Goal: Contribute content: Contribute content

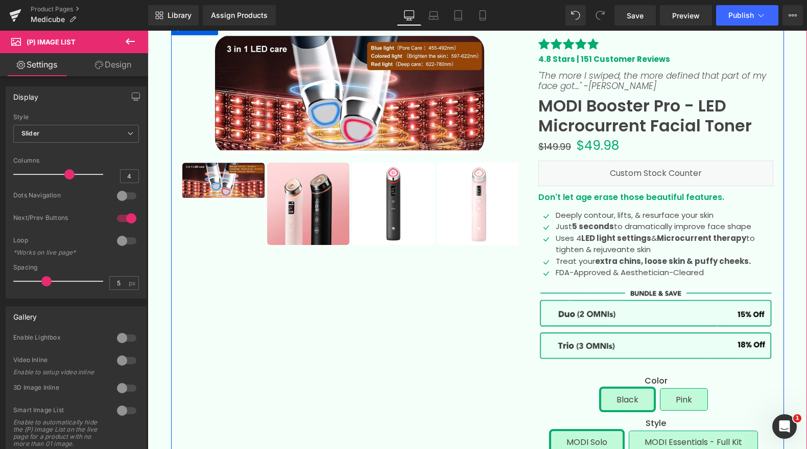
scroll to position [82, 0]
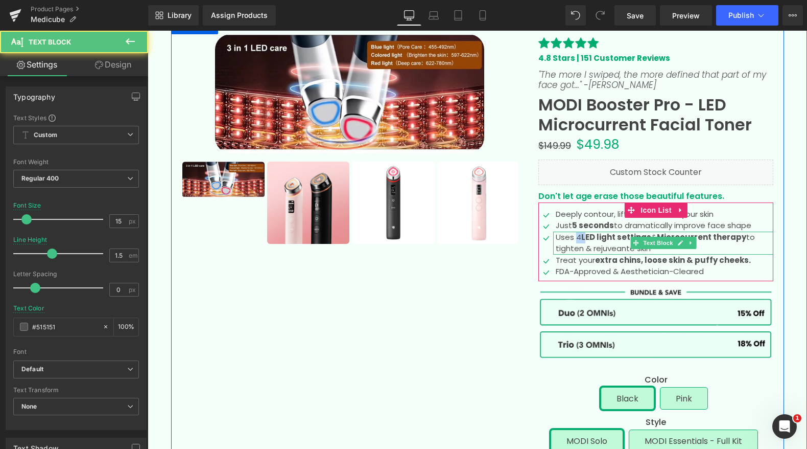
drag, startPoint x: 582, startPoint y: 236, endPoint x: 576, endPoint y: 236, distance: 6.2
click at [576, 236] on p "Uses 4 LED light settings & M icrocurrent therapy to tighten & rejuveante skin" at bounding box center [665, 242] width 218 height 23
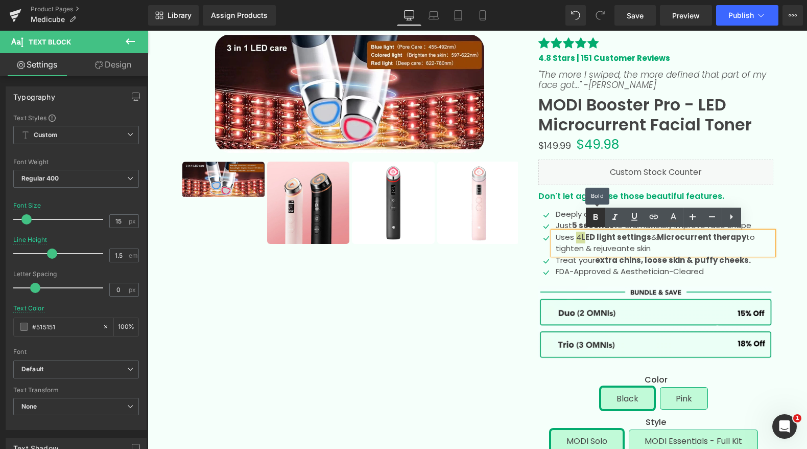
click at [594, 223] on link at bounding box center [595, 216] width 19 height 19
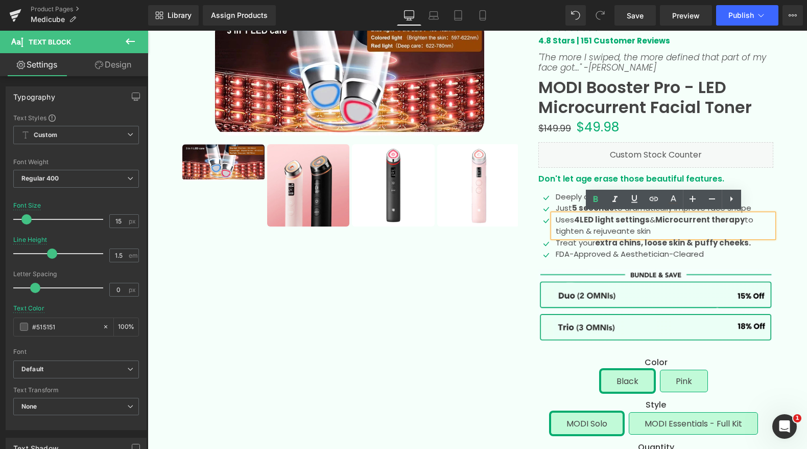
scroll to position [103, 0]
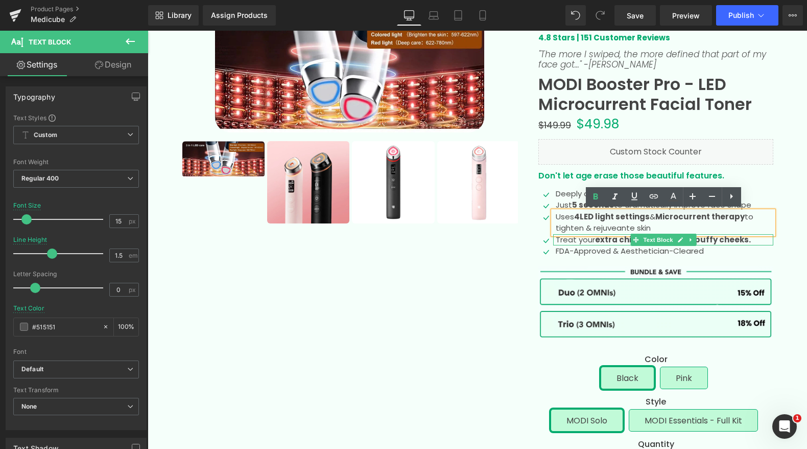
click at [605, 240] on strong "extra chins," at bounding box center [619, 239] width 48 height 11
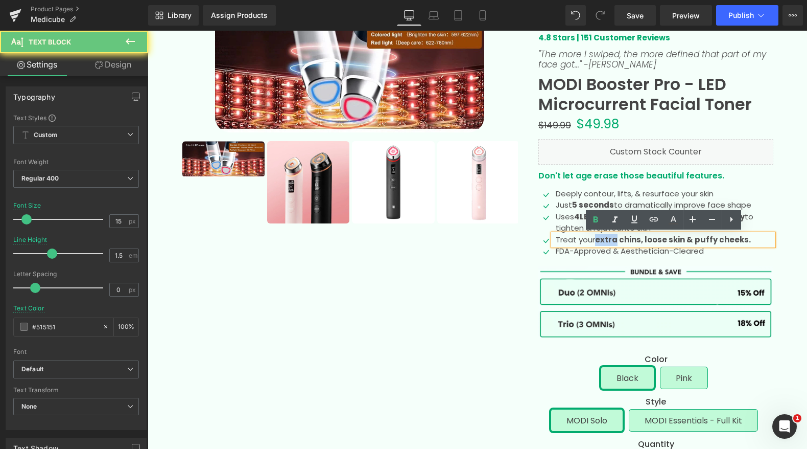
click at [605, 240] on strong "extra chins," at bounding box center [619, 239] width 48 height 11
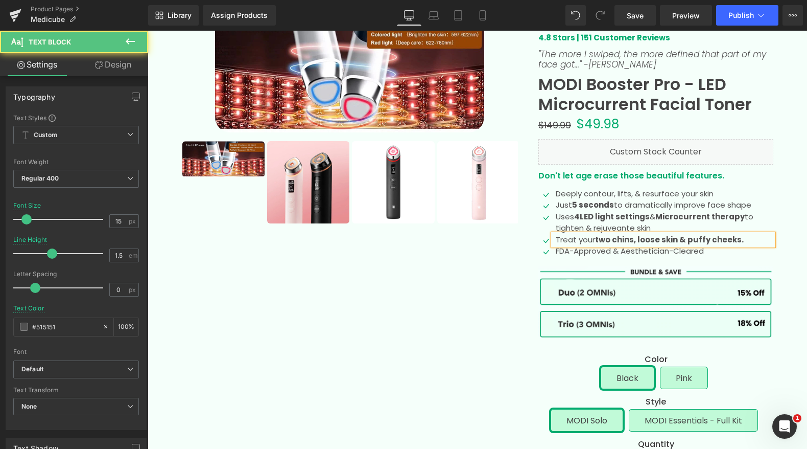
click at [634, 237] on strong "two chins," at bounding box center [615, 239] width 41 height 11
click at [596, 239] on p "Treat your two chin," loose skin & puffy cheeks." at bounding box center [665, 240] width 218 height 12
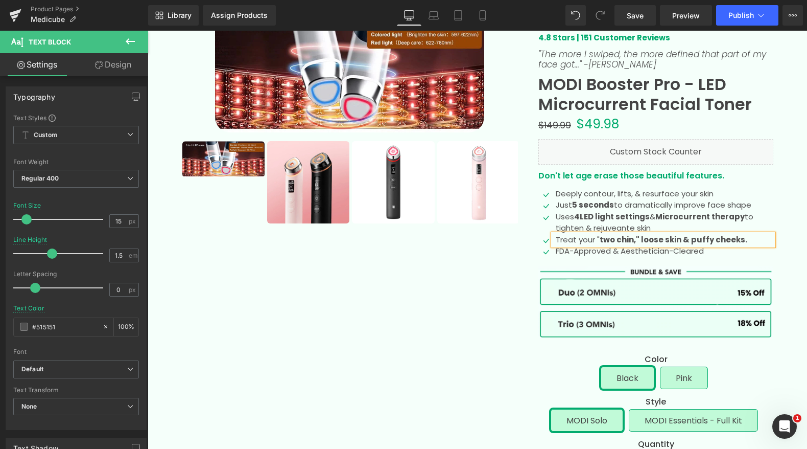
click at [604, 239] on strong "two chin,"" at bounding box center [620, 239] width 40 height 11
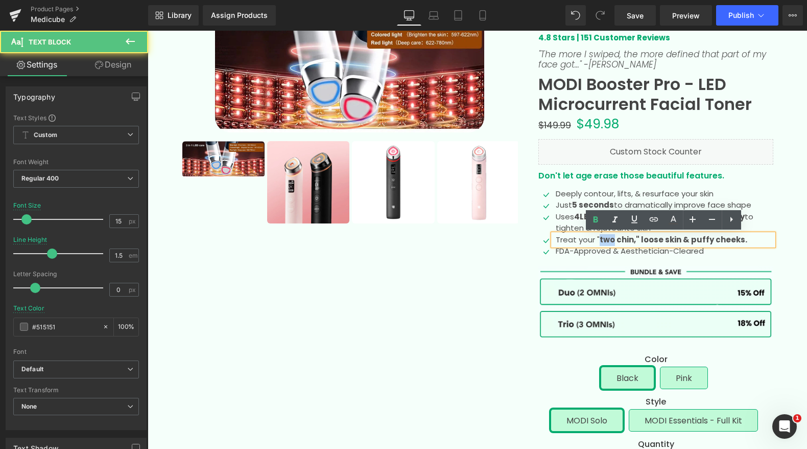
click at [604, 239] on strong "two chin,"" at bounding box center [620, 239] width 40 height 11
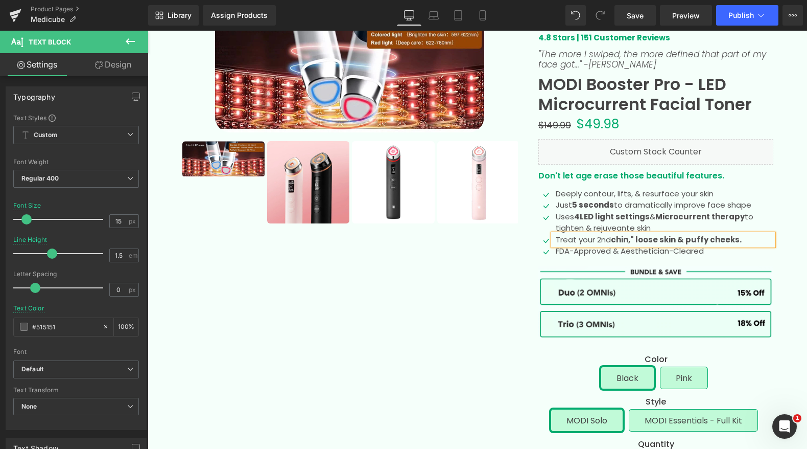
click at [636, 238] on strong at bounding box center [635, 239] width 2 height 11
click at [605, 238] on p "Treat your 2nd chin, loose skin & puffy cheeks." at bounding box center [665, 240] width 218 height 12
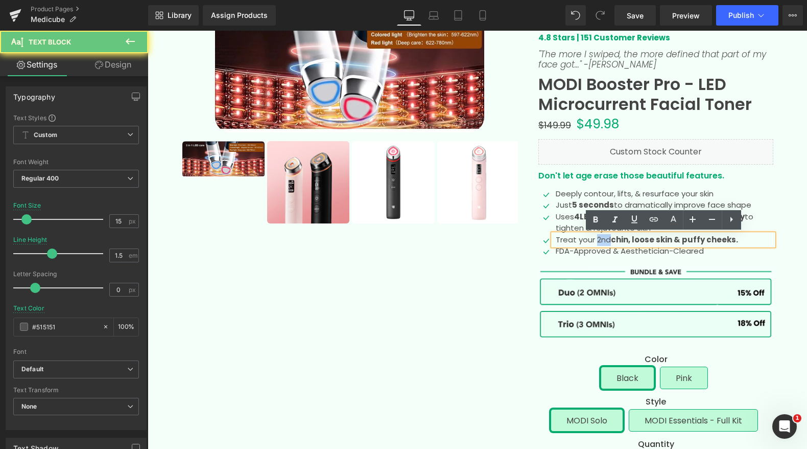
click at [605, 238] on p "Treat your 2nd chin, loose skin & puffy cheeks." at bounding box center [665, 240] width 218 height 12
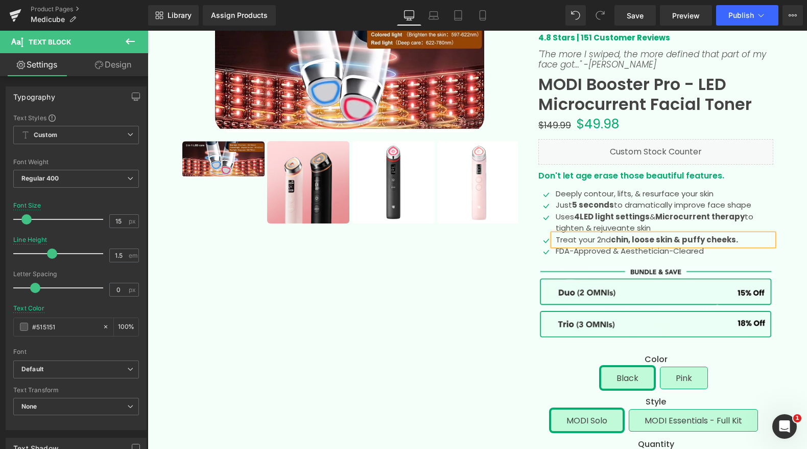
click at [607, 239] on p "Treat your 2nd chin, loose skin & puffy cheeks." at bounding box center [665, 240] width 218 height 12
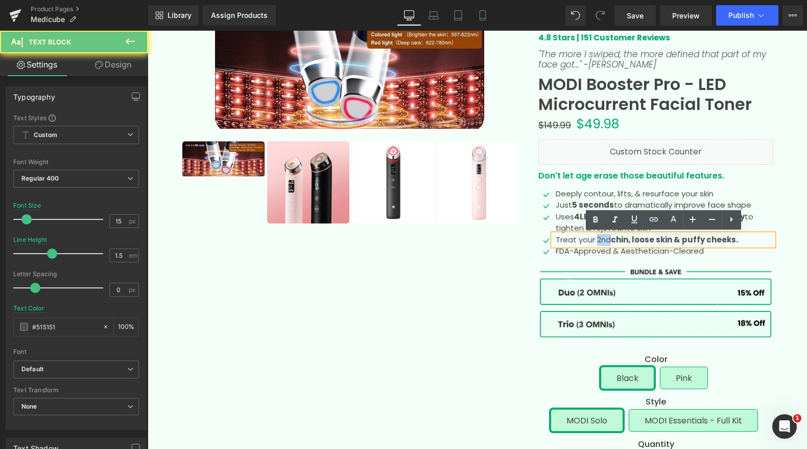
click at [607, 239] on p "Treat your 2nd chin, loose skin & puffy cheeks." at bounding box center [665, 240] width 218 height 12
click at [588, 216] on link at bounding box center [595, 219] width 19 height 19
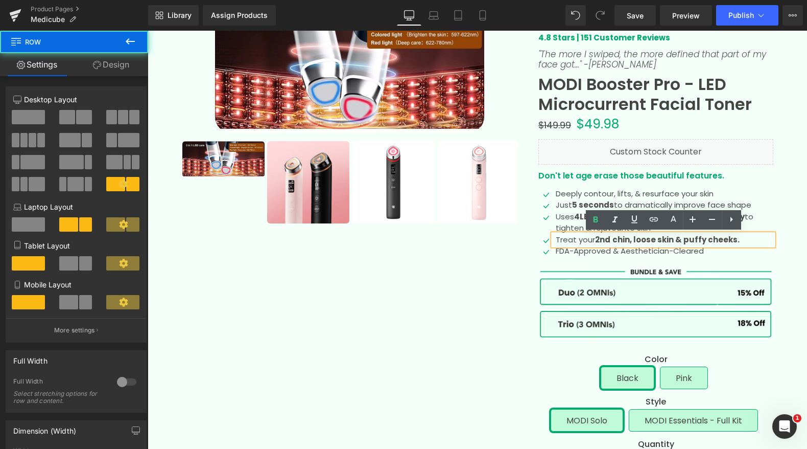
click at [489, 314] on div "Sale Off (P) Image" at bounding box center [350, 356] width 358 height 685
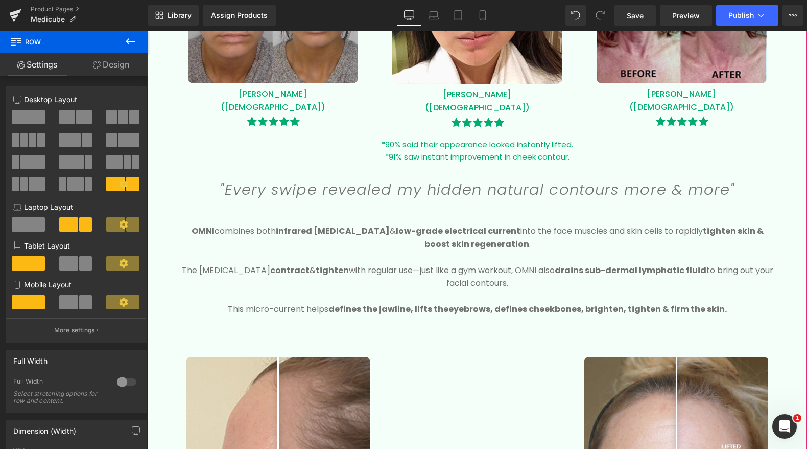
scroll to position [1000, 0]
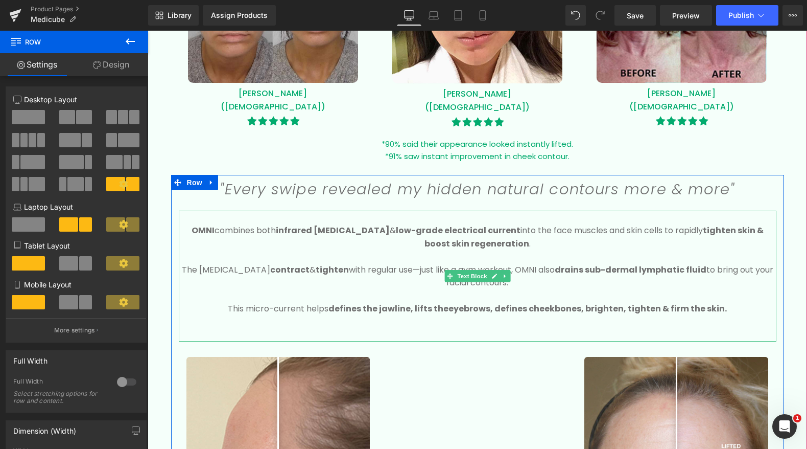
click at [199, 228] on b "OMNI" at bounding box center [203, 230] width 23 height 12
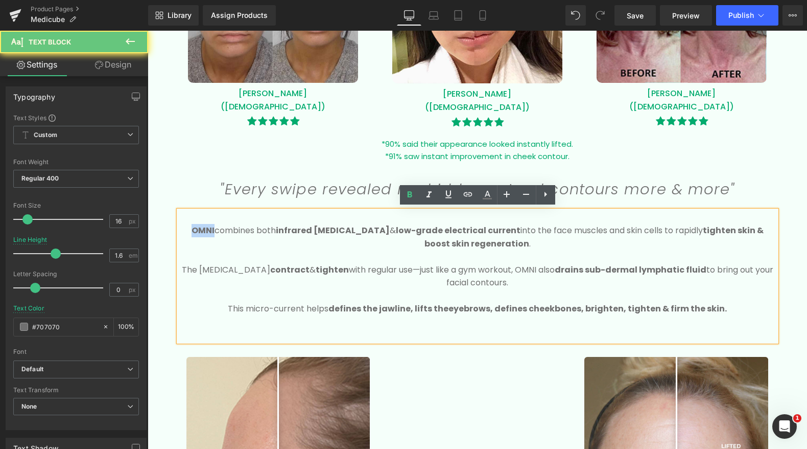
click at [199, 228] on b "OMNI" at bounding box center [203, 230] width 23 height 12
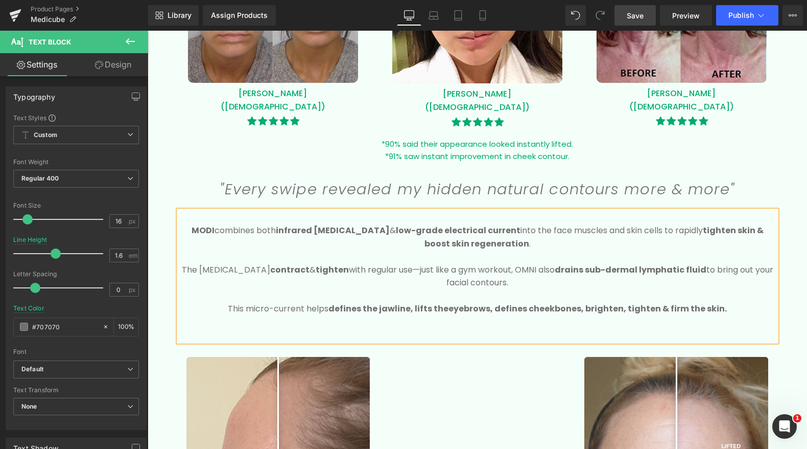
click at [624, 19] on link "Save" at bounding box center [635, 15] width 41 height 20
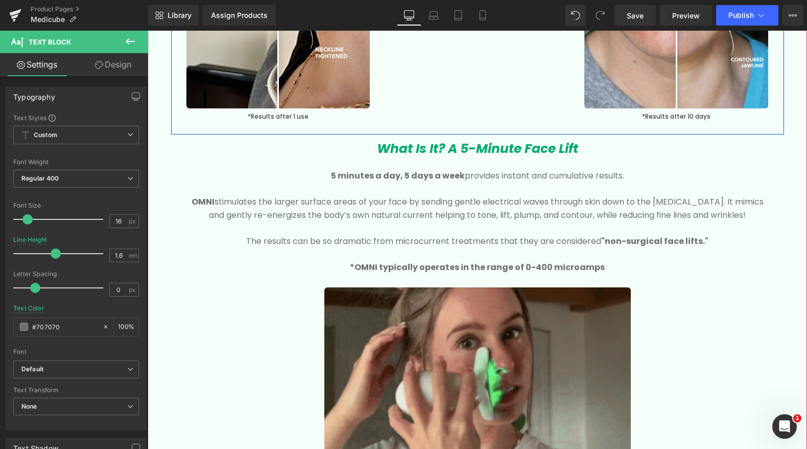
scroll to position [1697, 0]
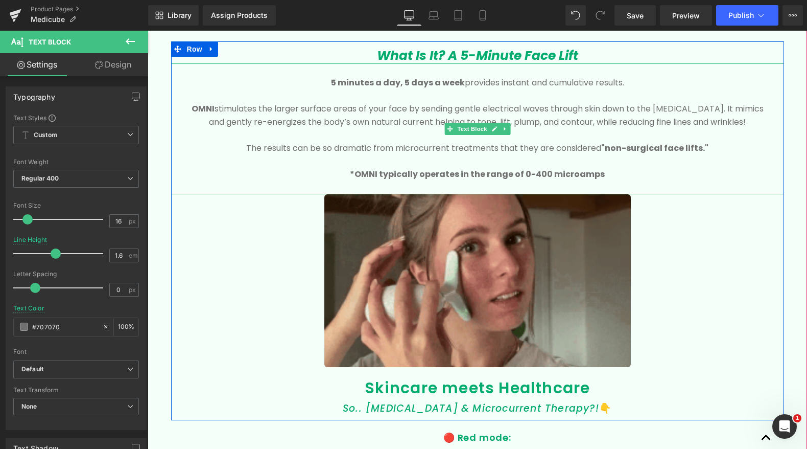
click at [199, 103] on b "OMNI" at bounding box center [203, 109] width 23 height 12
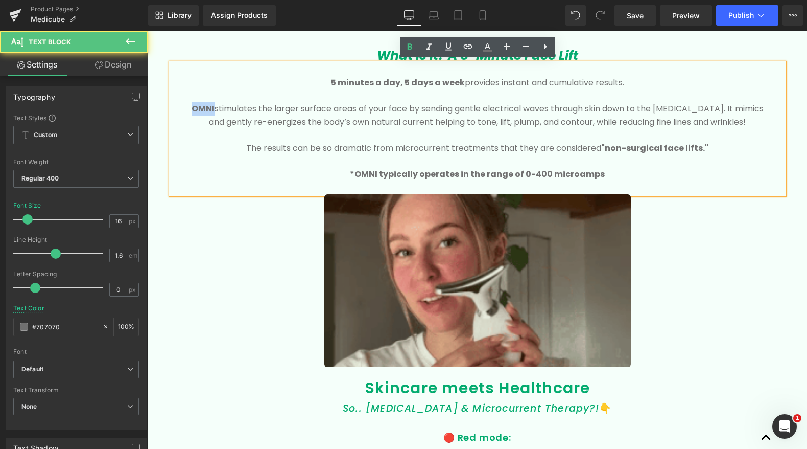
click at [199, 103] on b "OMNI" at bounding box center [203, 109] width 23 height 12
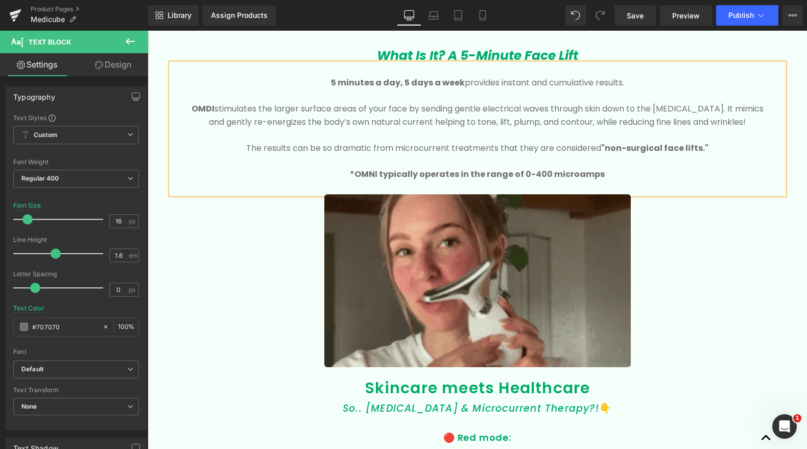
click at [202, 105] on b "OMDI" at bounding box center [203, 109] width 23 height 12
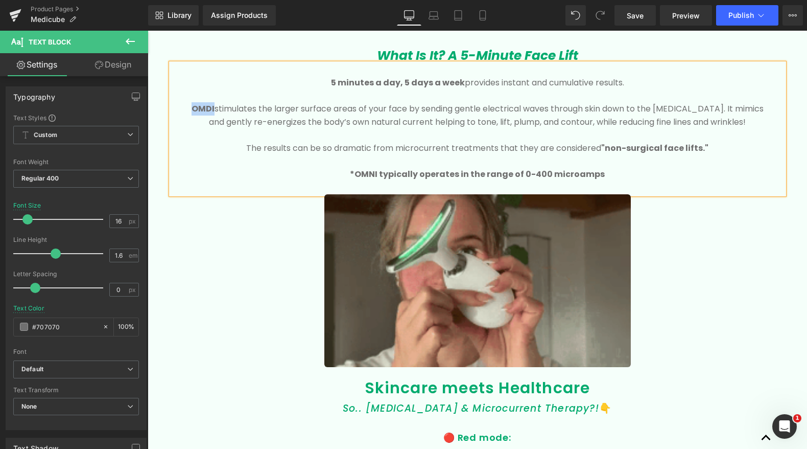
click at [202, 105] on b "OMDI" at bounding box center [203, 109] width 23 height 12
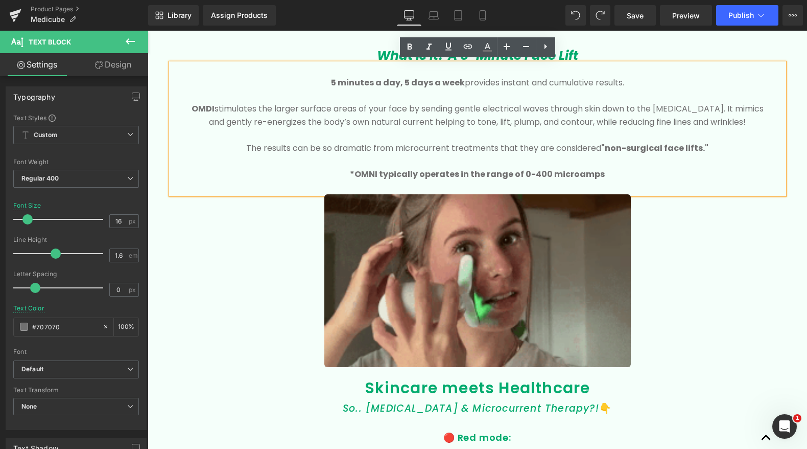
click at [210, 103] on b "OMDI" at bounding box center [203, 109] width 23 height 12
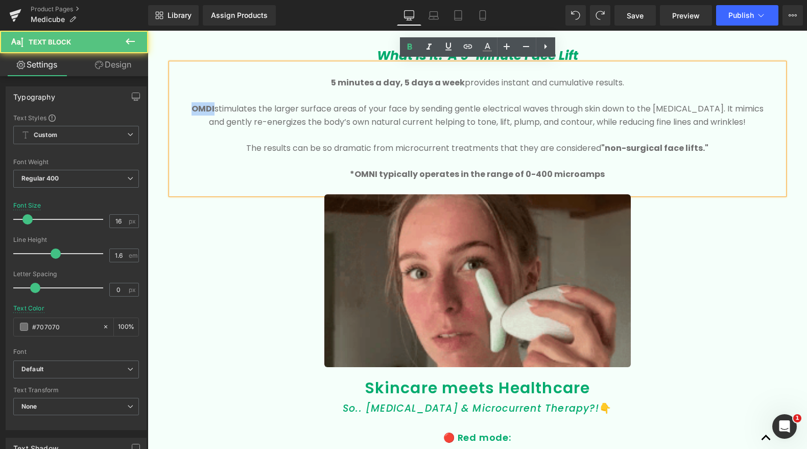
click at [210, 103] on b "OMDI" at bounding box center [203, 109] width 23 height 12
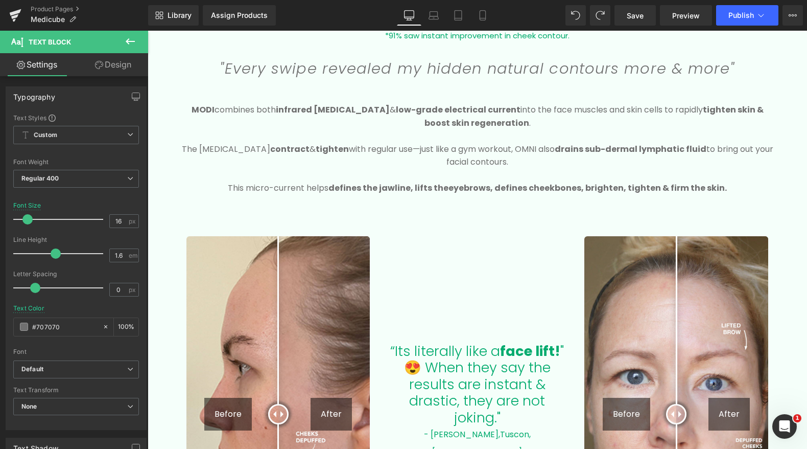
scroll to position [1051, 0]
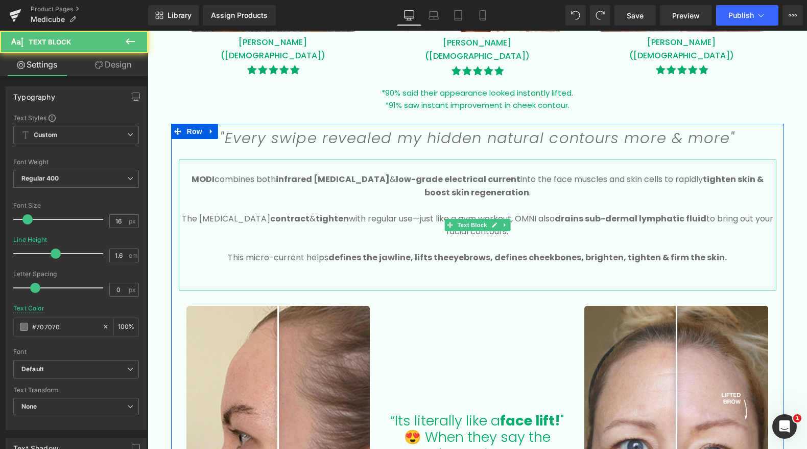
click at [212, 176] on p "MODI combines both infrared [MEDICAL_DATA] & low-grade electrical current into …" at bounding box center [478, 186] width 598 height 26
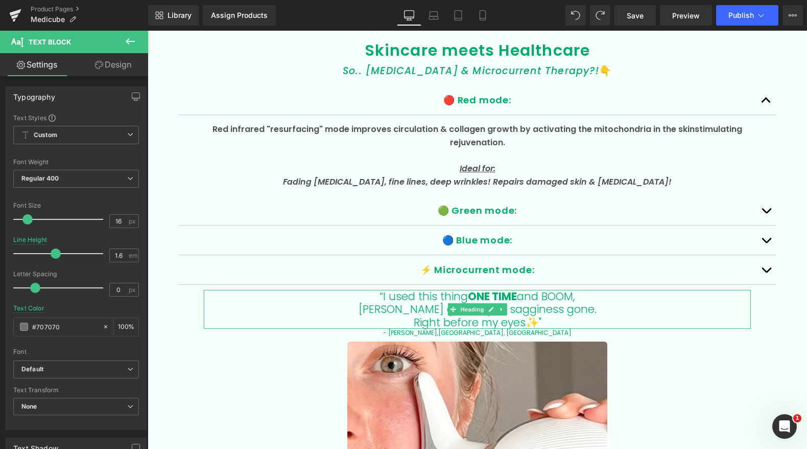
scroll to position [2025, 0]
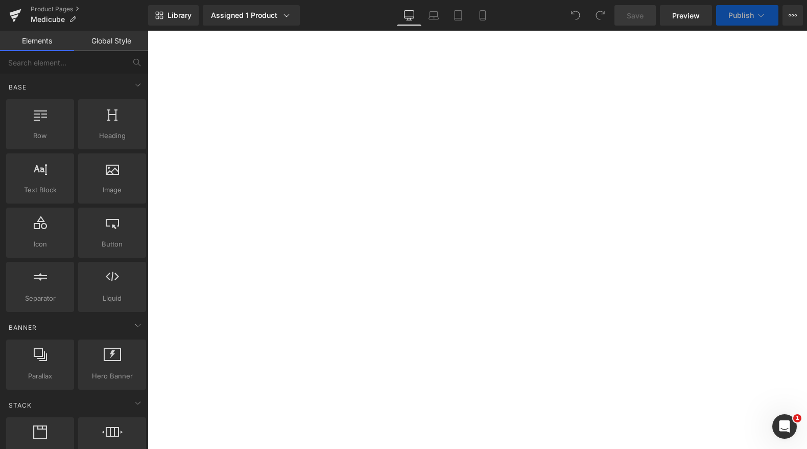
select select
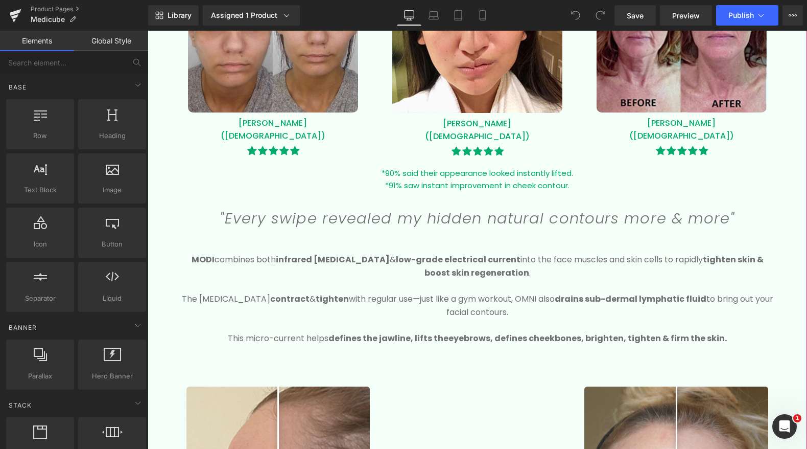
scroll to position [990, 0]
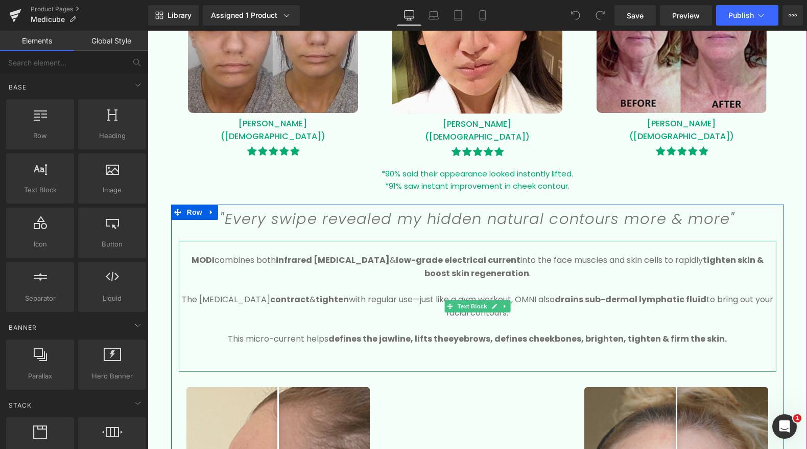
click at [211, 259] on p "MODI combines both infrared light therapy & low-grade electrical current into t…" at bounding box center [478, 266] width 598 height 26
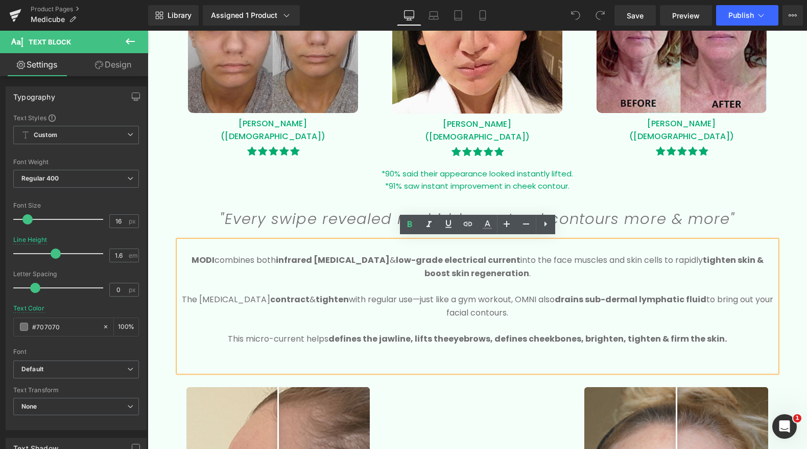
click at [209, 257] on b "MODI" at bounding box center [203, 260] width 23 height 12
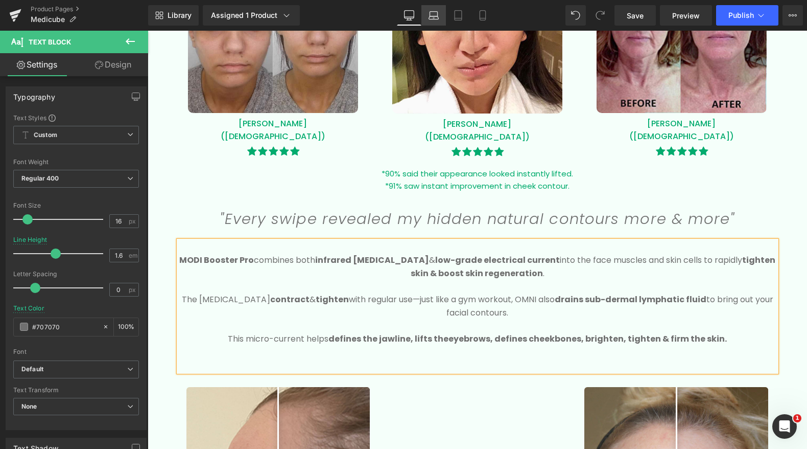
click at [438, 18] on icon at bounding box center [434, 15] width 10 height 10
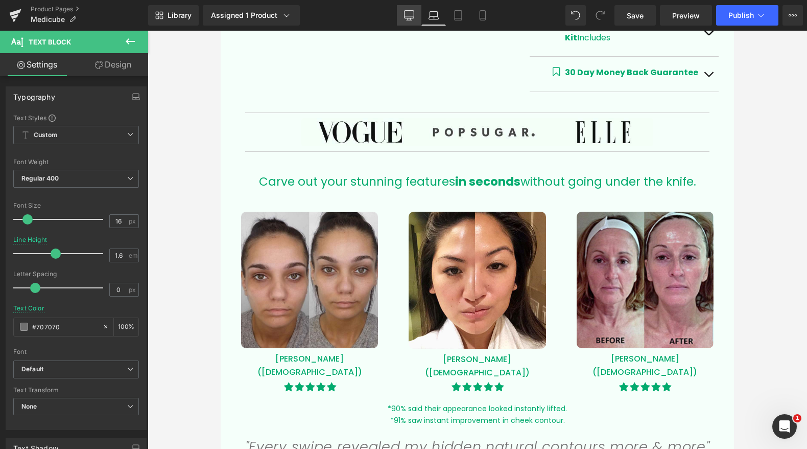
click at [409, 13] on icon at bounding box center [409, 15] width 10 height 10
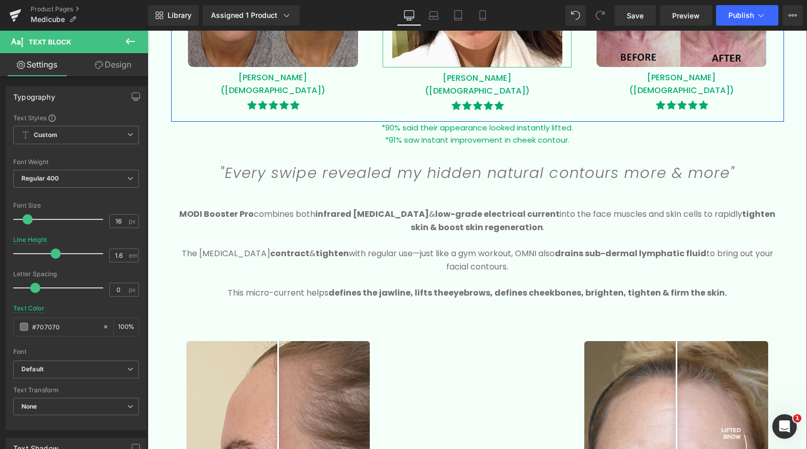
scroll to position [1042, 0]
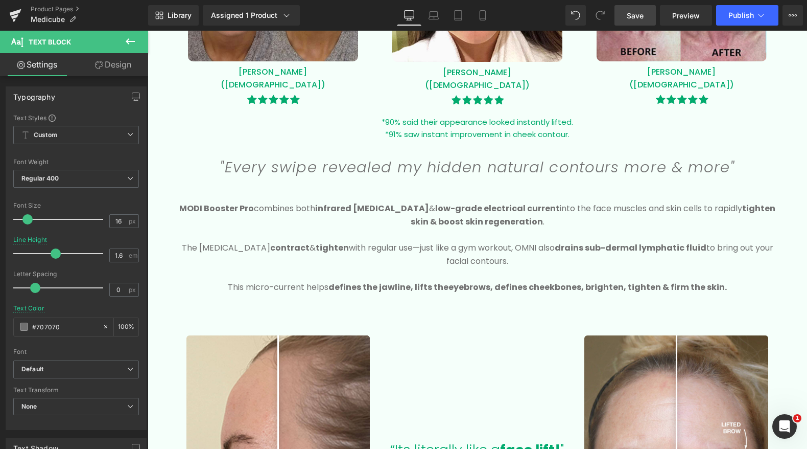
drag, startPoint x: 640, startPoint y: 17, endPoint x: 336, endPoint y: 220, distance: 365.4
click at [640, 17] on span "Save" at bounding box center [635, 15] width 17 height 11
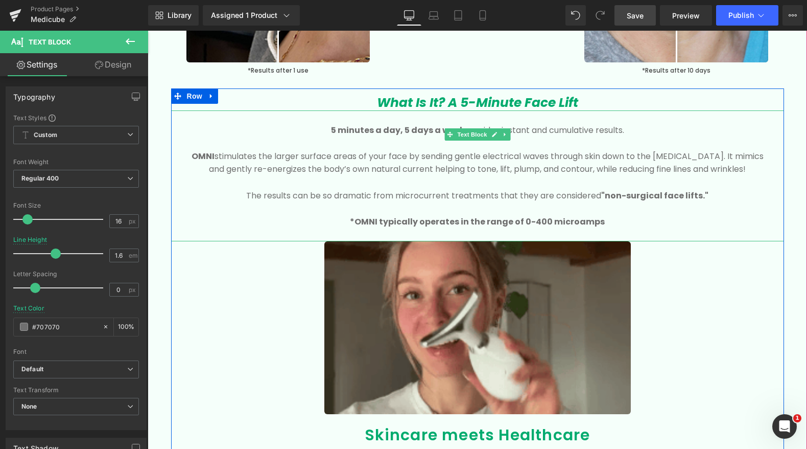
scroll to position [1646, 0]
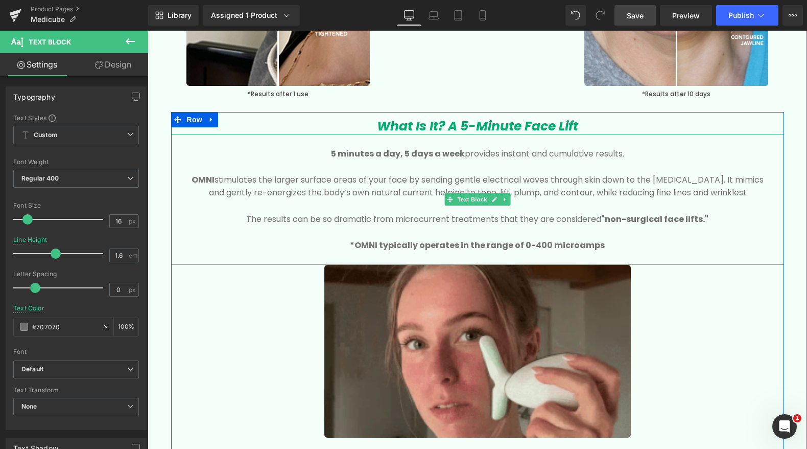
click at [196, 177] on b "OMNI" at bounding box center [203, 180] width 23 height 12
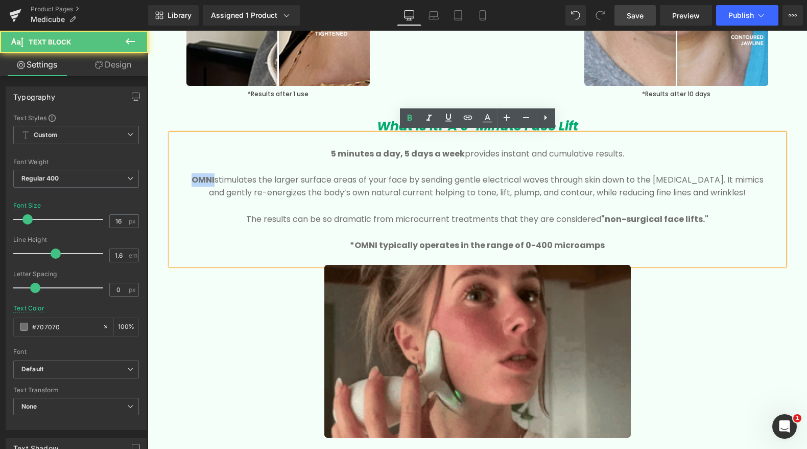
click at [196, 177] on b "OMNI" at bounding box center [203, 180] width 23 height 12
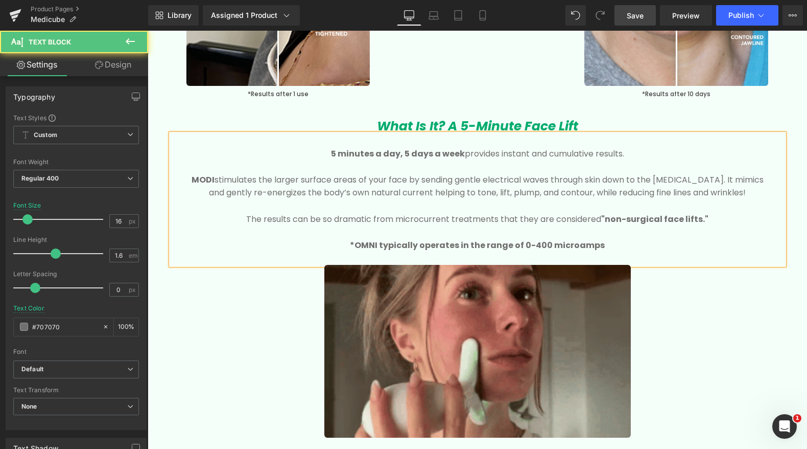
click at [371, 244] on strong "*OMNI typically operates in the range of 0-400 microamps" at bounding box center [477, 245] width 255 height 12
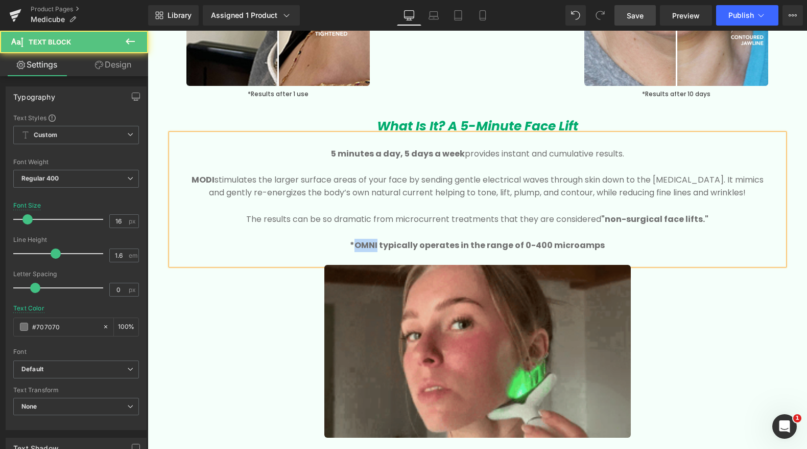
click at [371, 244] on strong "*OMNI typically operates in the range of 0-400 microamps" at bounding box center [477, 245] width 255 height 12
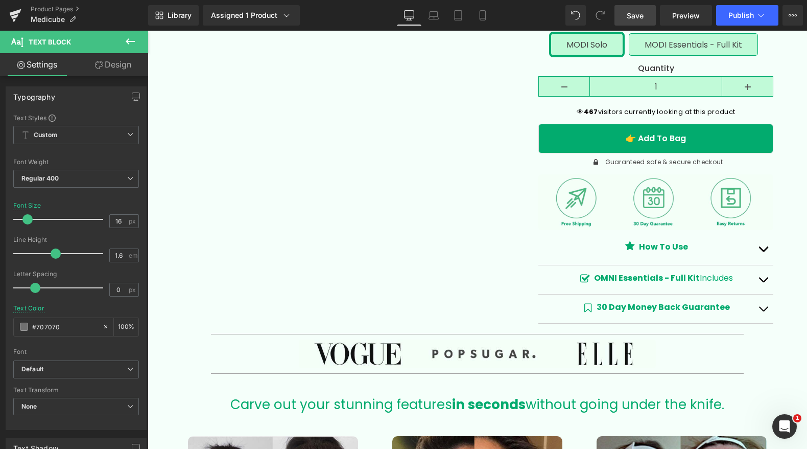
scroll to position [496, 0]
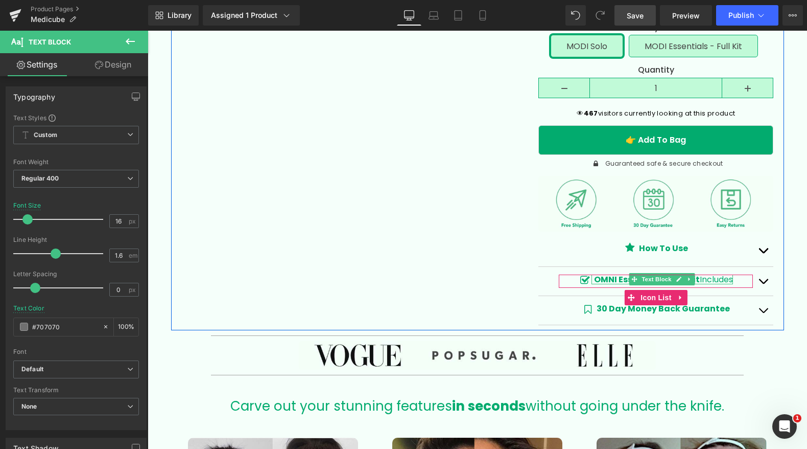
click at [607, 276] on strong "OMNI Essentials - Full Kit" at bounding box center [647, 279] width 106 height 12
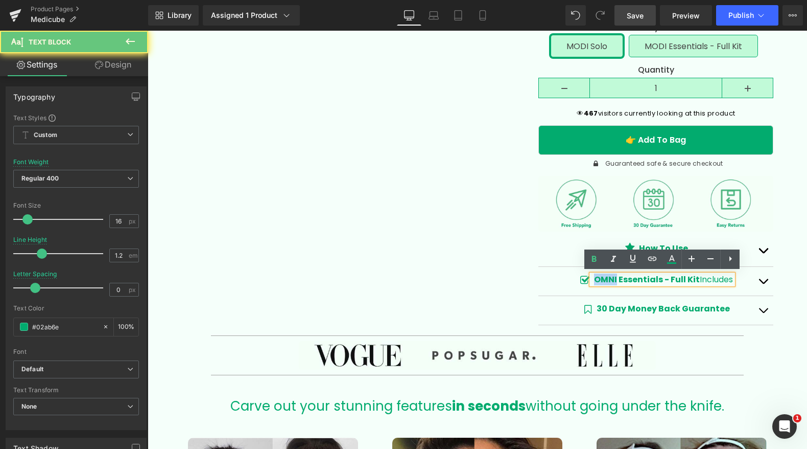
click at [607, 276] on strong "OMNI Essentials - Full Kit" at bounding box center [647, 279] width 106 height 12
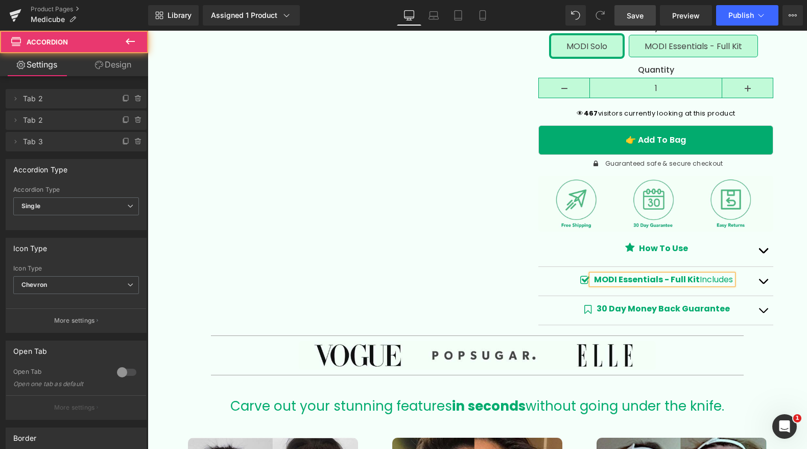
click at [768, 279] on button "button" at bounding box center [763, 281] width 20 height 29
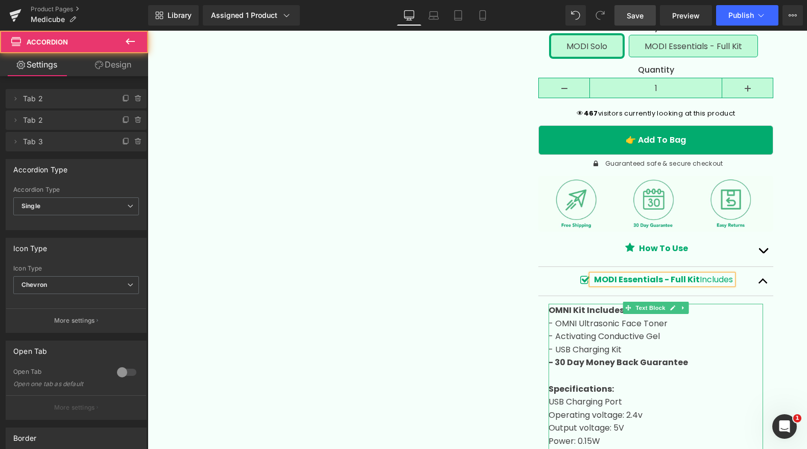
click at [566, 320] on p "- OMNI Ultrasonic Face Toner" at bounding box center [656, 323] width 215 height 13
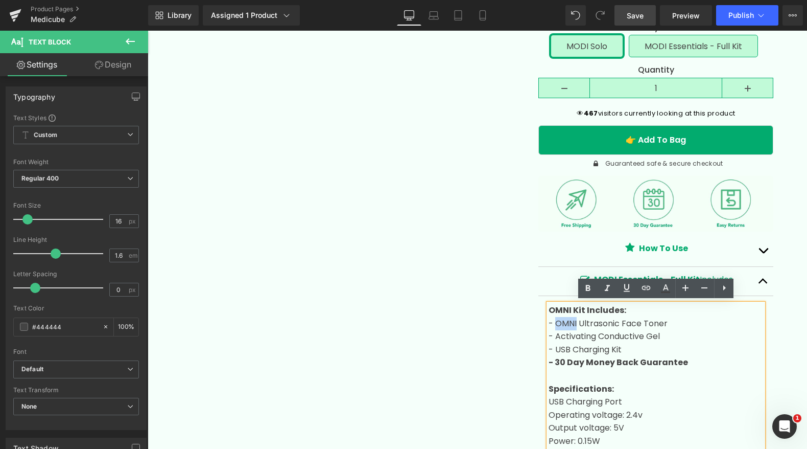
click at [566, 320] on p "- OMNI Ultrasonic Face Toner" at bounding box center [656, 323] width 215 height 13
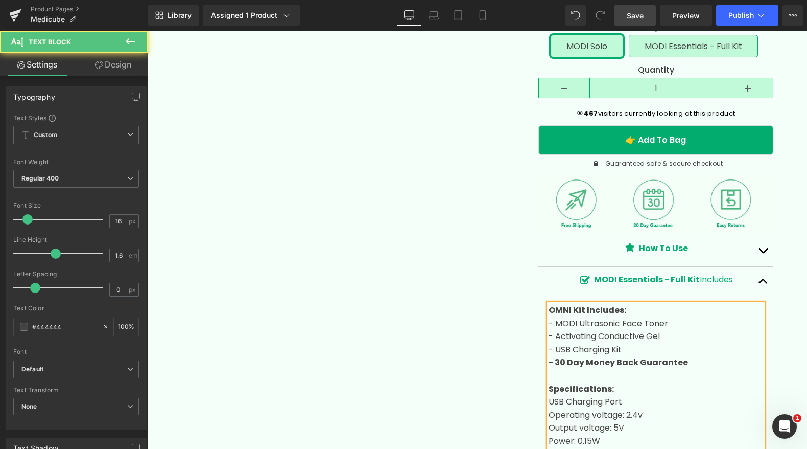
click at [554, 308] on strong "OMNI Kit Includes:" at bounding box center [588, 310] width 78 height 12
click at [768, 252] on button "button" at bounding box center [763, 250] width 20 height 32
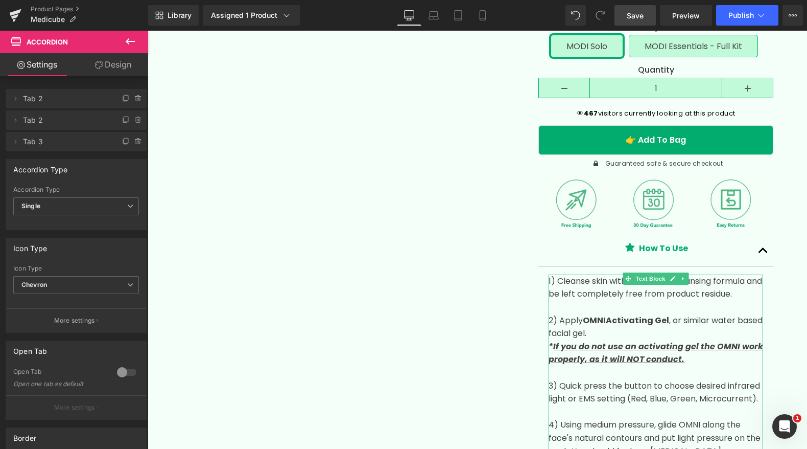
click at [600, 322] on strong "OMNI" at bounding box center [594, 320] width 23 height 12
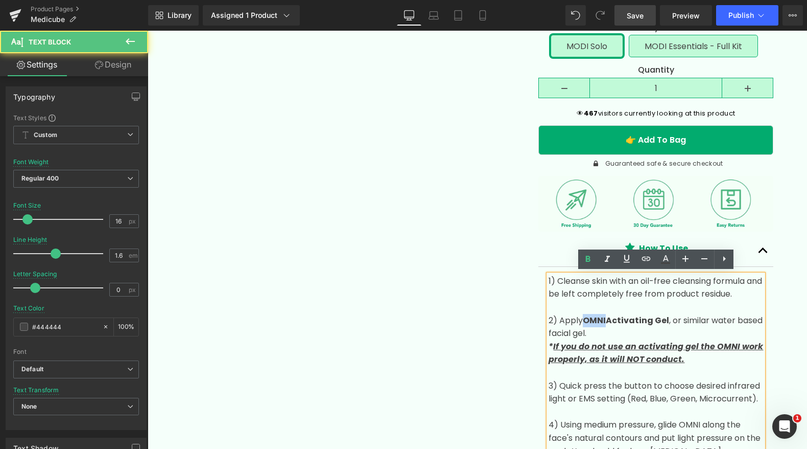
click at [600, 322] on strong "OMNI" at bounding box center [594, 320] width 23 height 12
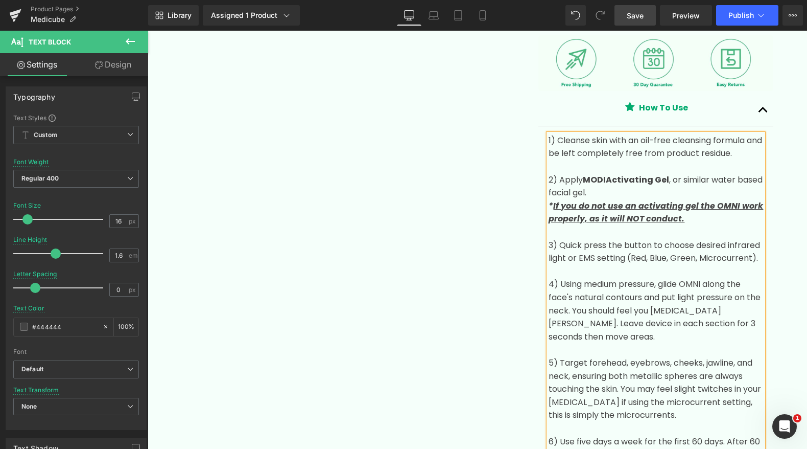
scroll to position [640, 0]
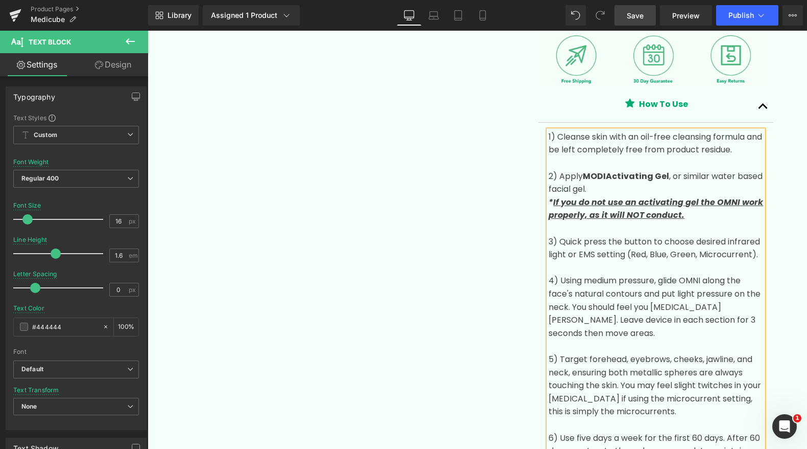
click at [724, 203] on u "If you do not use an activating gel the OMNI work properly, as it will NOT cond…" at bounding box center [656, 208] width 215 height 25
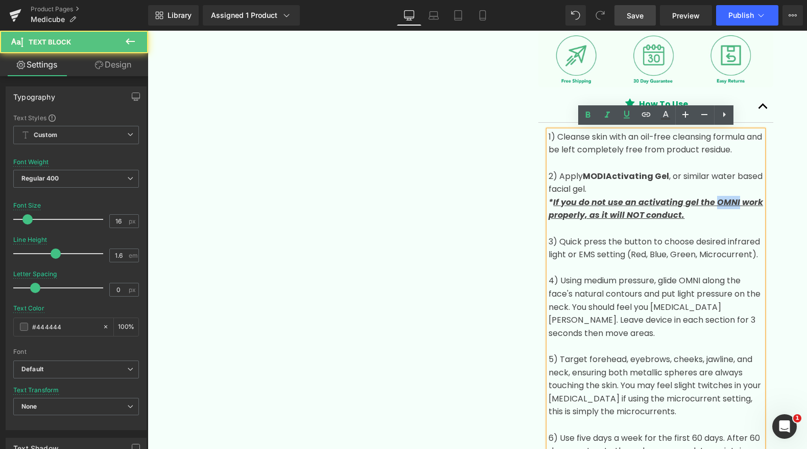
click at [724, 203] on u "If you do not use an activating gel the OMNI work properly, as it will NOT cond…" at bounding box center [656, 208] width 215 height 25
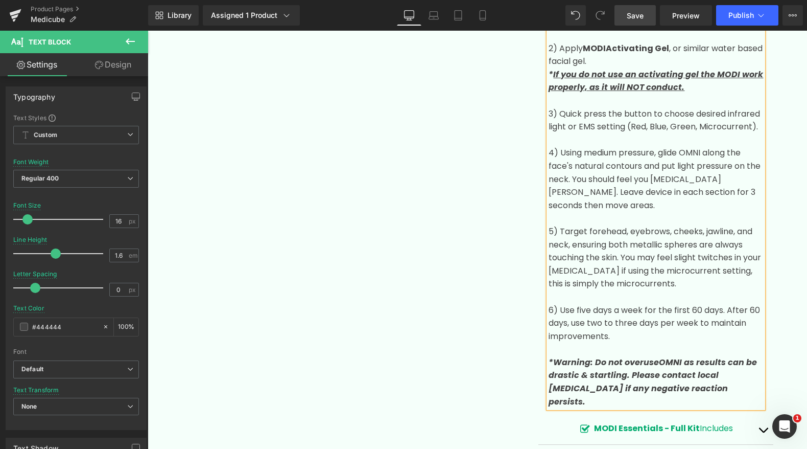
scroll to position [770, 0]
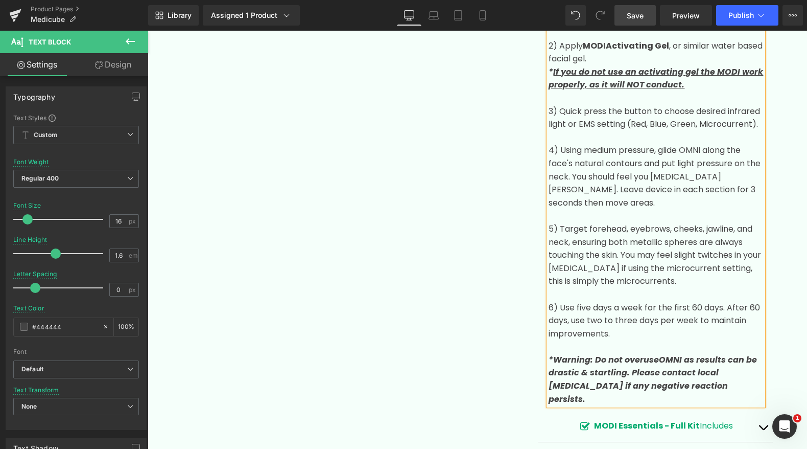
click at [671, 357] on icon "OMNI as results can be drastic & startling. Please contact local [MEDICAL_DATA]…" at bounding box center [653, 379] width 208 height 51
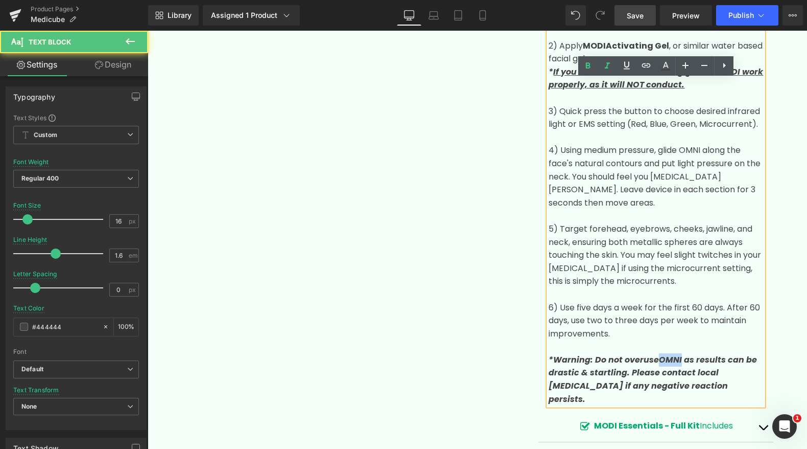
click at [671, 357] on icon "OMNI as results can be drastic & startling. Please contact local [MEDICAL_DATA]…" at bounding box center [653, 379] width 208 height 51
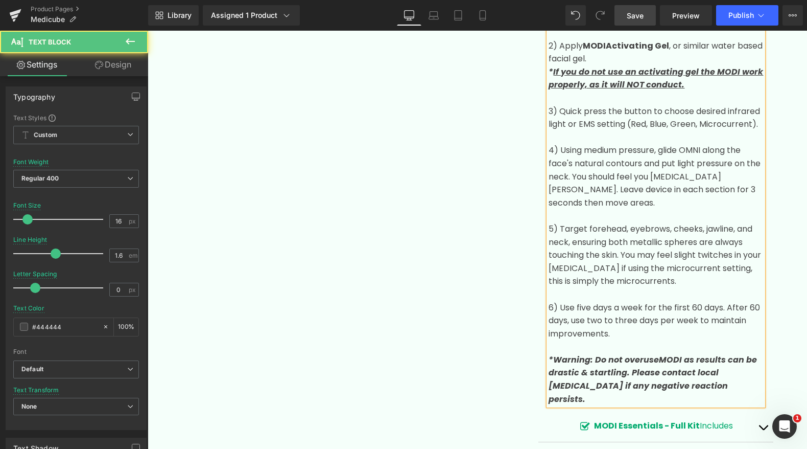
click at [693, 144] on p "4) Using medium pressure, glide OMNI along the face's natural contours and put …" at bounding box center [656, 176] width 215 height 65
click at [700, 122] on p "3) Quick press the button to choose desired infrared light or EMS setting (Red,…" at bounding box center [656, 118] width 215 height 26
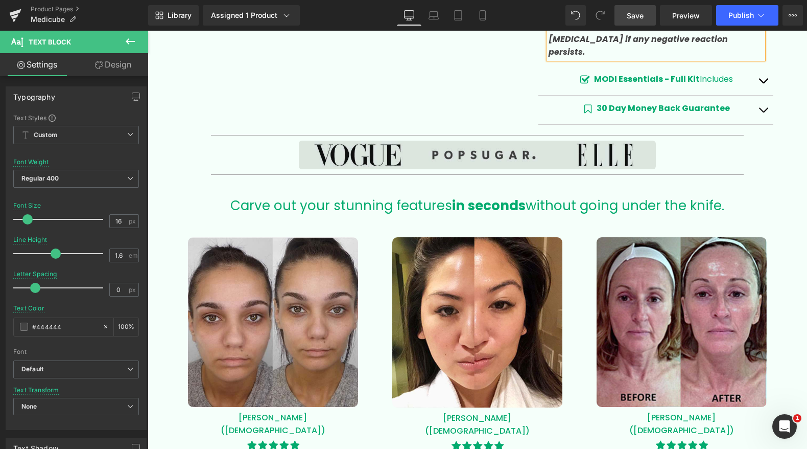
scroll to position [1131, 0]
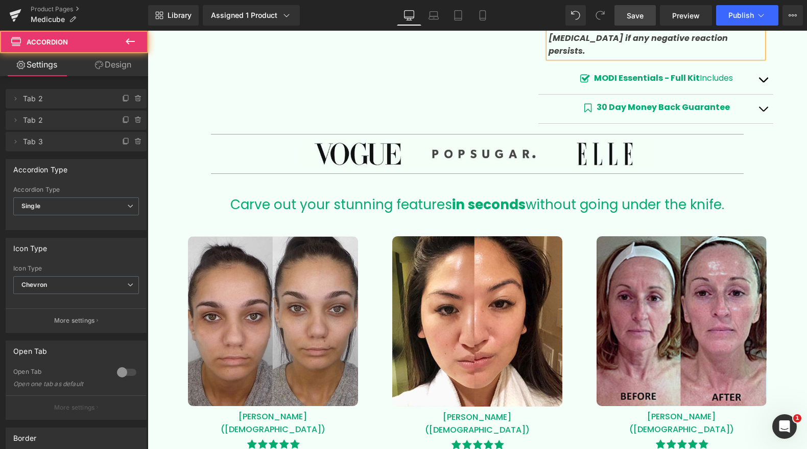
click at [759, 65] on button "button" at bounding box center [763, 79] width 20 height 29
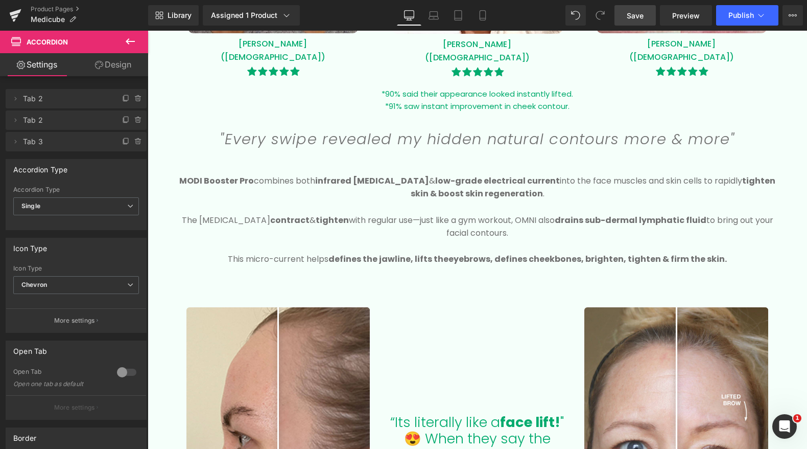
scroll to position [1428, 0]
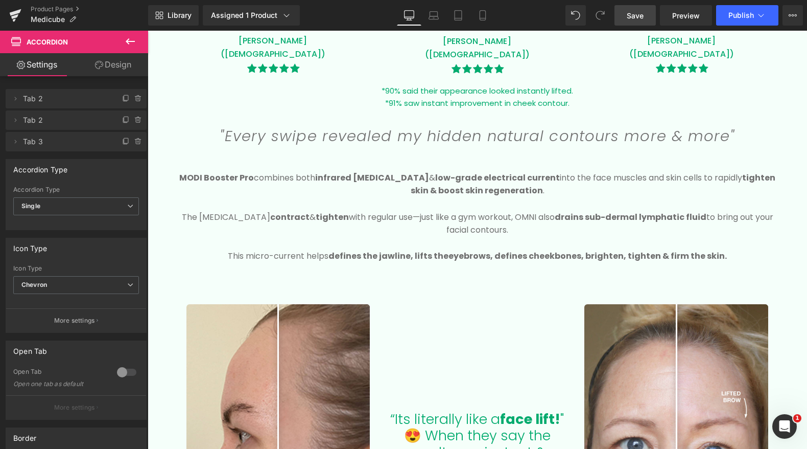
drag, startPoint x: 643, startPoint y: 13, endPoint x: 371, endPoint y: 221, distance: 342.1
click at [643, 13] on span "Save" at bounding box center [635, 15] width 17 height 11
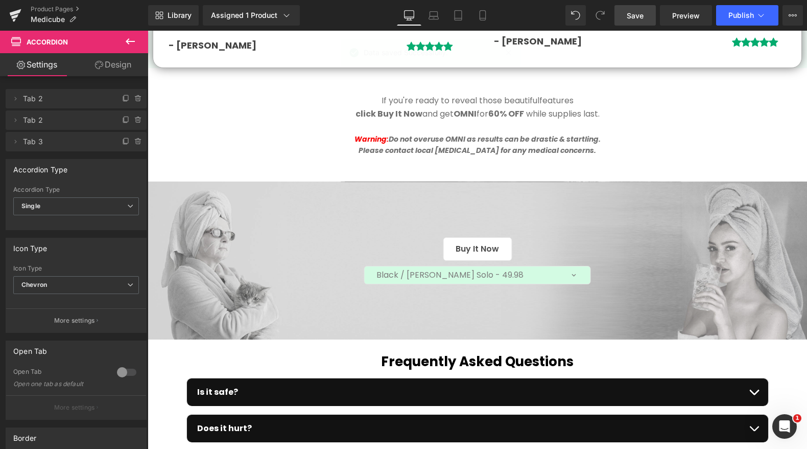
scroll to position [3447, 0]
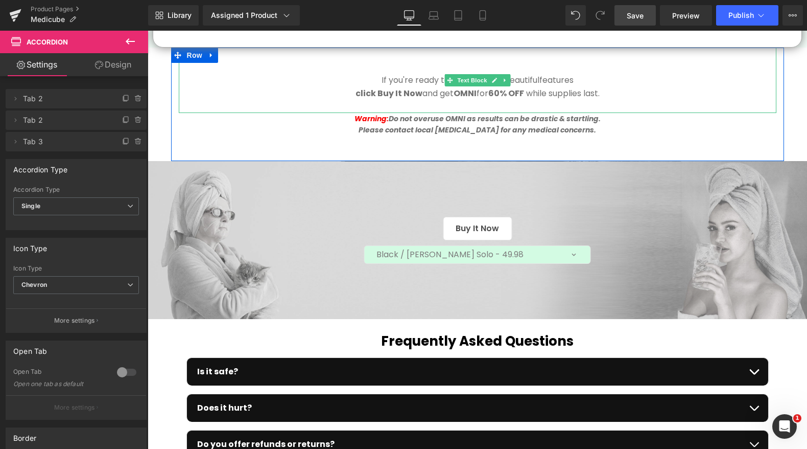
click at [463, 87] on strong "OMNI" at bounding box center [465, 93] width 23 height 12
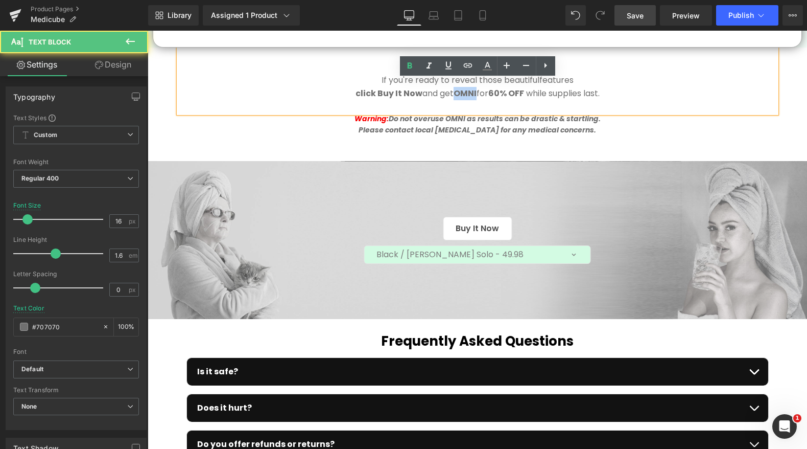
click at [463, 87] on strong "OMNI" at bounding box center [465, 93] width 23 height 12
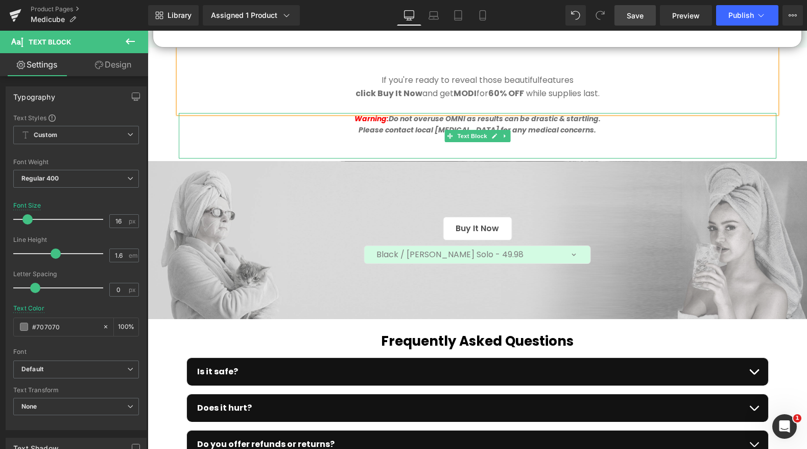
click at [451, 113] on icon "Warning: Do not overuse OMNI as results can be drastic & startling." at bounding box center [478, 118] width 246 height 10
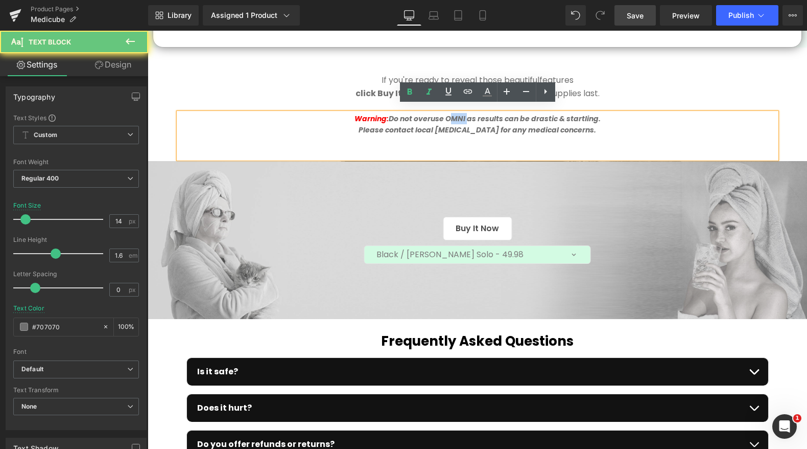
click at [451, 113] on icon "Warning: Do not overuse OMNI as results can be drastic & startling." at bounding box center [478, 118] width 246 height 10
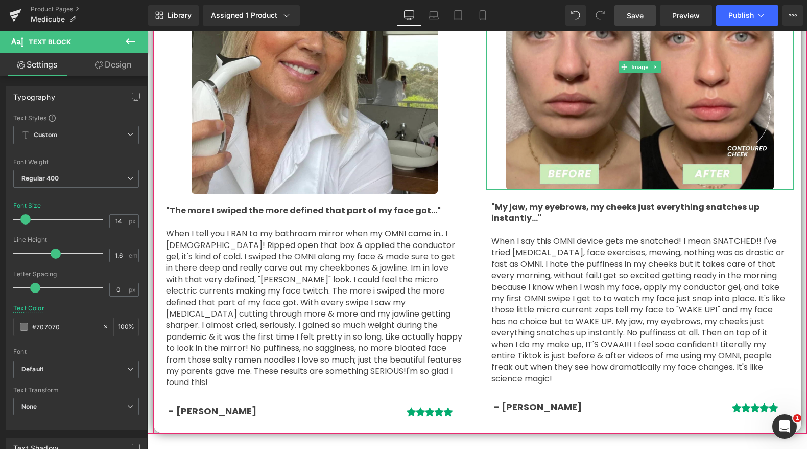
scroll to position [3061, 0]
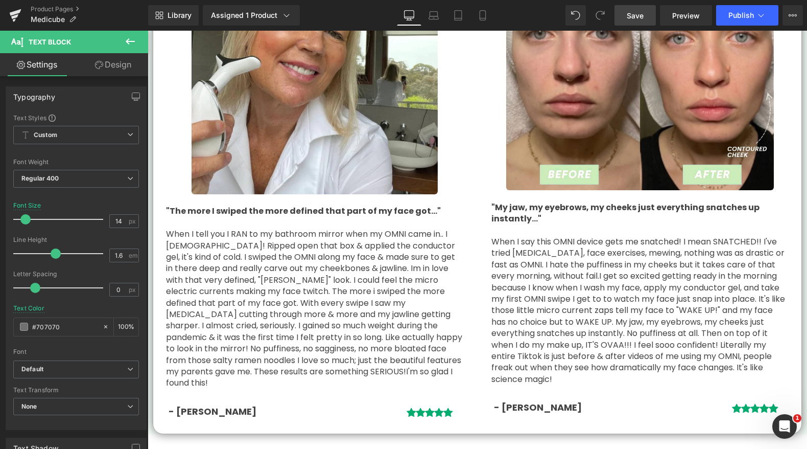
click at [643, 14] on span "Save" at bounding box center [635, 15] width 17 height 11
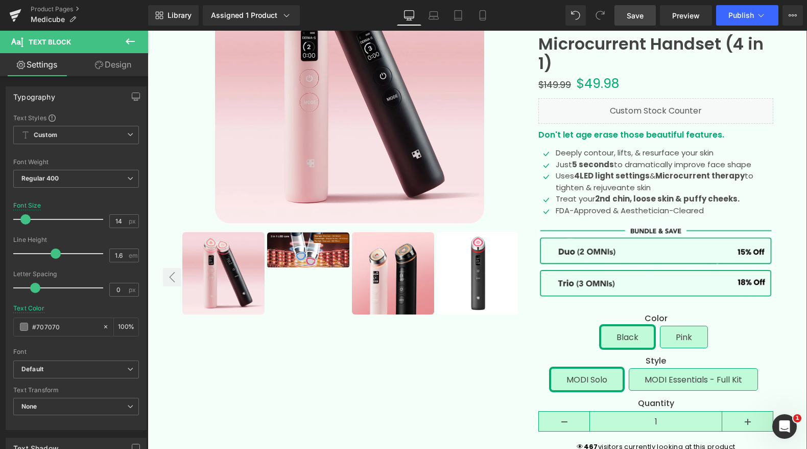
scroll to position [162, 0]
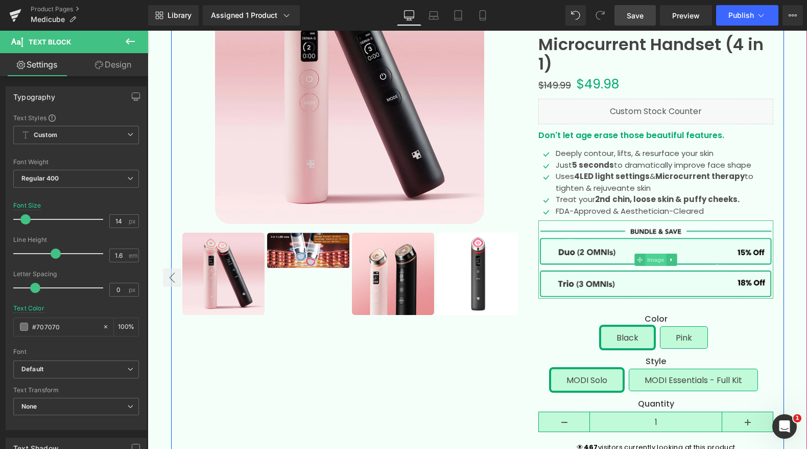
click at [649, 262] on span "Image" at bounding box center [656, 259] width 21 height 12
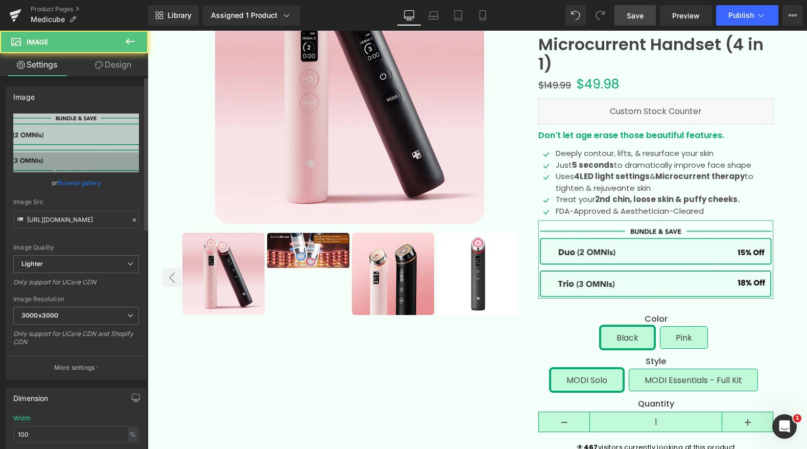
click at [88, 184] on link "Browse gallery" at bounding box center [79, 183] width 43 height 18
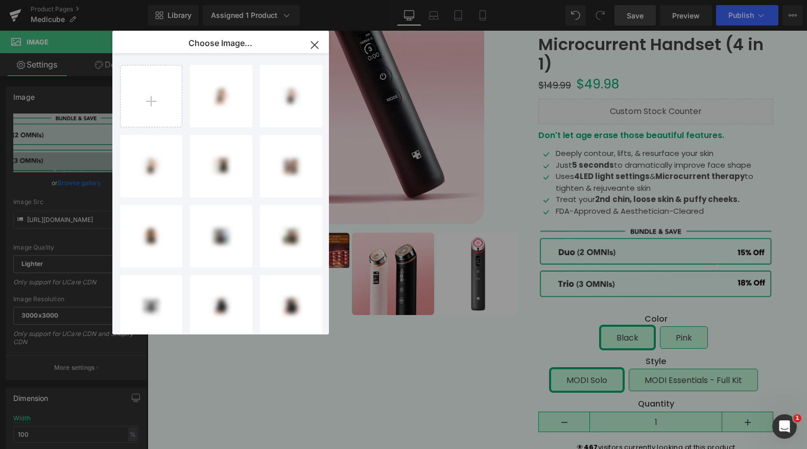
click at [151, 86] on input "file" at bounding box center [151, 95] width 61 height 61
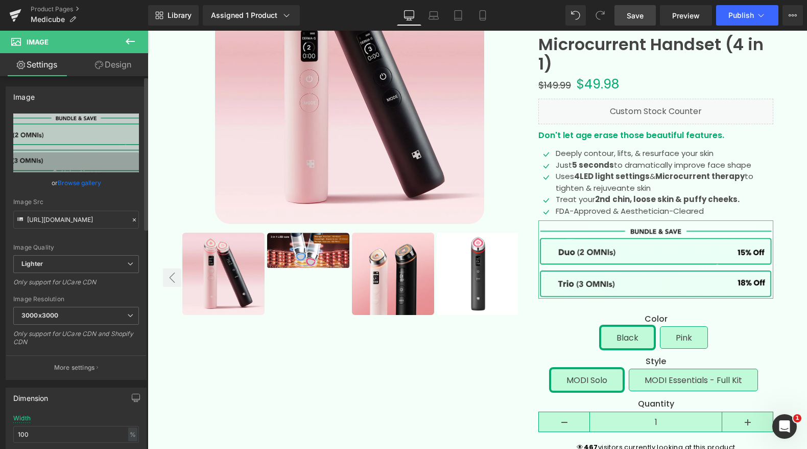
click at [81, 179] on link "Browse gallery" at bounding box center [79, 183] width 43 height 18
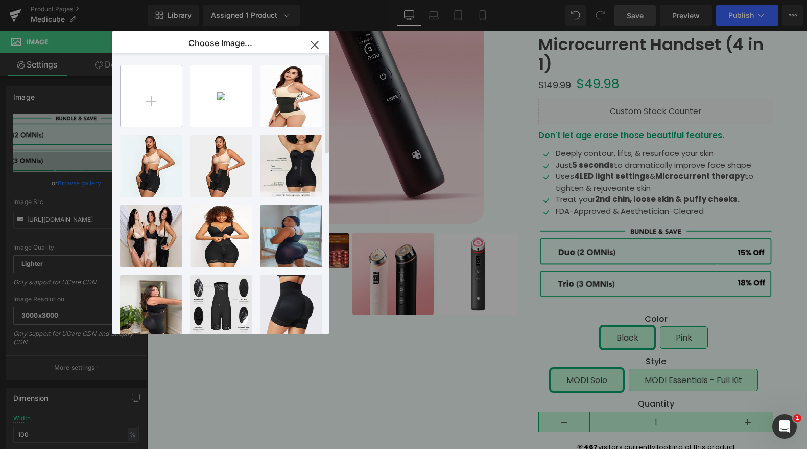
click at [159, 97] on input "file" at bounding box center [151, 95] width 61 height 61
type input "C:\fakepath\MODIs for bra.jpg"
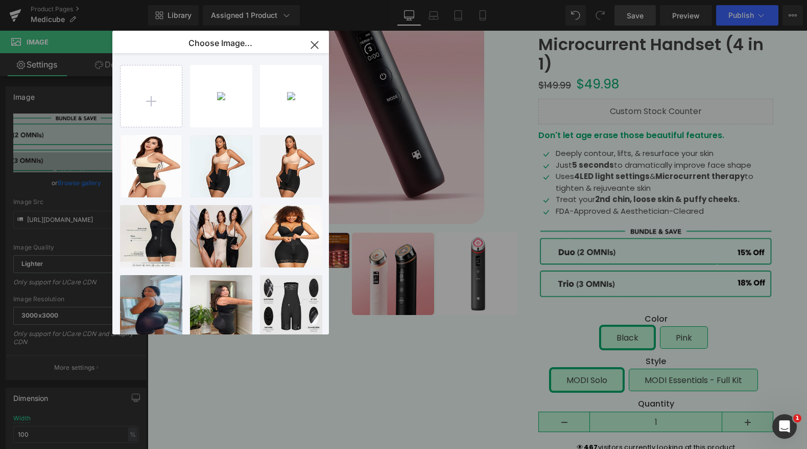
click at [312, 46] on icon "button" at bounding box center [315, 45] width 16 height 16
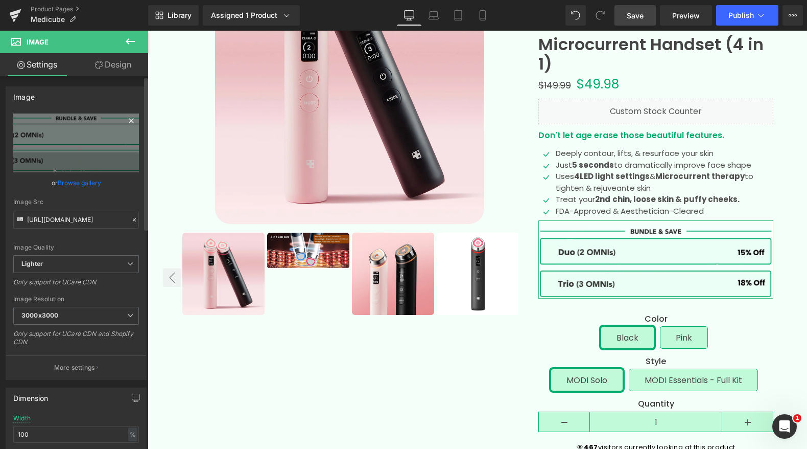
click at [129, 118] on icon at bounding box center [131, 120] width 12 height 12
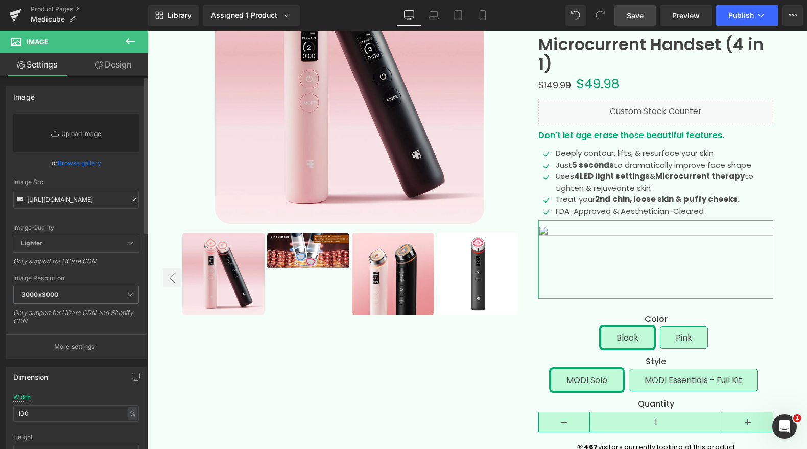
click at [69, 132] on link "Replace Image" at bounding box center [76, 132] width 126 height 39
type input "C:\fakepath\MODIs for bra.jpg"
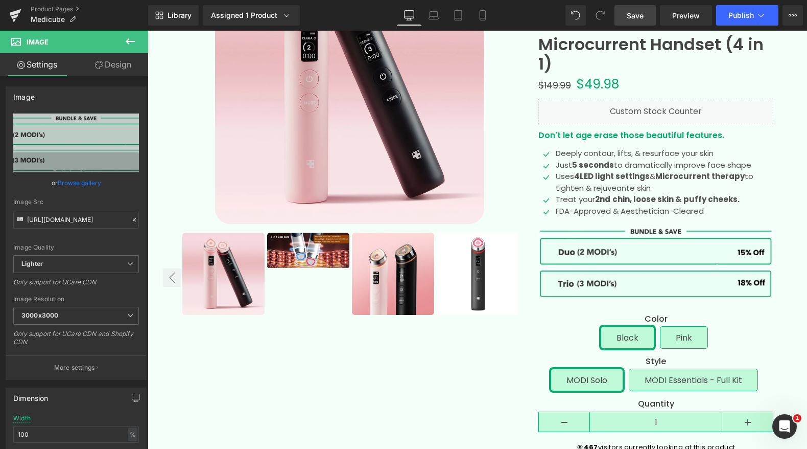
click at [641, 19] on span "Save" at bounding box center [635, 15] width 17 height 11
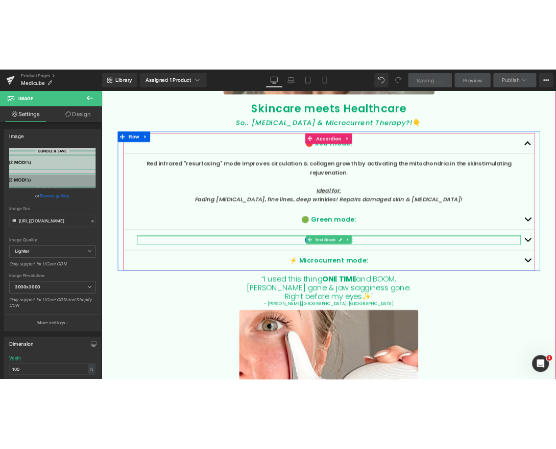
scroll to position [2388, 0]
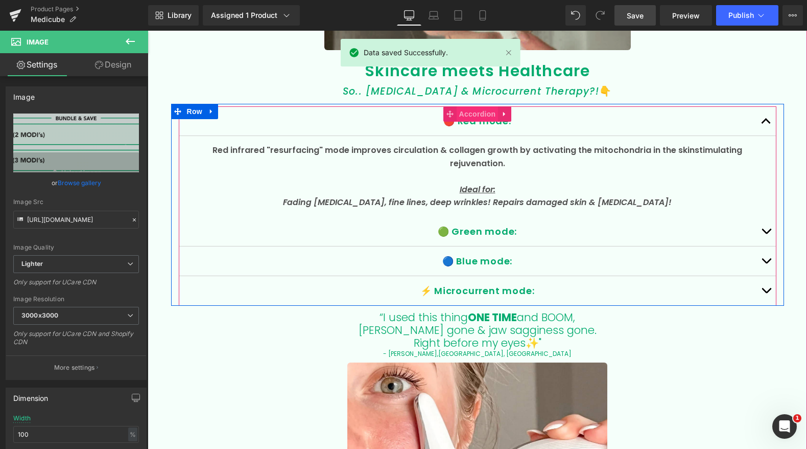
click at [474, 112] on span "Accordion" at bounding box center [478, 113] width 42 height 15
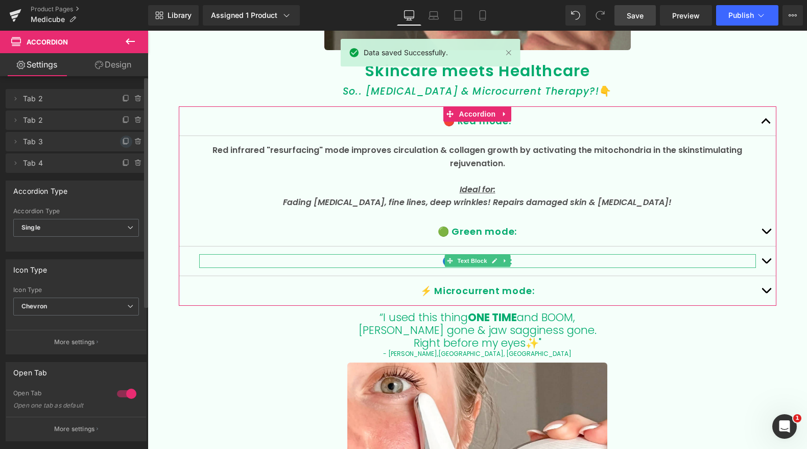
click at [124, 140] on icon at bounding box center [126, 141] width 8 height 8
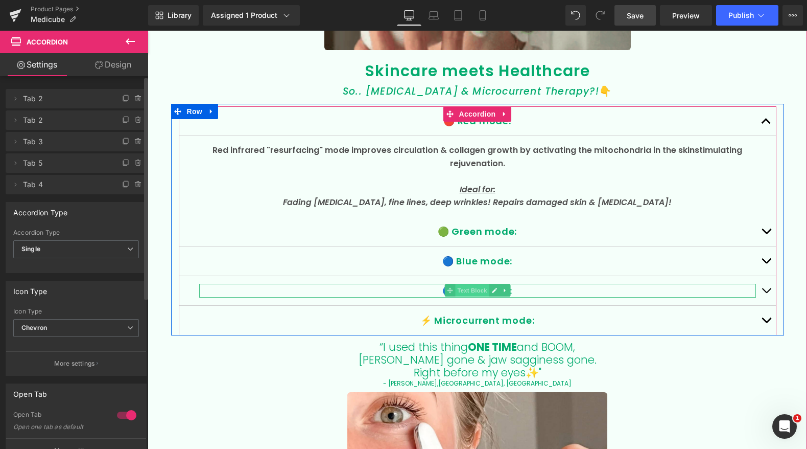
click at [466, 291] on span "Text Block" at bounding box center [472, 290] width 34 height 12
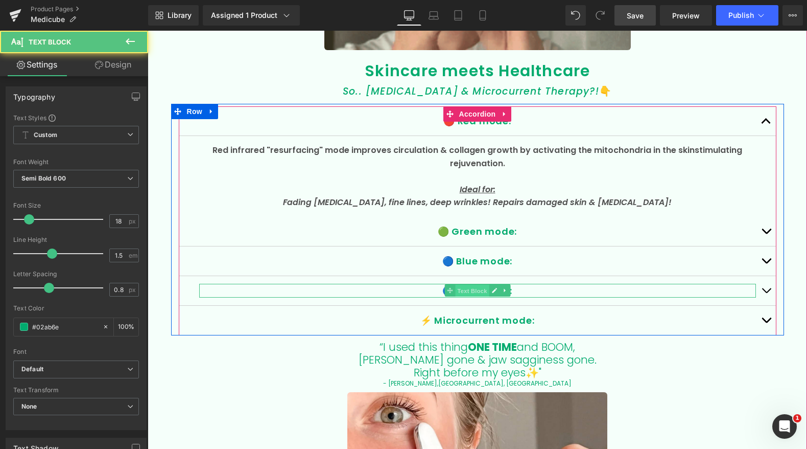
click at [466, 291] on span "Text Block" at bounding box center [472, 291] width 34 height 12
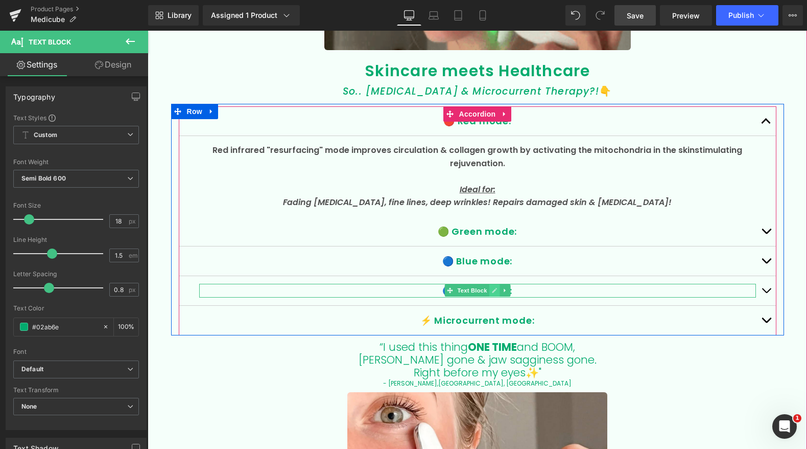
click at [498, 287] on link at bounding box center [494, 290] width 11 height 12
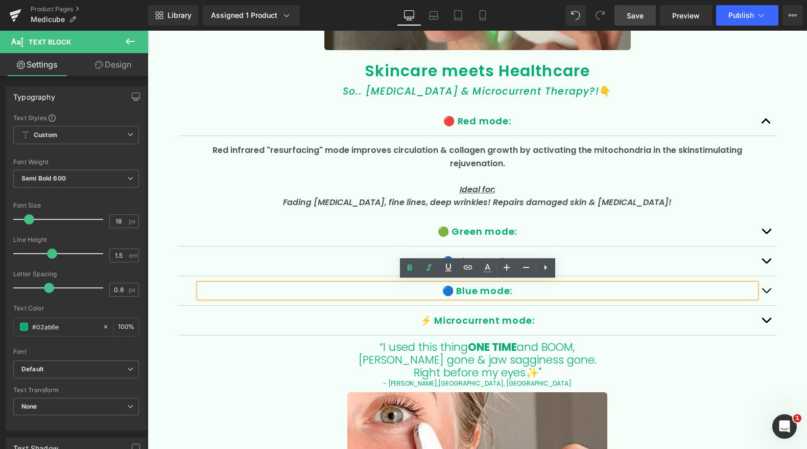
click at [468, 288] on p "🔵 Blue mode:" at bounding box center [477, 291] width 557 height 14
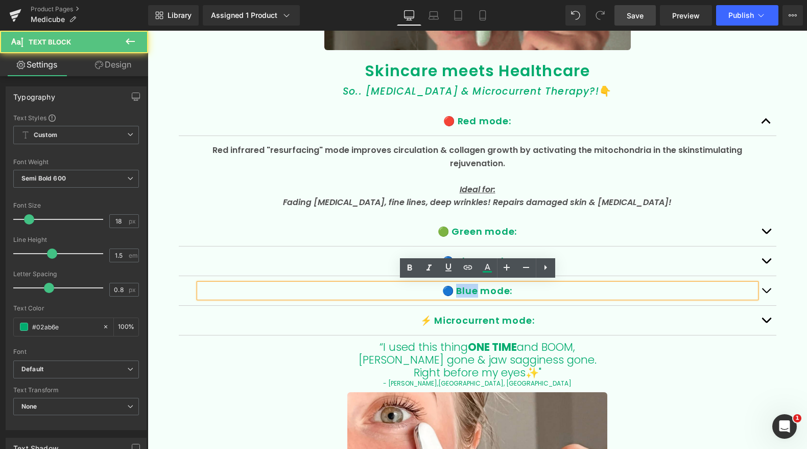
click at [467, 288] on p "🔵 Blue mode:" at bounding box center [477, 291] width 557 height 14
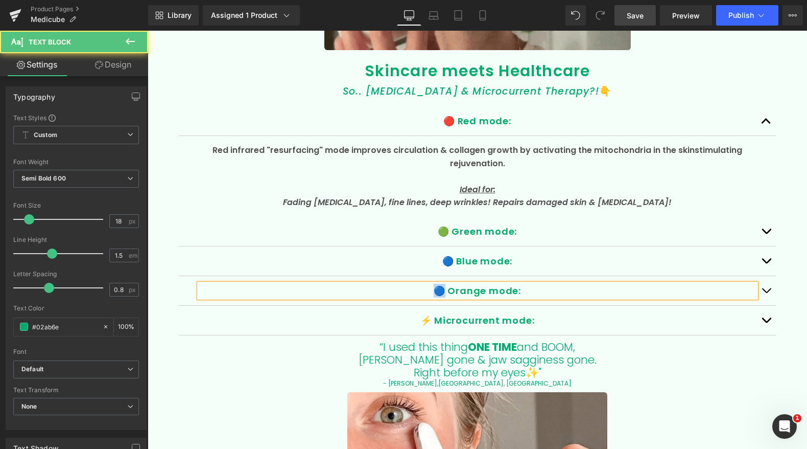
drag, startPoint x: 445, startPoint y: 287, endPoint x: 426, endPoint y: 287, distance: 19.4
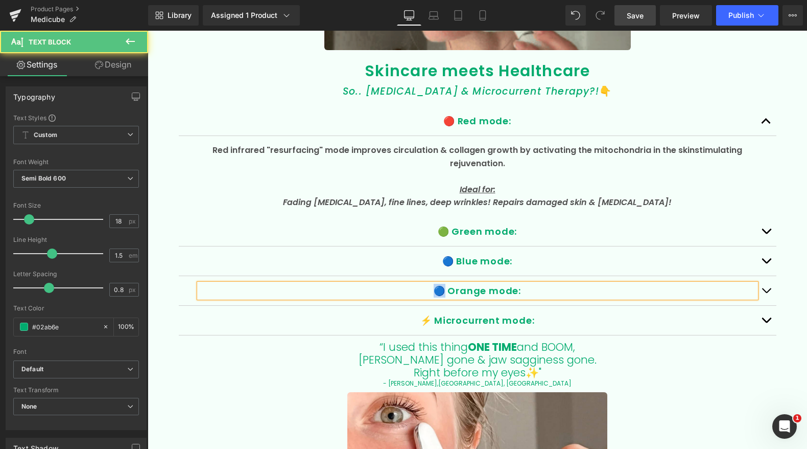
click at [426, 287] on p "🔵 Orange mode:" at bounding box center [477, 291] width 557 height 14
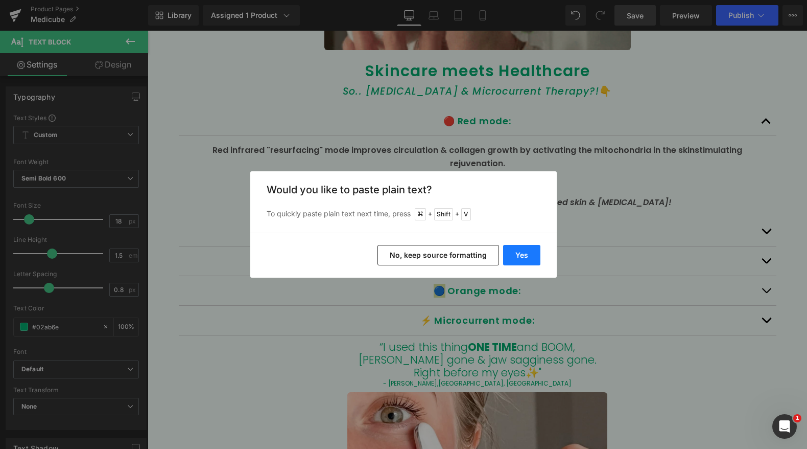
click at [531, 255] on button "Yes" at bounding box center [521, 255] width 37 height 20
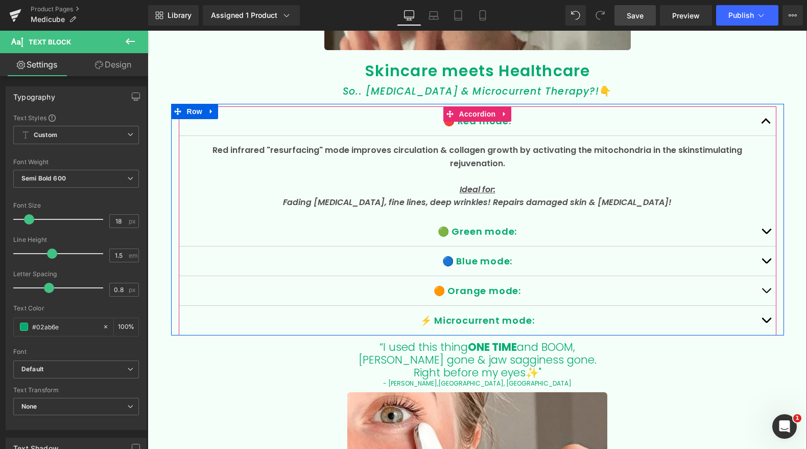
click at [766, 293] on span "button" at bounding box center [766, 293] width 0 height 0
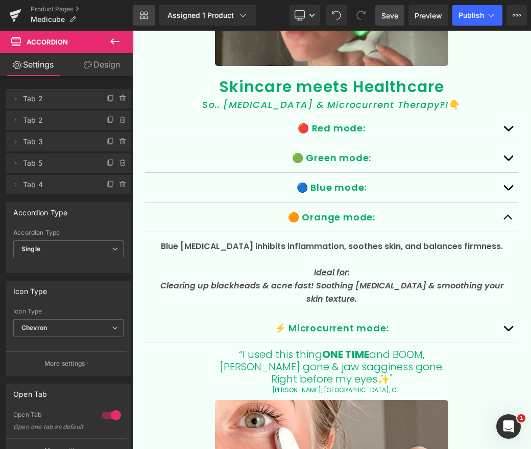
scroll to position [2405, 0]
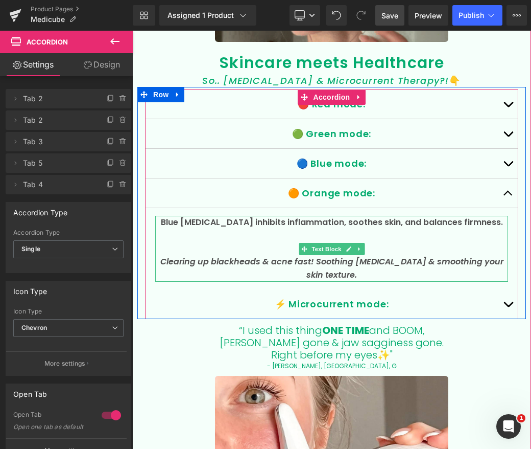
click at [202, 216] on span "Blue [MEDICAL_DATA] inhibits inflammation, soothes skin, and balances firmness." at bounding box center [332, 222] width 342 height 12
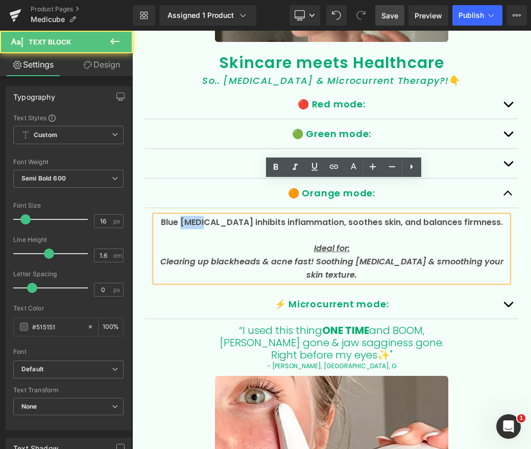
click at [201, 216] on span "Blue [MEDICAL_DATA] inhibits inflammation, soothes skin, and balances firmness." at bounding box center [332, 222] width 342 height 12
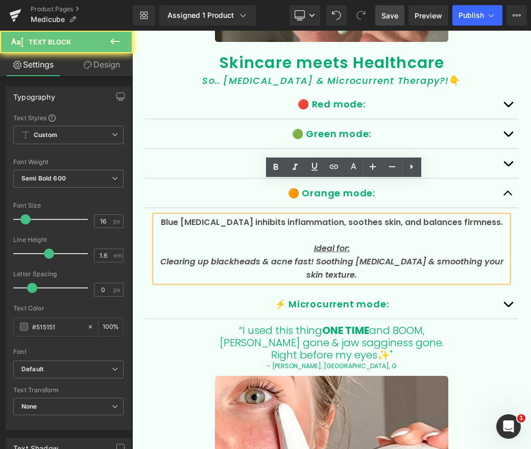
click at [175, 216] on span "Blue [MEDICAL_DATA] inhibits inflammation, soothes skin, and balances firmness." at bounding box center [332, 222] width 342 height 12
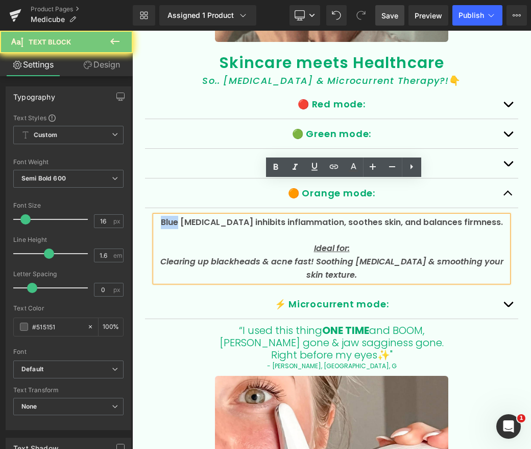
click at [175, 216] on span "Blue [MEDICAL_DATA] inhibits inflammation, soothes skin, and balances firmness." at bounding box center [332, 222] width 342 height 12
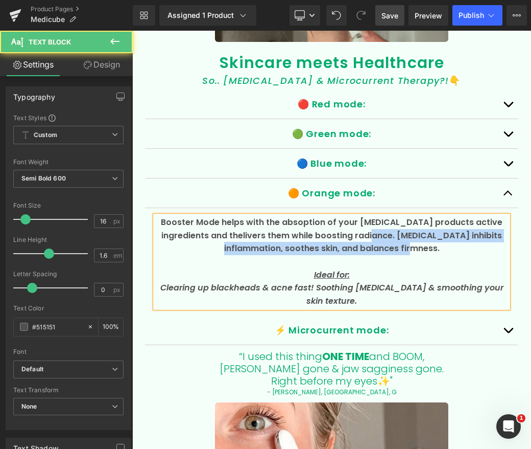
drag, startPoint x: 349, startPoint y: 219, endPoint x: 411, endPoint y: 230, distance: 62.3
click at [410, 231] on p "Booster Mode helps with the absoption of your skin care products active ingredi…" at bounding box center [331, 235] width 353 height 39
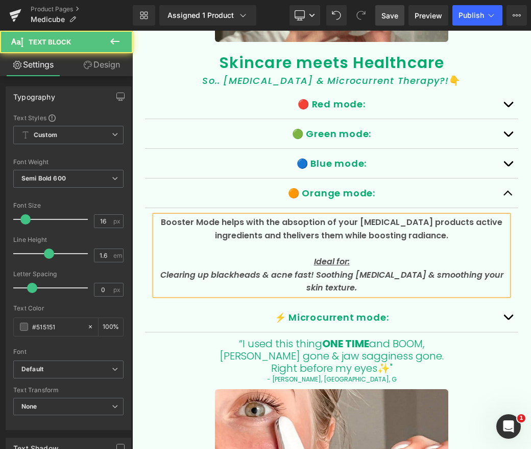
click at [291, 216] on span "Booster Mode helps with the absoption of your skin care products active ingredi…" at bounding box center [332, 228] width 342 height 25
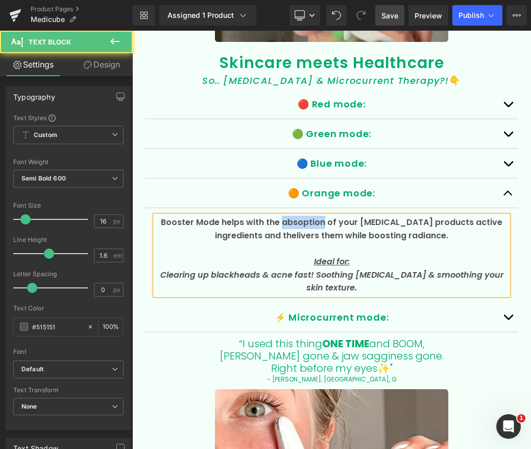
click at [291, 216] on span "Booster Mode helps with the absoption of your skin care products active ingredi…" at bounding box center [332, 228] width 342 height 25
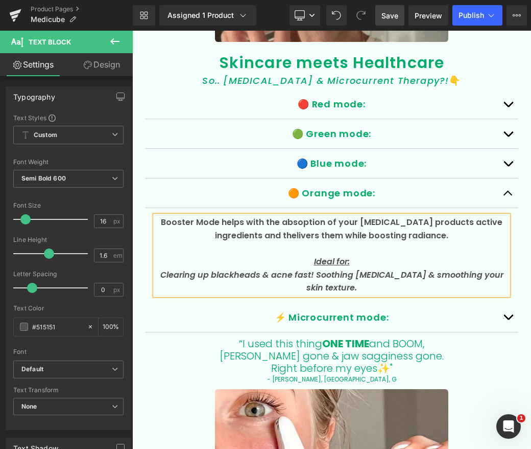
click at [297, 216] on span "Booster Mode helps with the absoption of your skin care products active ingredi…" at bounding box center [332, 228] width 342 height 25
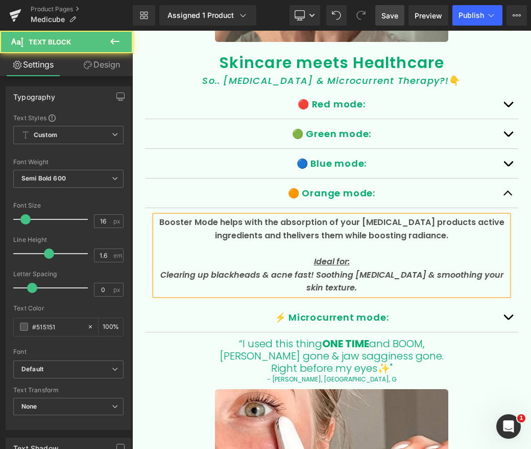
click at [268, 220] on span "Booster Mode helps with the absorption of your skin care products active ingred…" at bounding box center [331, 228] width 345 height 25
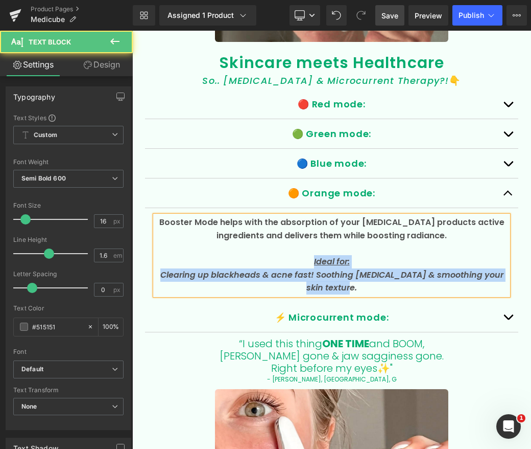
drag, startPoint x: 371, startPoint y: 269, endPoint x: 308, endPoint y: 247, distance: 67.0
click at [308, 247] on div "Booster Mode helps with the absorption of your skin care products active ingred…" at bounding box center [331, 255] width 353 height 79
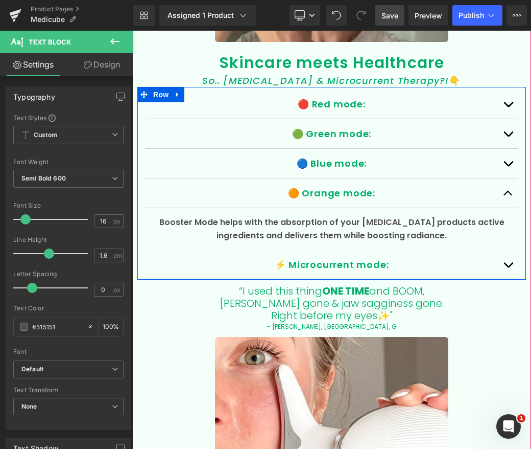
click at [515, 149] on button "button" at bounding box center [508, 163] width 20 height 29
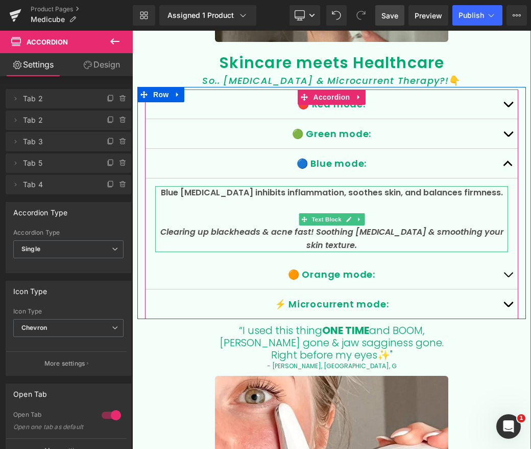
click at [184, 186] on span "Blue [MEDICAL_DATA] inhibits inflammation, soothes skin, and balances firmness." at bounding box center [332, 192] width 342 height 12
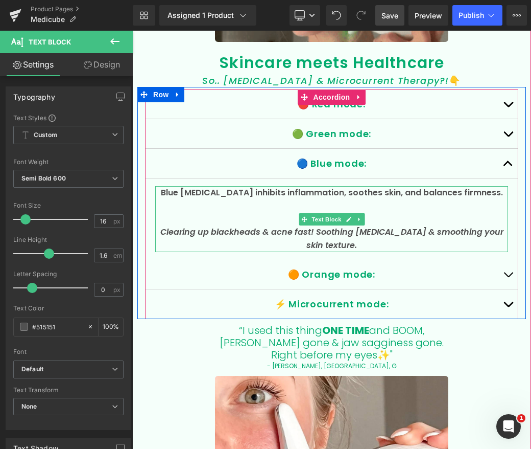
click at [170, 186] on p "Blue [MEDICAL_DATA] inhibits inflammation, soothes skin, and balances firmness." at bounding box center [331, 192] width 353 height 13
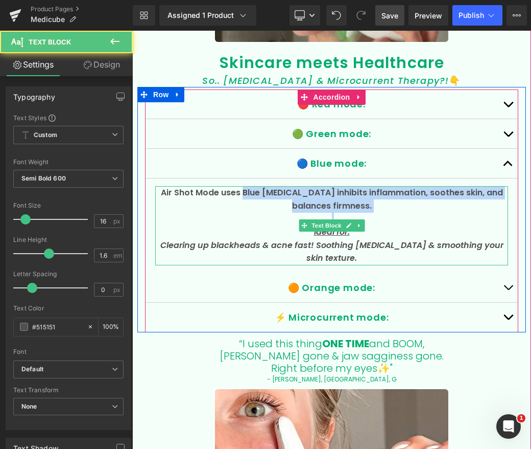
drag, startPoint x: 251, startPoint y: 177, endPoint x: 388, endPoint y: 202, distance: 139.3
click at [388, 202] on div "Air Shot Mode uses Blue light therapy inhibits inflammation, soothes skin, and …" at bounding box center [331, 225] width 353 height 79
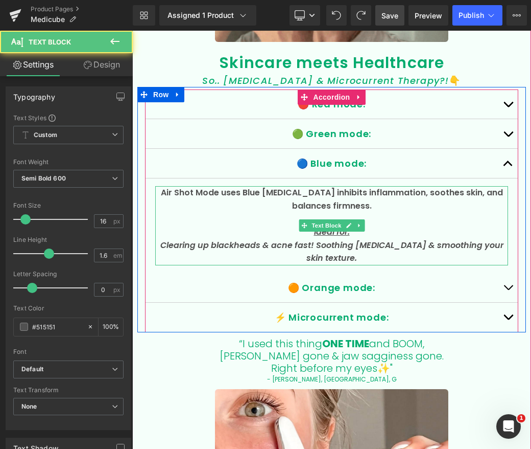
click at [272, 186] on span "Air Shot Mode uses Blue light therapy inhibits inflammation, soothes skin, and …" at bounding box center [332, 198] width 342 height 25
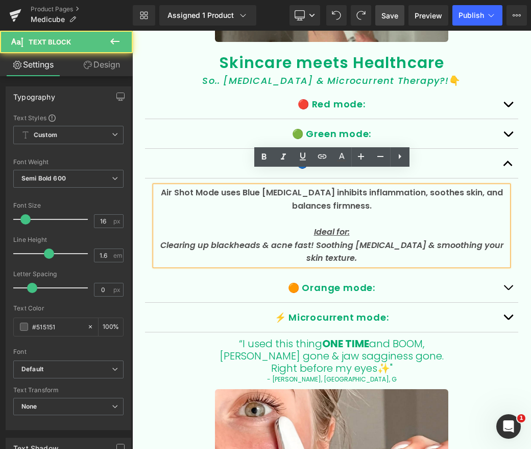
click at [341, 186] on span "Air Shot Mode uses Blue light therapy inhibits inflammation, soothes skin, and …" at bounding box center [332, 198] width 342 height 25
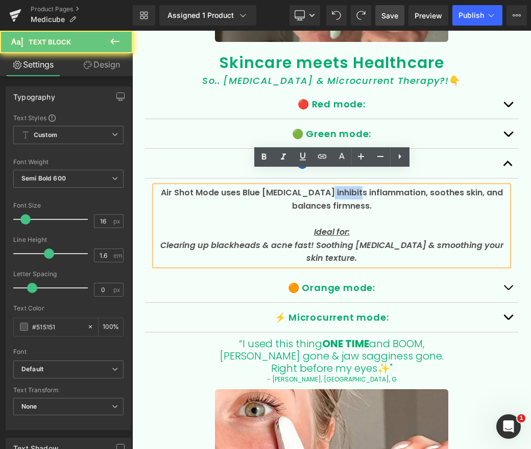
click at [341, 186] on span "Air Shot Mode uses Blue light therapy inhibits inflammation, soothes skin, and …" at bounding box center [332, 198] width 342 height 25
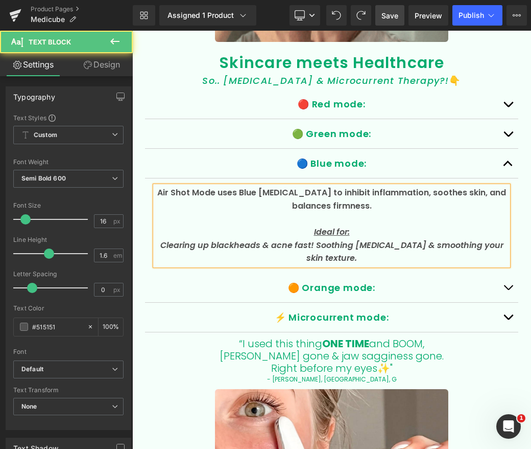
click at [389, 191] on p "Air Shot Mode uses Blue light therapy to inhibit inflammation, soothes skin, an…" at bounding box center [331, 199] width 353 height 26
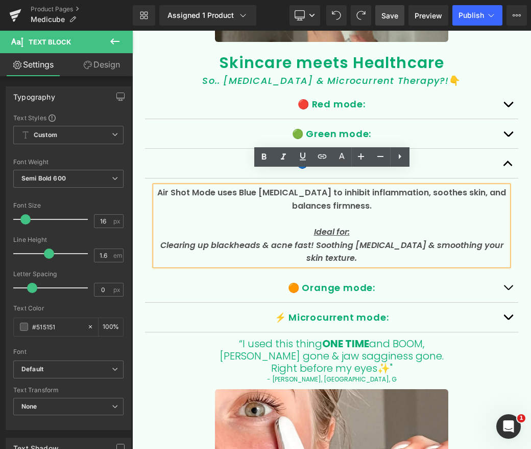
click at [424, 186] on span "Air Shot Mode uses Blue light therapy to inhibit inflammation, soothes skin, an…" at bounding box center [331, 198] width 349 height 25
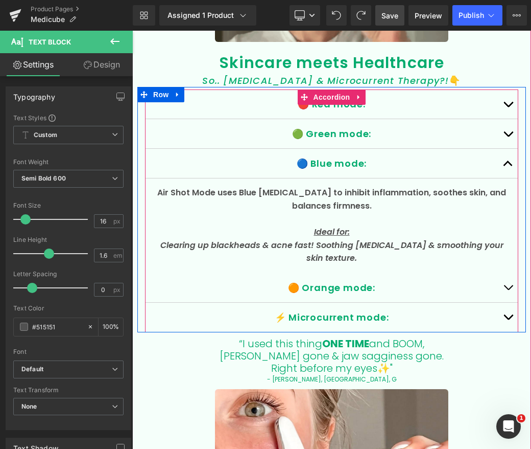
click at [508, 136] on span "button" at bounding box center [508, 136] width 0 height 0
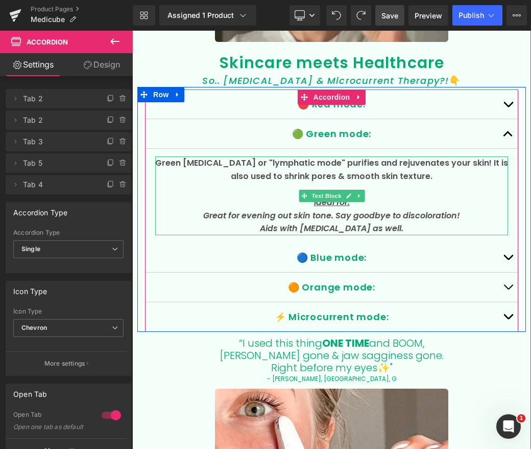
click at [240, 156] on p "Green [MEDICAL_DATA] or "lymphatic mode" purifies and rejuvenates your skin! It…" at bounding box center [331, 169] width 353 height 26
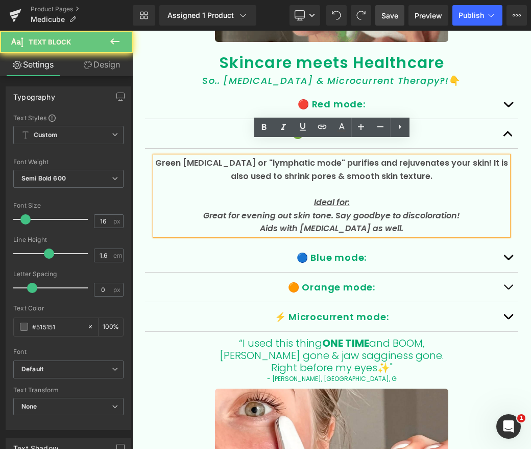
click at [252, 156] on p "Green [MEDICAL_DATA] or "lymphatic mode" purifies and rejuvenates your skin! It…" at bounding box center [331, 169] width 353 height 26
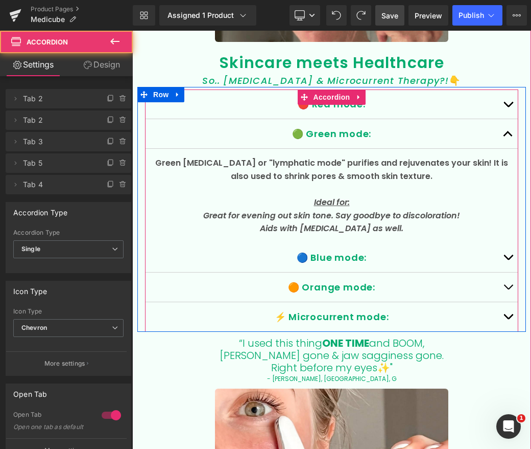
click at [512, 89] on button "button" at bounding box center [508, 103] width 20 height 29
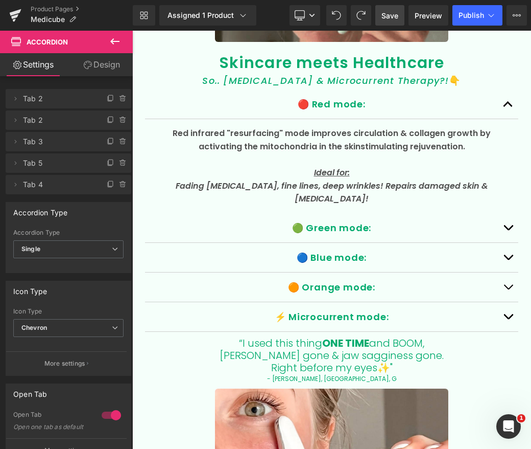
click at [196, 127] on p "Red infrared "resurfacing" mode improves circulation & collagen growth by activ…" at bounding box center [331, 140] width 353 height 26
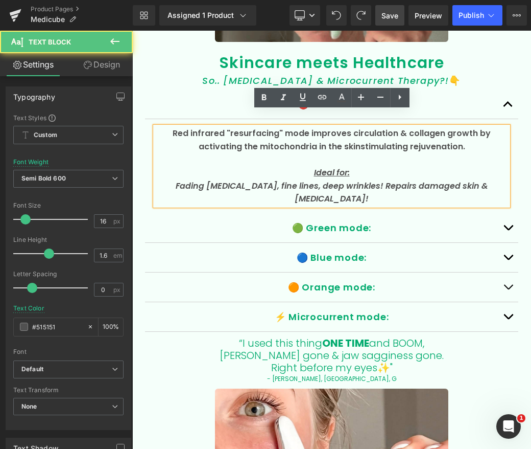
click at [173, 127] on p "Red infrared "resurfacing" mode improves circulation & collagen growth by activ…" at bounding box center [331, 140] width 353 height 26
click at [263, 127] on p "Red infrared "resurfacing" mode improves circulation & collagen growth by activ…" at bounding box center [331, 140] width 353 height 26
click at [262, 127] on p "Red infrared "resurfacing" mode improves circulation & collagen growth by activ…" at bounding box center [331, 140] width 353 height 26
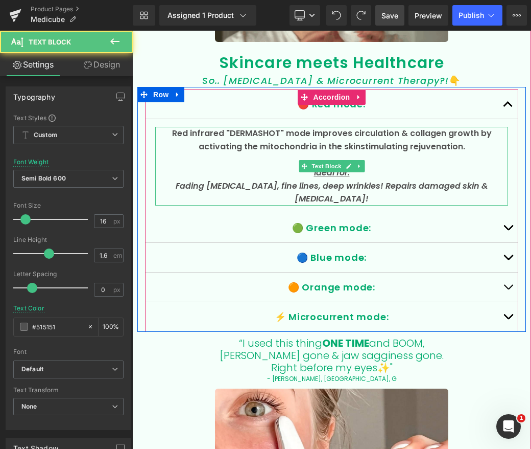
click at [392, 180] on icon "Fading [MEDICAL_DATA], fine lines, deep wrinkles! Repairs damaged skin & [MEDIC…" at bounding box center [332, 192] width 313 height 25
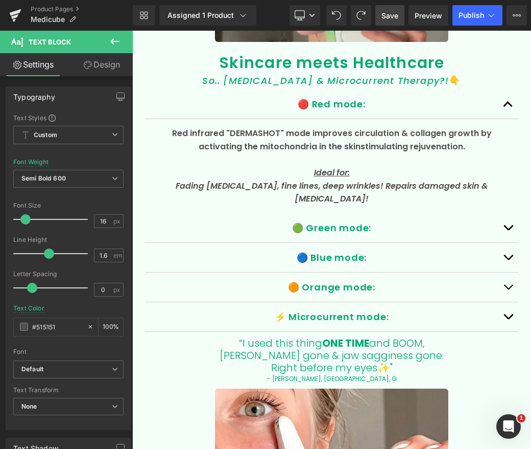
click at [387, 12] on span "Save" at bounding box center [390, 15] width 17 height 11
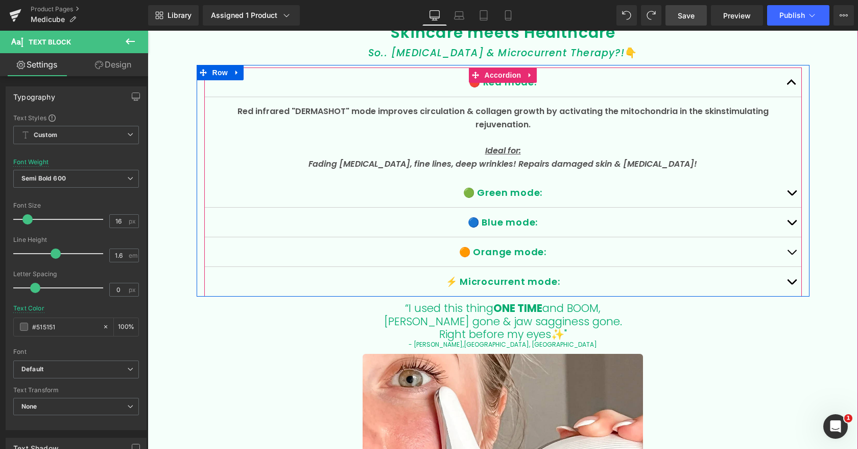
scroll to position [2404, 0]
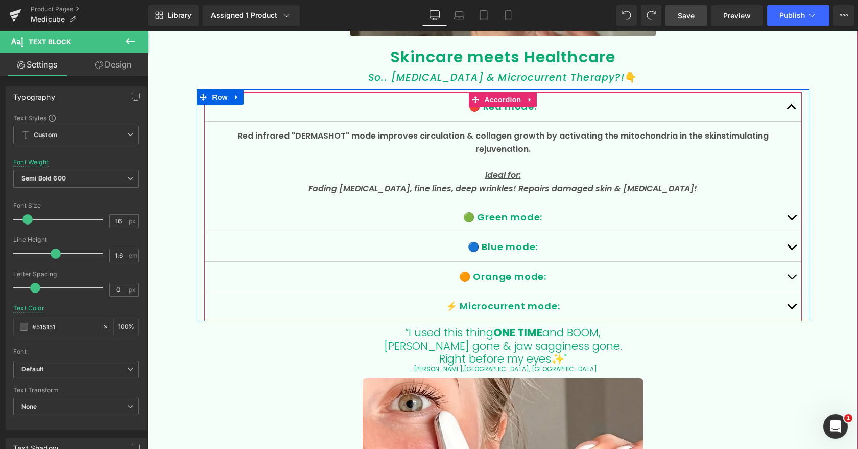
click at [792, 106] on button "button" at bounding box center [792, 106] width 20 height 29
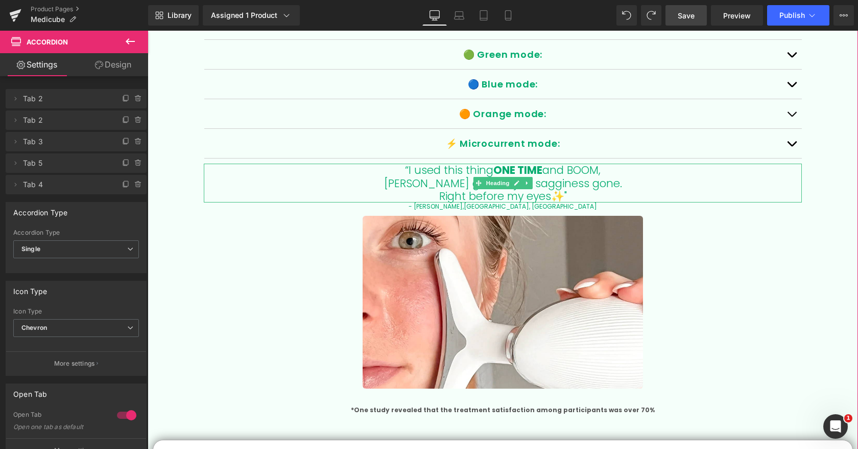
scroll to position [2525, 0]
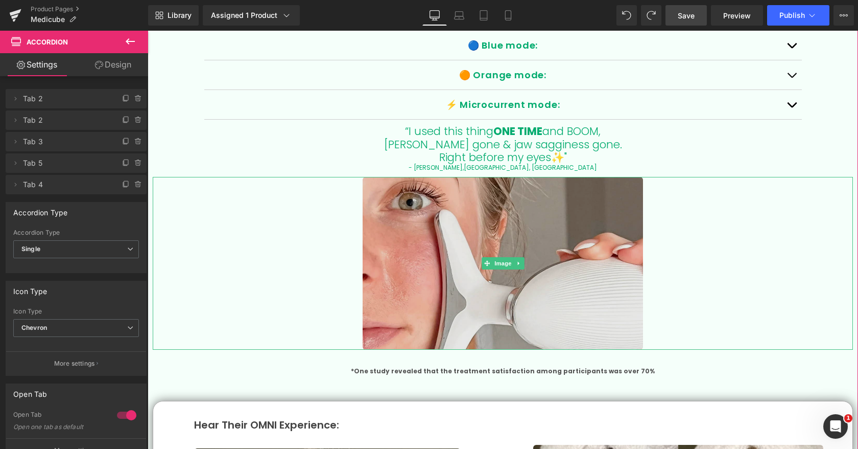
click at [576, 263] on img at bounding box center [503, 263] width 280 height 173
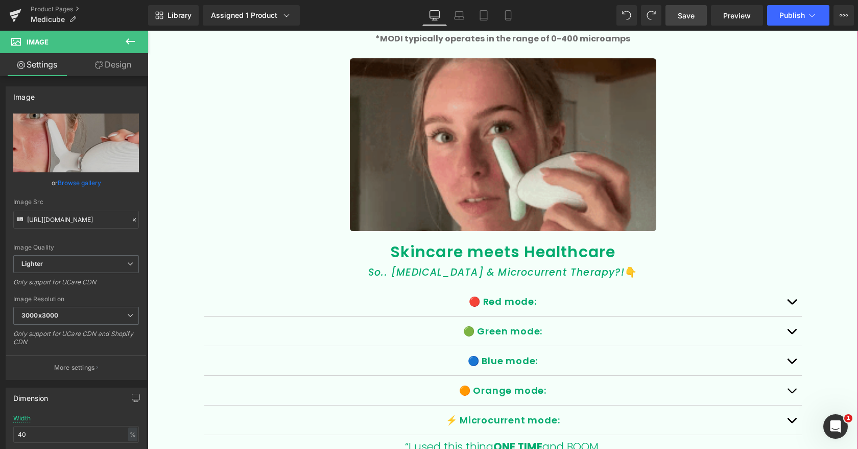
scroll to position [2079, 0]
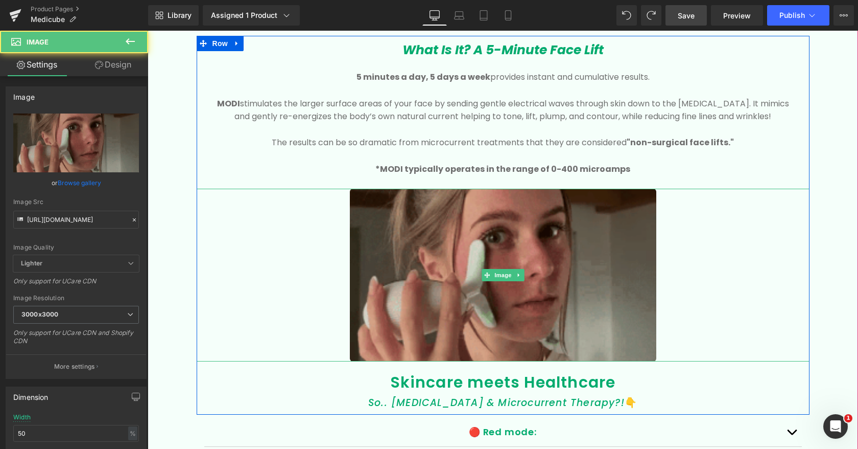
click at [443, 295] on img at bounding box center [503, 275] width 307 height 173
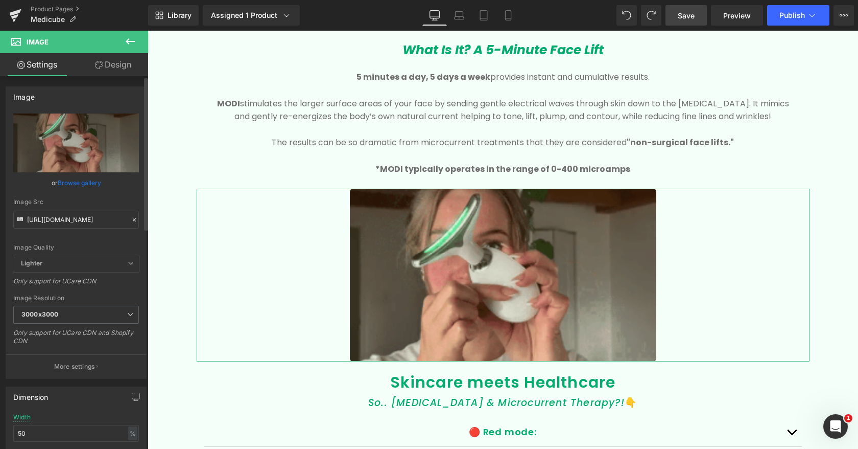
click at [89, 183] on link "Browse gallery" at bounding box center [79, 183] width 43 height 18
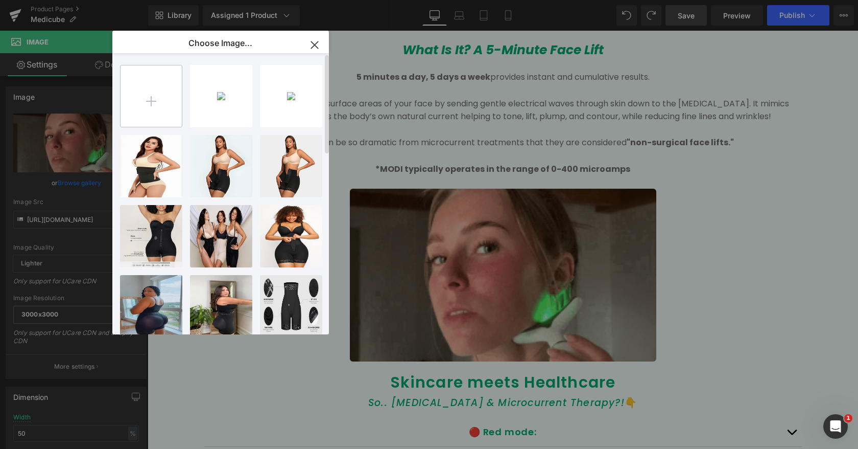
click at [147, 98] on input "file" at bounding box center [151, 95] width 61 height 61
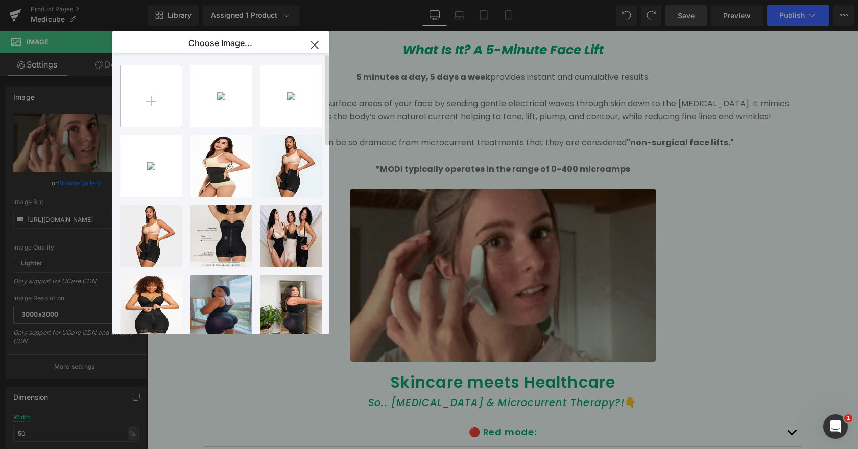
click at [157, 103] on input "file" at bounding box center [151, 95] width 61 height 61
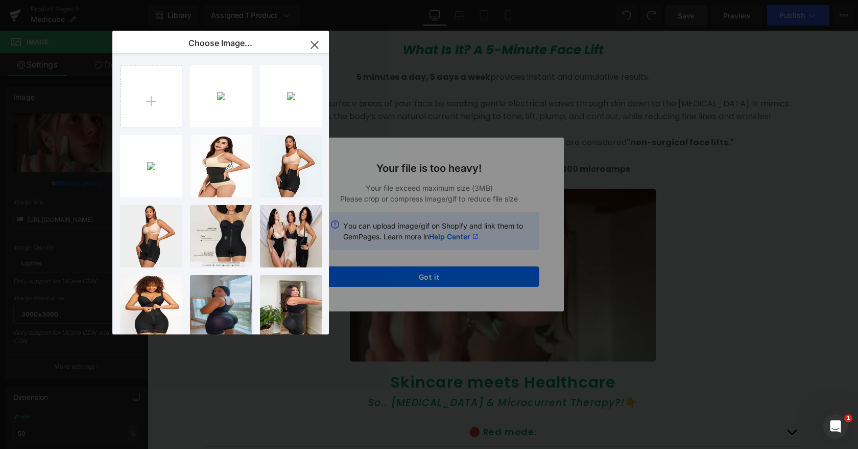
click at [314, 45] on icon "button" at bounding box center [314, 44] width 7 height 7
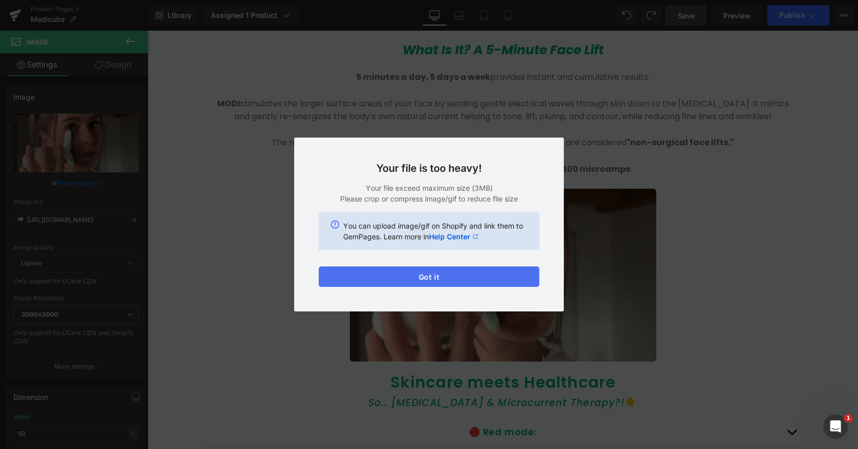
click at [386, 275] on button "Got it" at bounding box center [429, 276] width 221 height 20
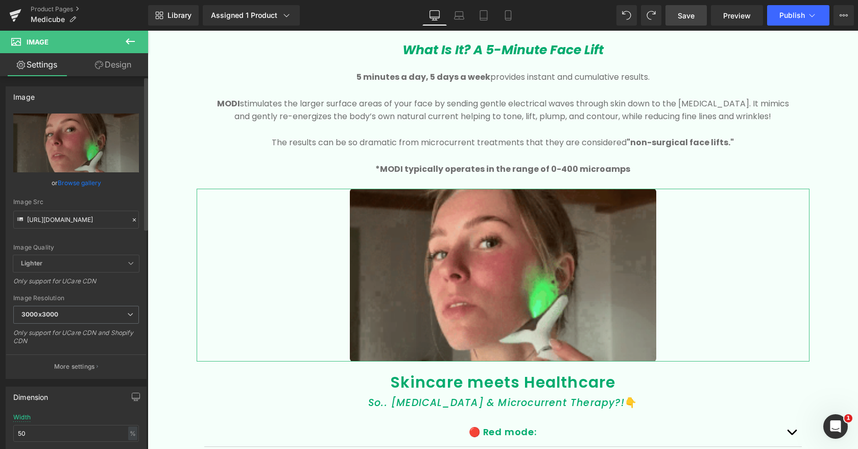
click at [83, 183] on link "Browse gallery" at bounding box center [79, 183] width 43 height 18
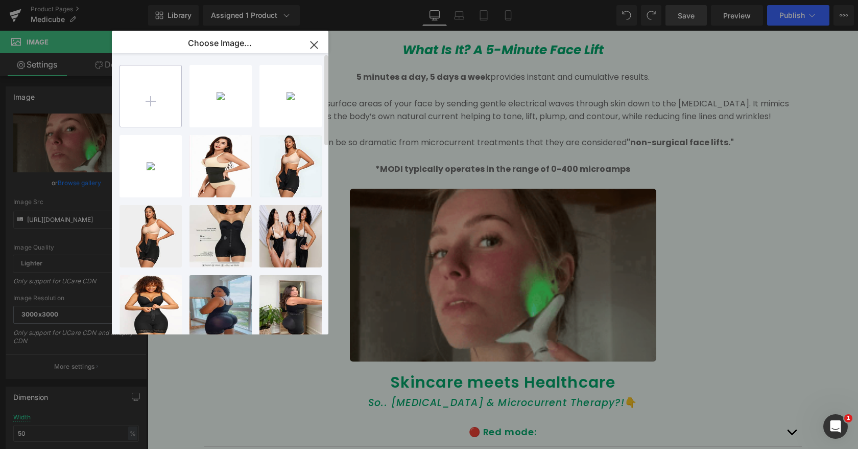
click at [144, 93] on input "file" at bounding box center [150, 95] width 61 height 61
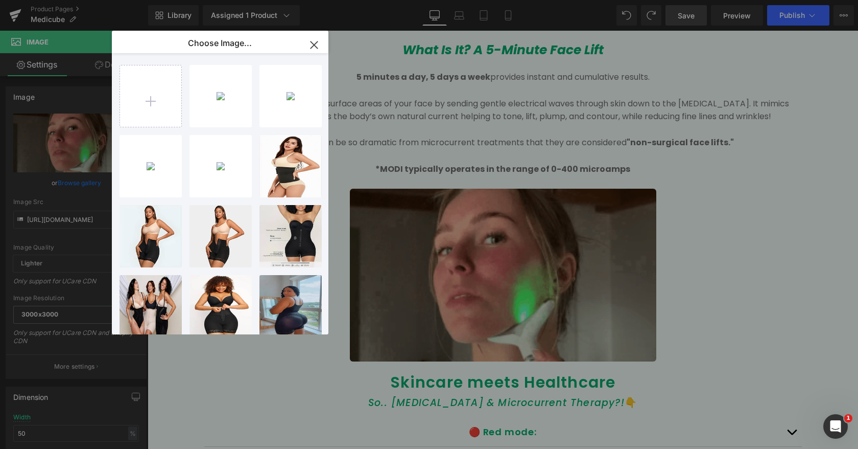
click at [316, 39] on icon "button" at bounding box center [314, 45] width 16 height 16
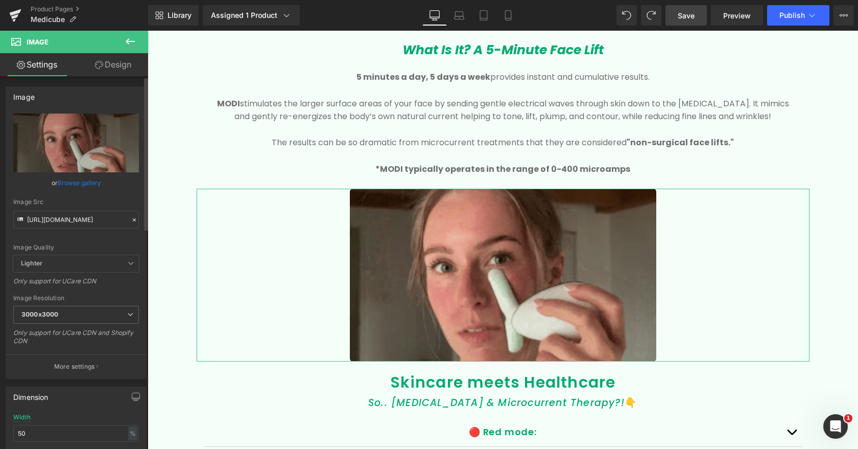
click at [87, 180] on link "Browse gallery" at bounding box center [79, 183] width 43 height 18
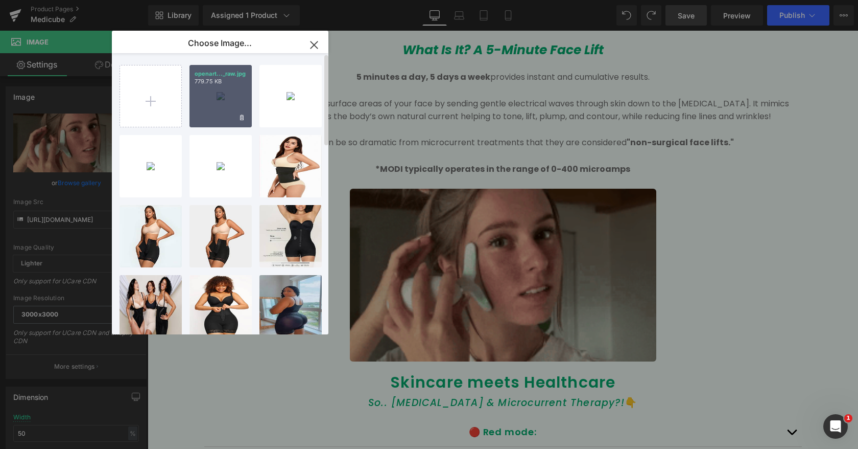
click at [234, 95] on div "openart..._raw.jpg 779.75 KB" at bounding box center [221, 96] width 62 height 62
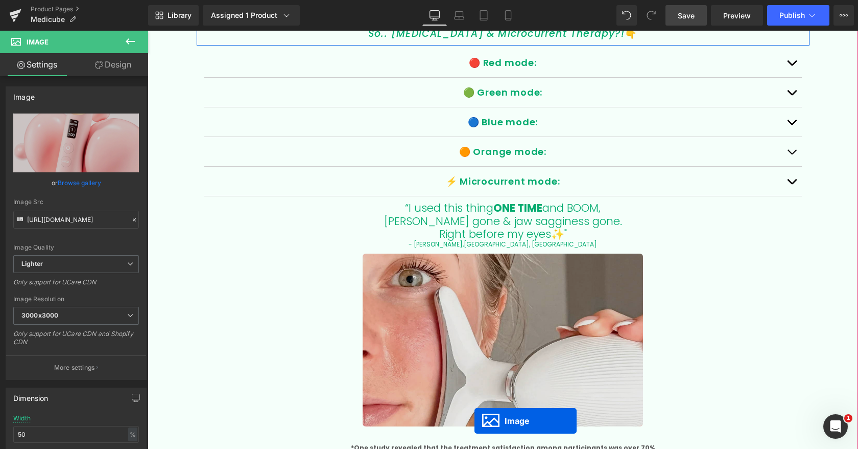
scroll to position [2332, 0]
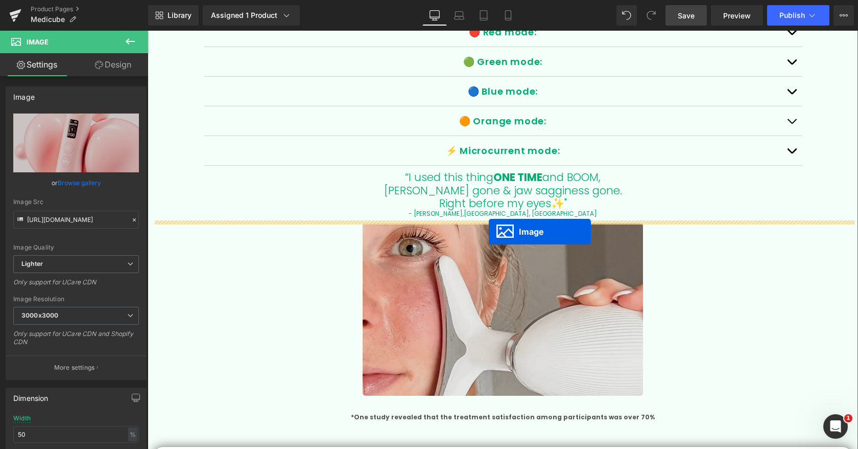
drag, startPoint x: 484, startPoint y: 221, endPoint x: 488, endPoint y: 232, distance: 12.1
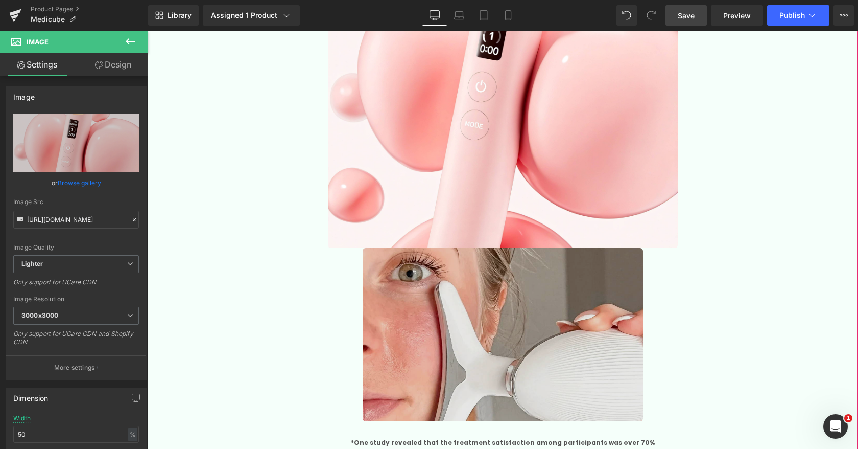
scroll to position [2648, 0]
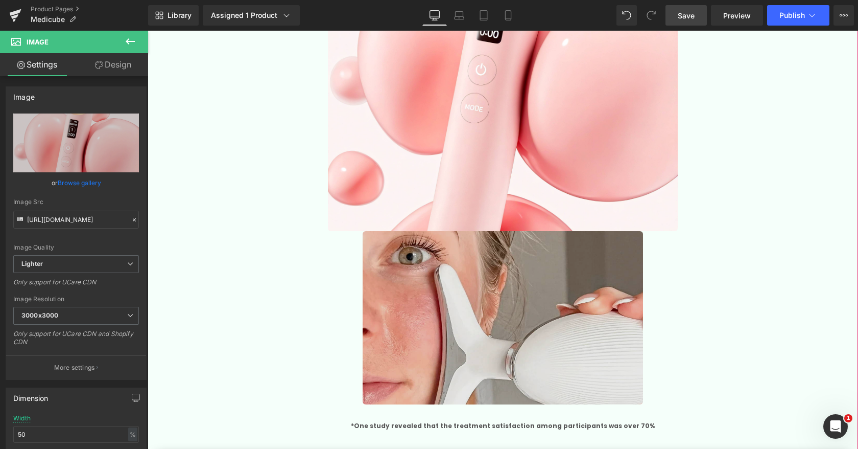
click at [494, 348] on img at bounding box center [503, 317] width 280 height 173
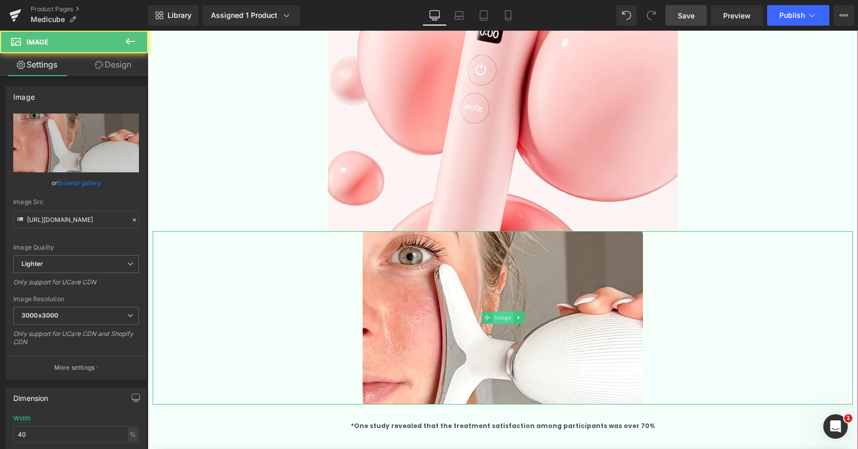
click at [519, 316] on icon at bounding box center [519, 318] width 2 height 4
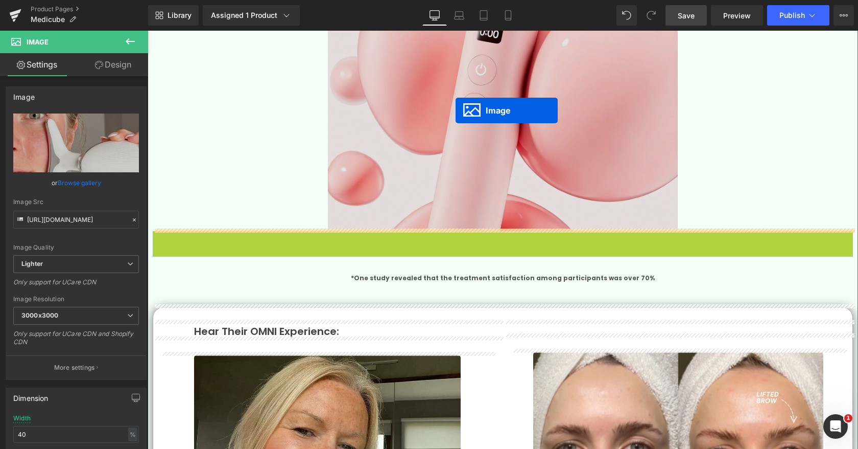
drag, startPoint x: 470, startPoint y: 314, endPoint x: 455, endPoint y: 110, distance: 204.9
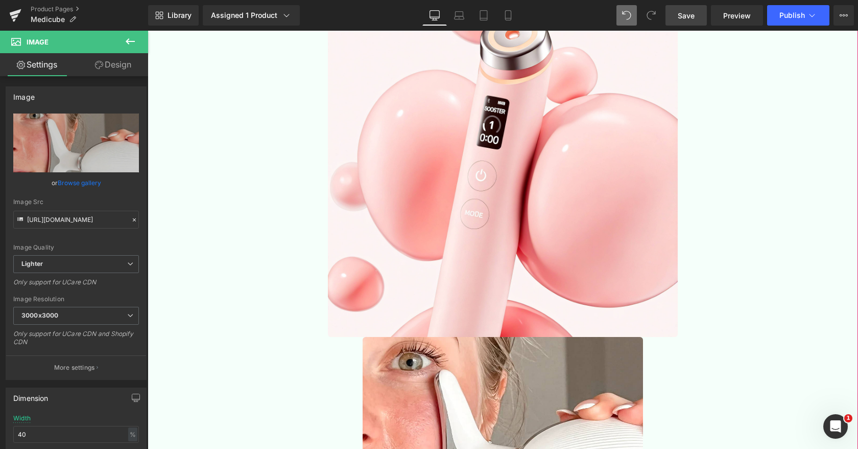
scroll to position [2603, 0]
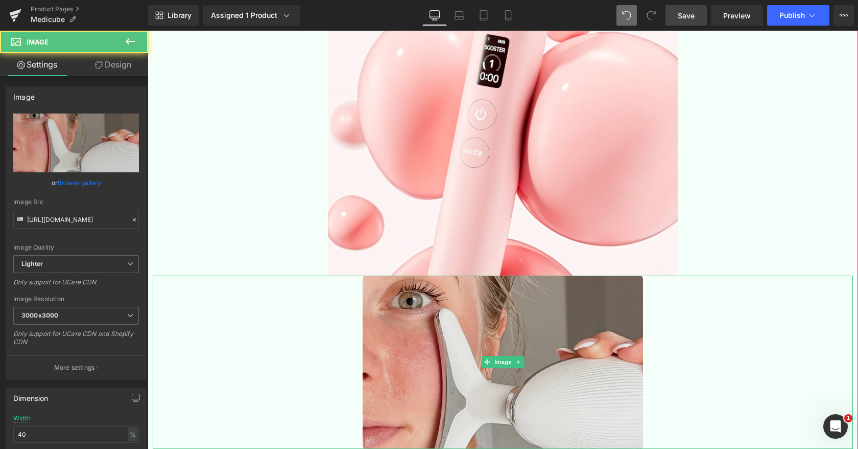
click at [483, 372] on img at bounding box center [503, 361] width 280 height 173
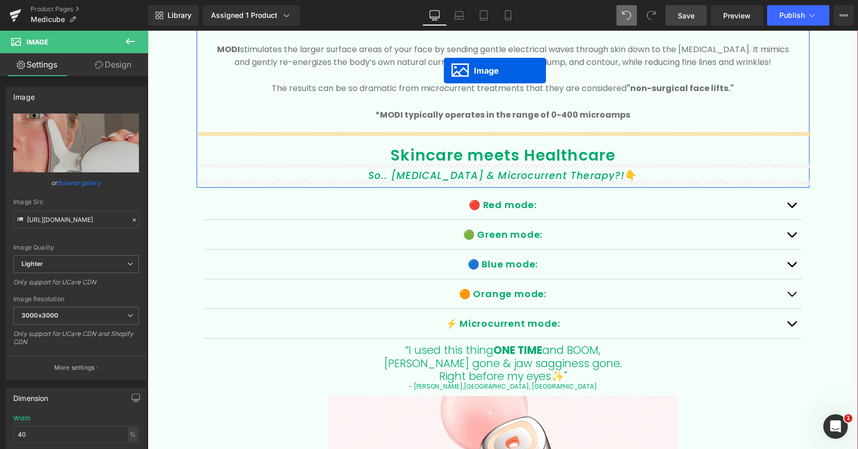
scroll to position [2103, 0]
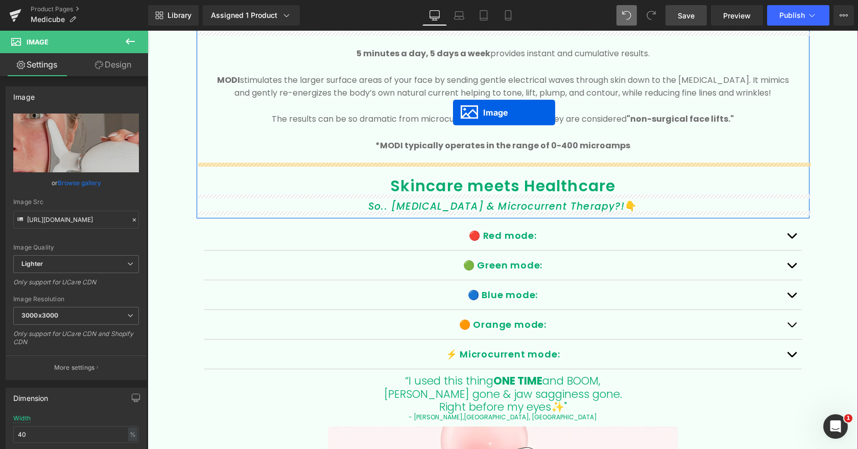
drag, startPoint x: 486, startPoint y: 358, endPoint x: 453, endPoint y: 114, distance: 245.9
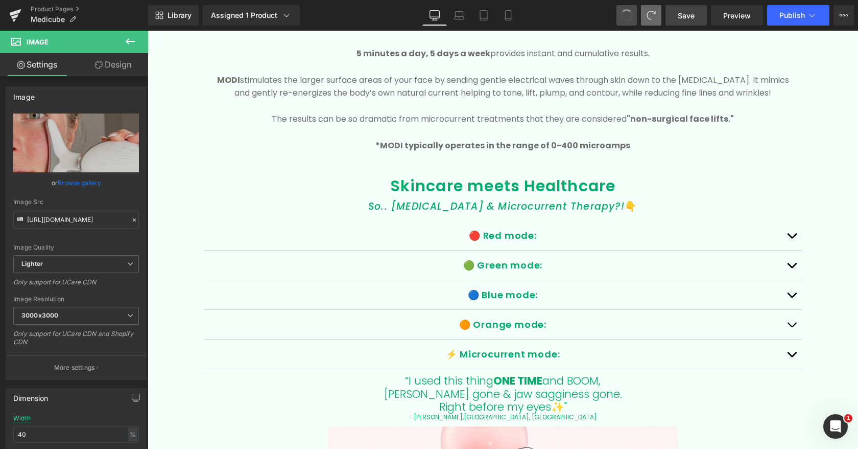
click at [627, 20] on span at bounding box center [626, 15] width 13 height 13
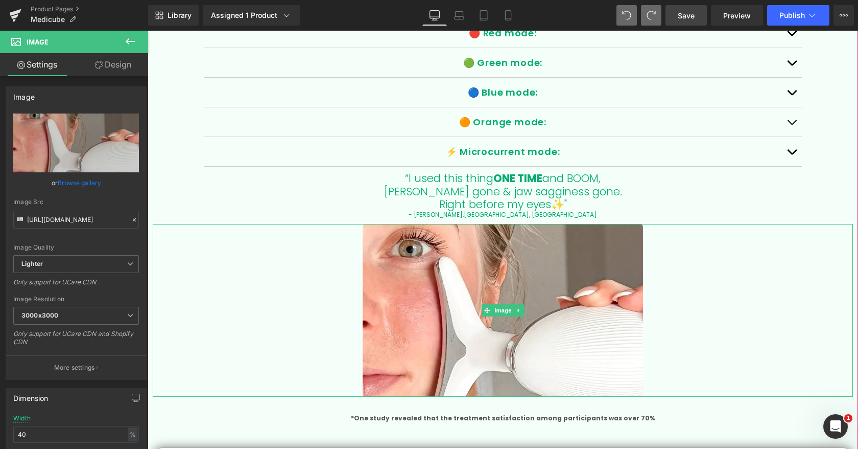
scroll to position [2669, 0]
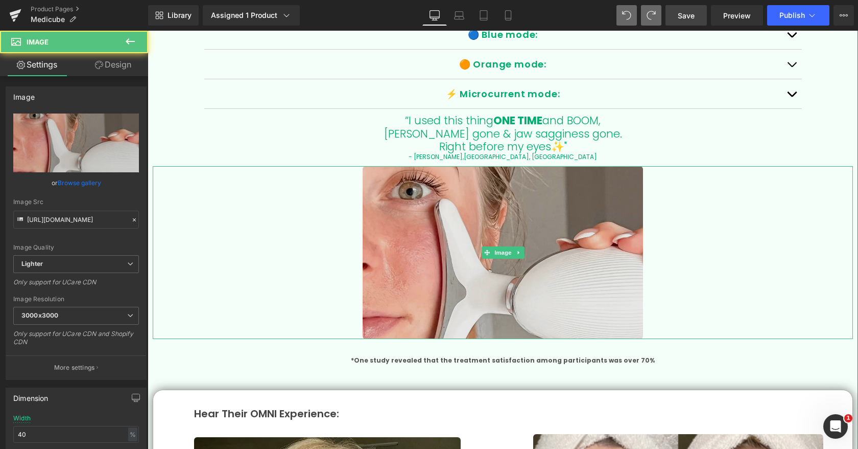
click at [517, 297] on img at bounding box center [503, 252] width 280 height 173
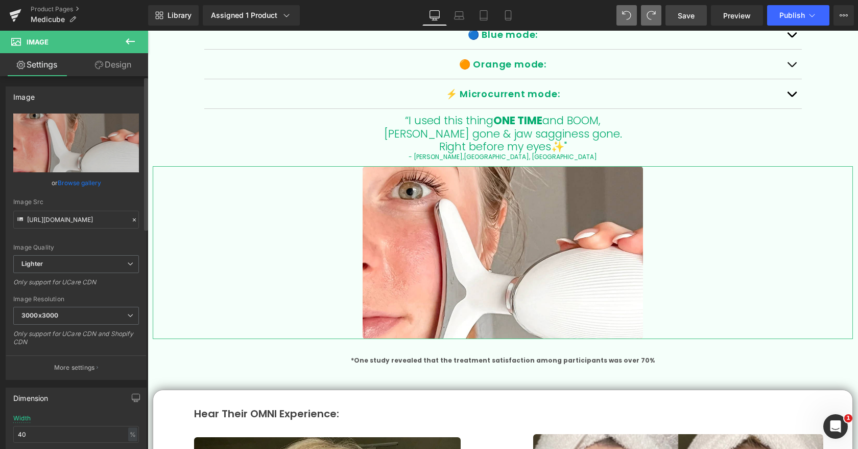
click at [83, 182] on link "Browse gallery" at bounding box center [79, 183] width 43 height 18
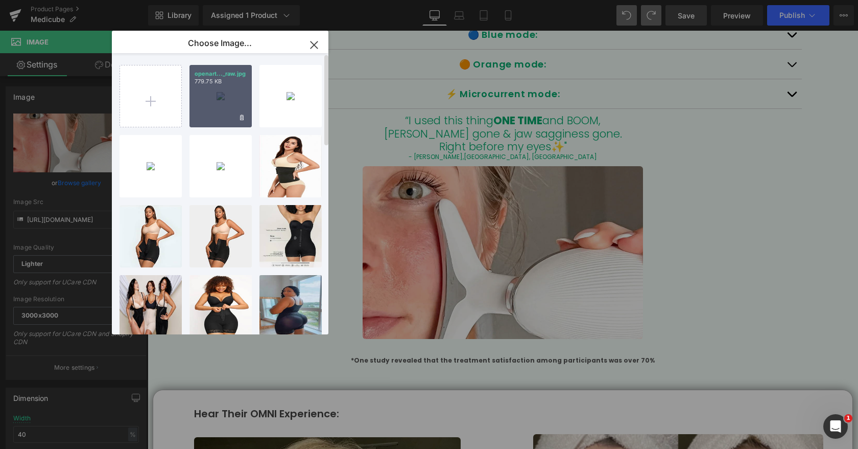
click at [225, 93] on div "openart..._raw.jpg 779.75 KB" at bounding box center [221, 96] width 62 height 62
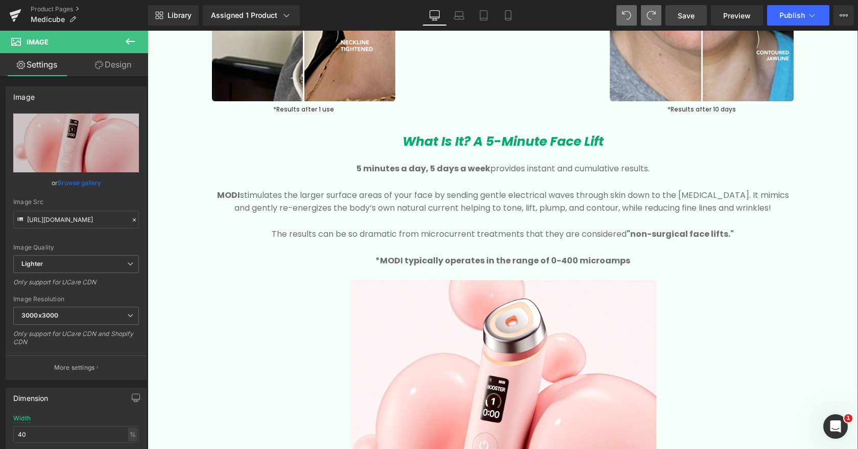
scroll to position [2331, 0]
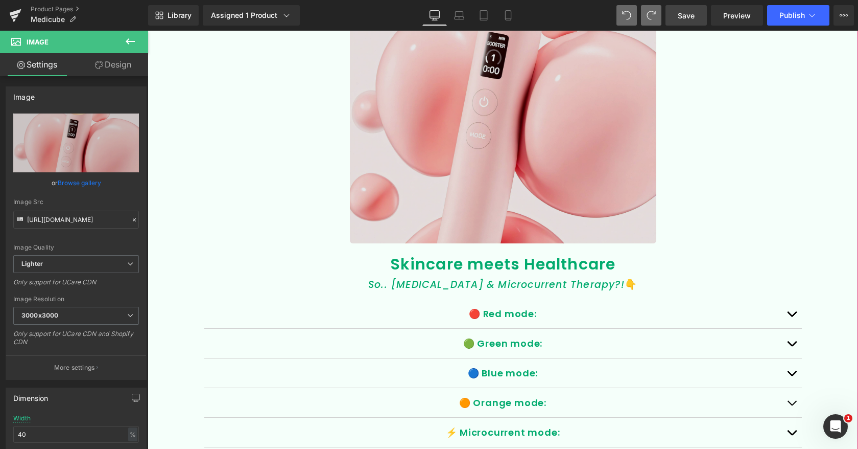
click at [471, 158] on img at bounding box center [503, 90] width 307 height 307
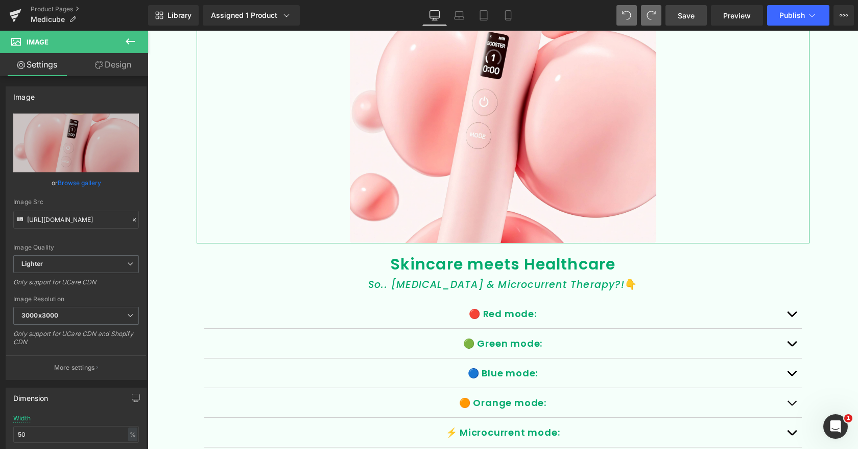
click at [76, 181] on link "Browse gallery" at bounding box center [79, 183] width 43 height 18
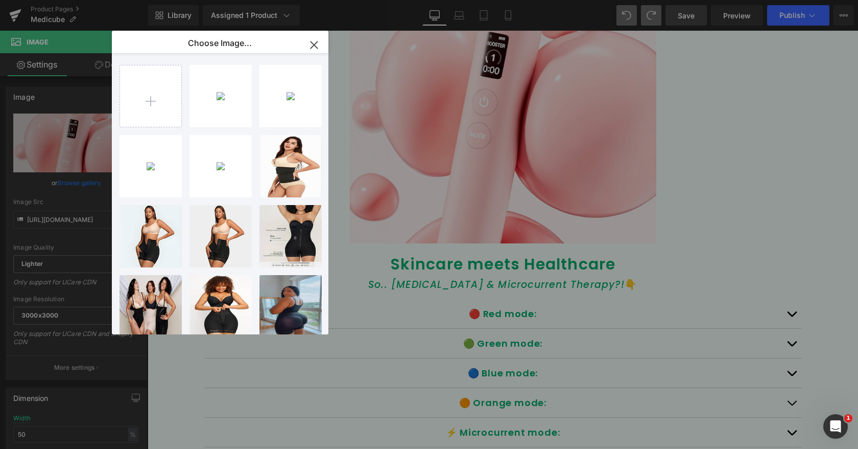
click at [310, 45] on icon "button" at bounding box center [314, 45] width 16 height 16
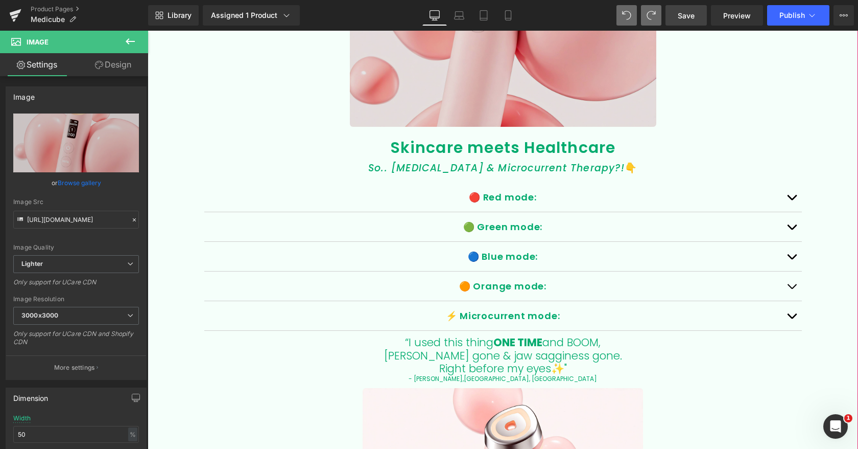
scroll to position [2203, 0]
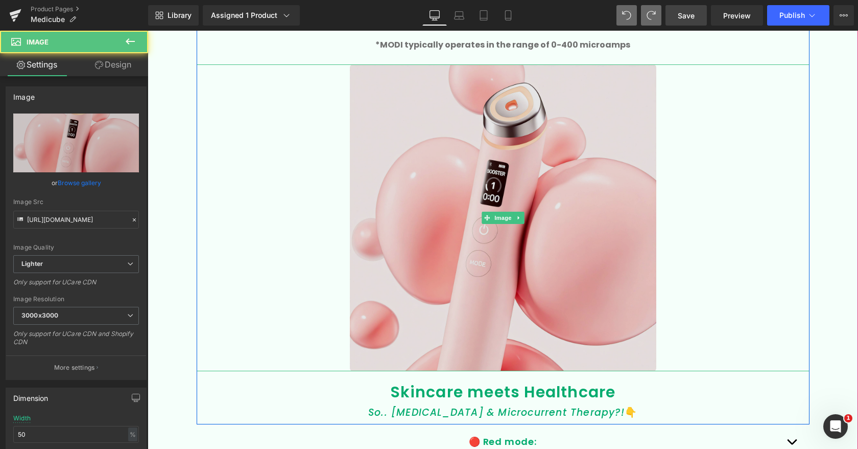
click at [432, 199] on img at bounding box center [503, 217] width 307 height 307
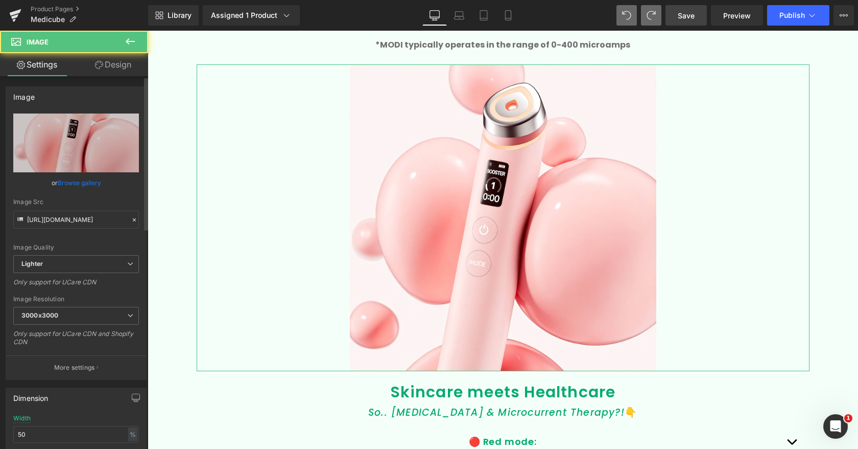
click at [85, 183] on link "Browse gallery" at bounding box center [79, 183] width 43 height 18
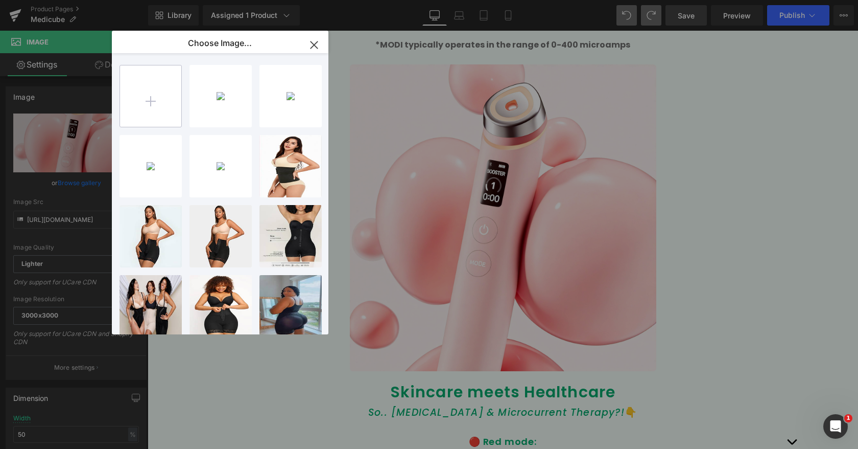
click at [168, 101] on input "file" at bounding box center [150, 95] width 61 height 61
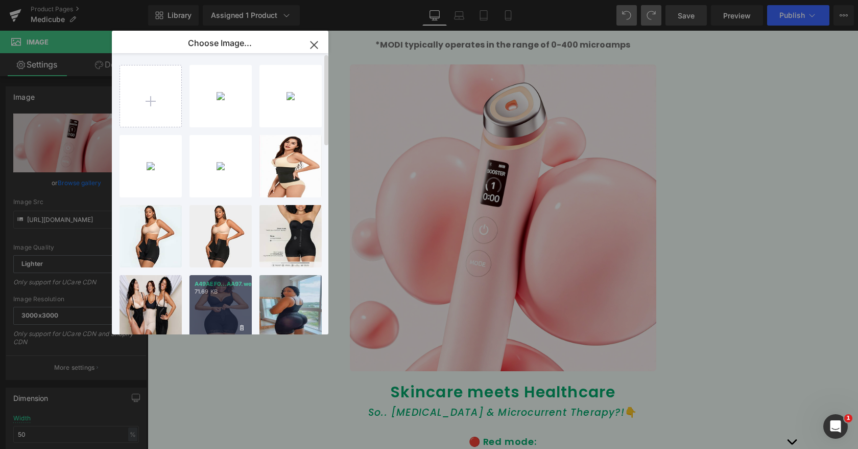
type input "C:\fakepath\MedicubeAGE-RBOOSTERPROEX.webp"
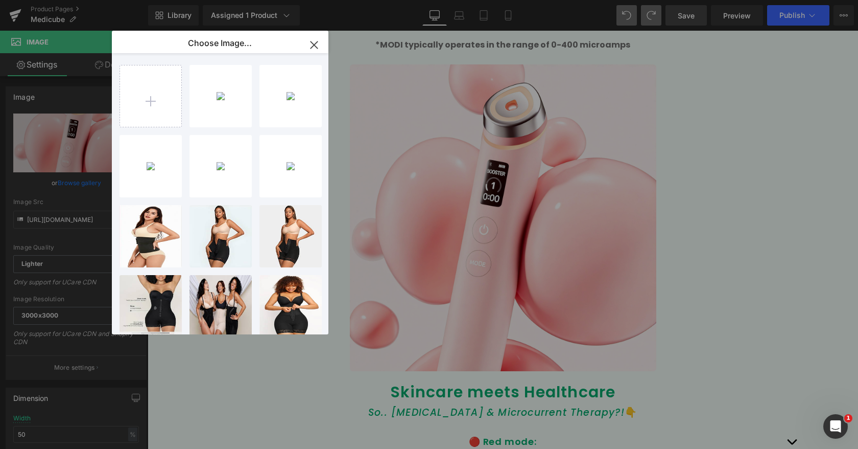
click at [313, 45] on icon "button" at bounding box center [314, 45] width 16 height 16
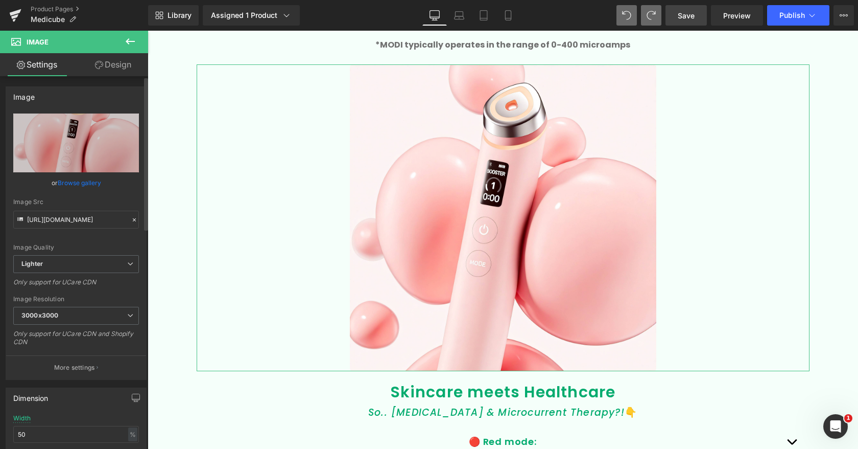
click at [107, 175] on div "Image Quality Lighter Lightest Lighter Lighter Lightest Only support for UCare …" at bounding box center [76, 184] width 126 height 142
click at [89, 183] on link "Browse gallery" at bounding box center [79, 183] width 43 height 18
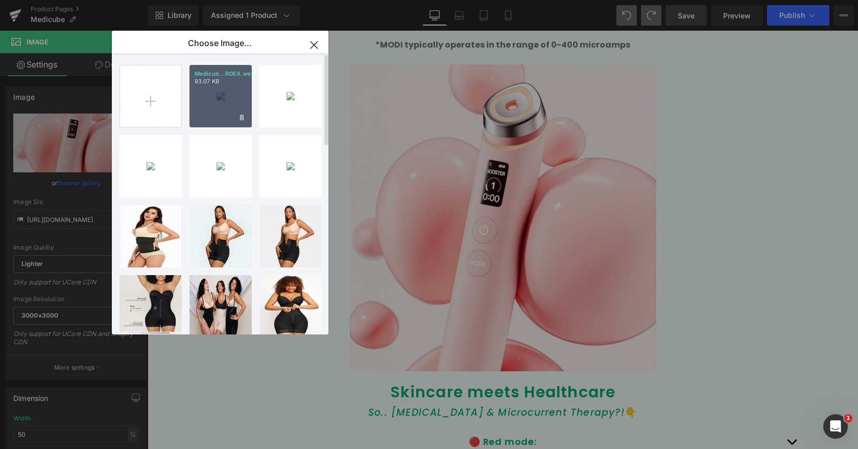
click at [218, 97] on div "Medicub...ROEX.webp 93.07 KB" at bounding box center [221, 96] width 62 height 62
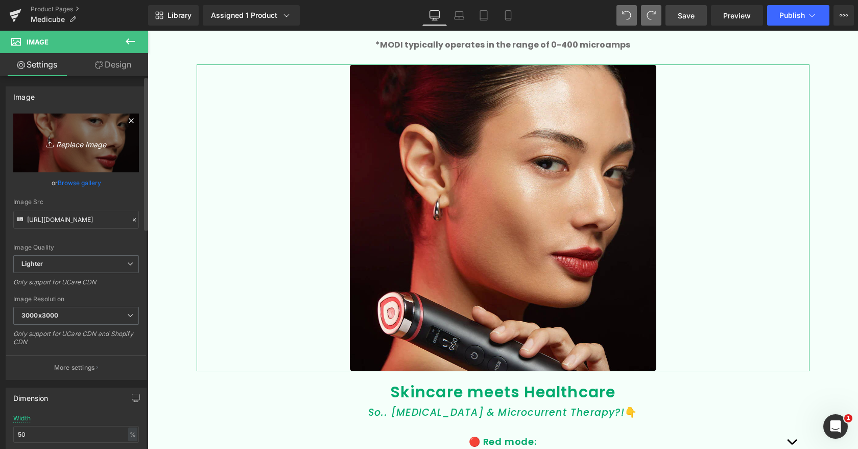
click at [82, 149] on link "Replace Image" at bounding box center [76, 142] width 126 height 59
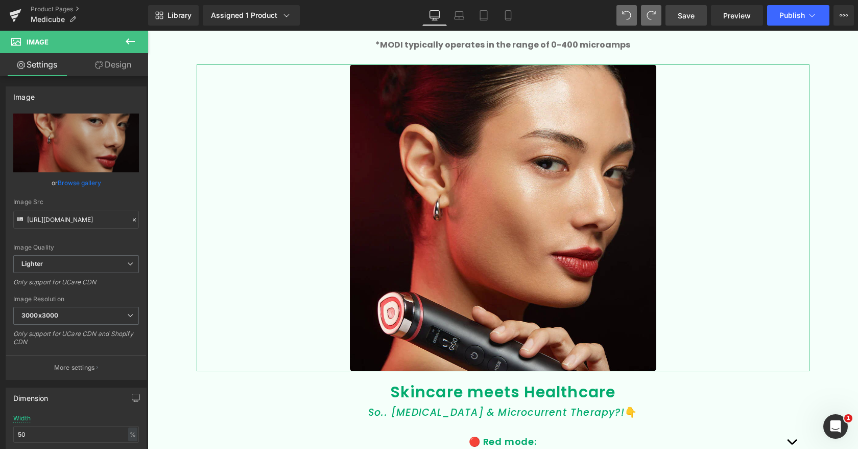
click at [84, 180] on link "Browse gallery" at bounding box center [79, 183] width 43 height 18
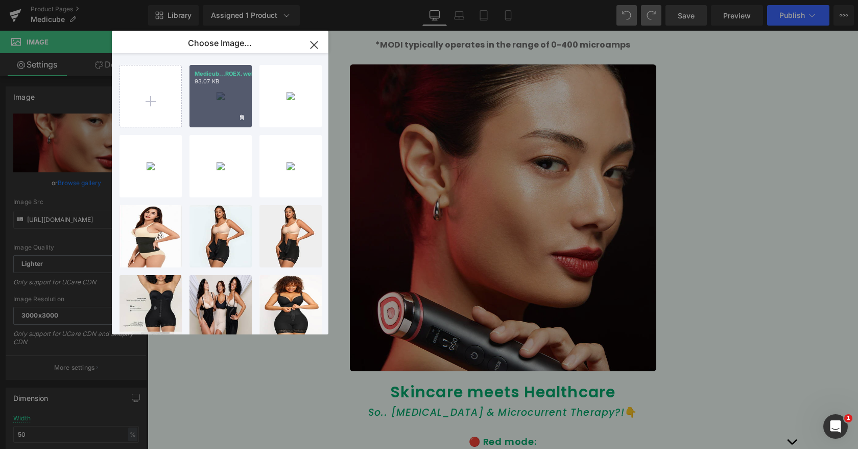
click at [221, 95] on div "Medicub...ROEX.webp 93.07 KB" at bounding box center [221, 96] width 62 height 62
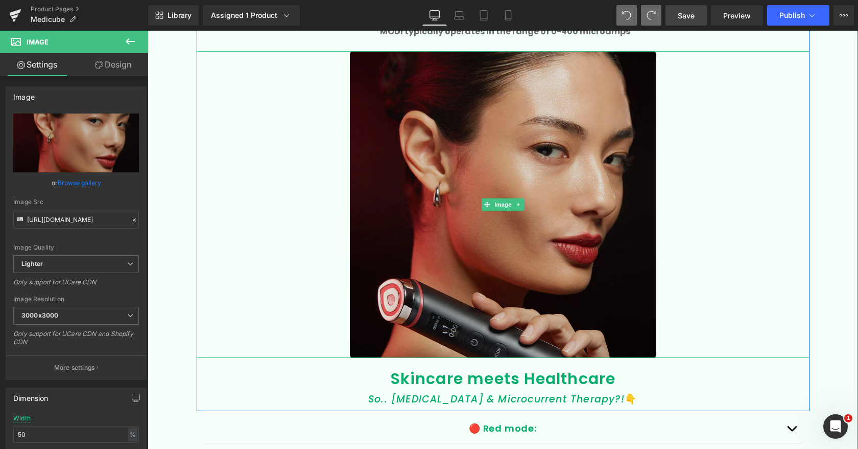
scroll to position [2218, 0]
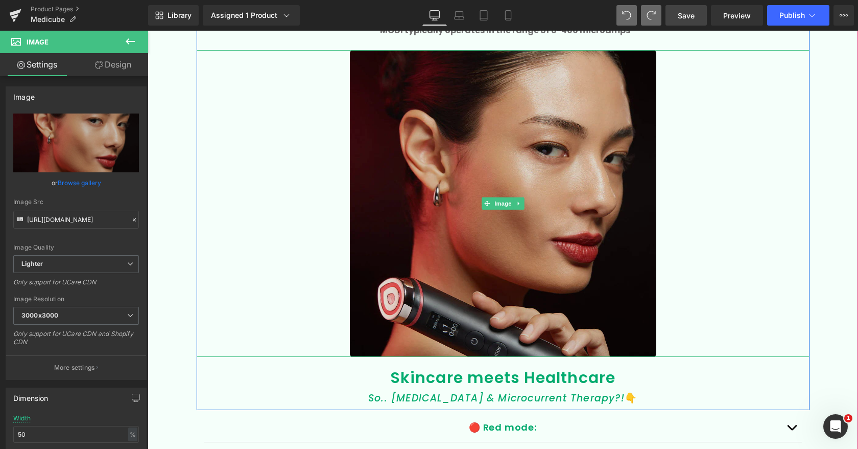
click at [560, 236] on img at bounding box center [503, 203] width 307 height 307
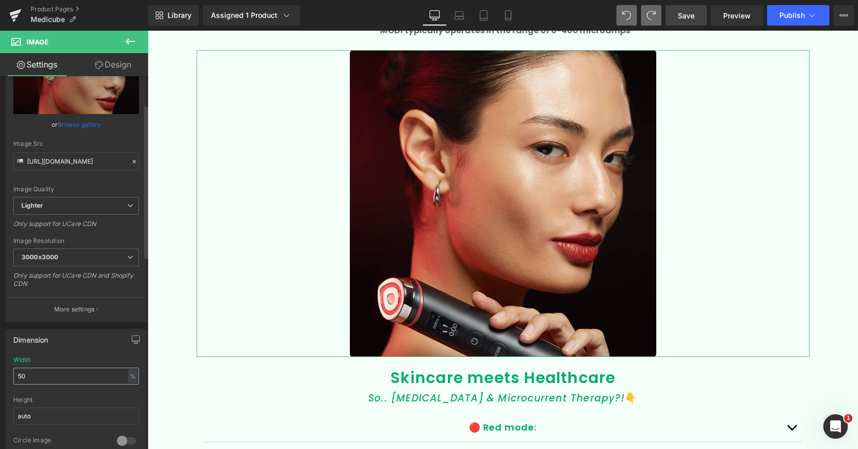
scroll to position [69, 0]
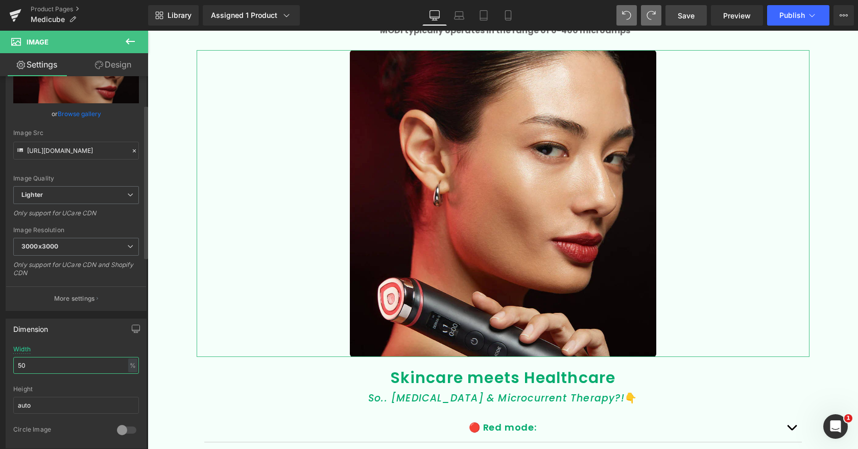
click at [58, 369] on input "50" at bounding box center [76, 365] width 126 height 17
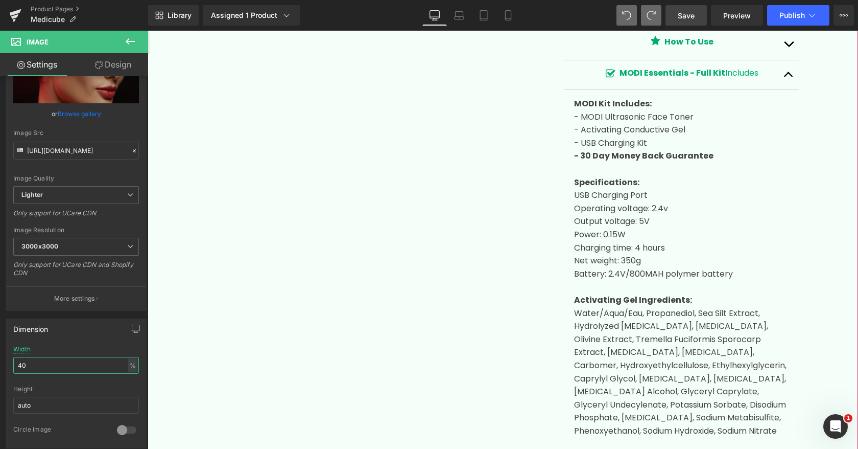
scroll to position [589, 0]
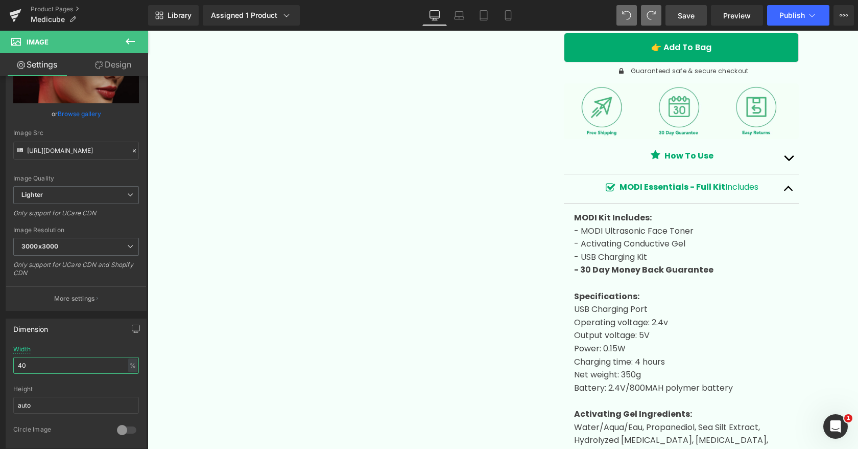
type input "40"
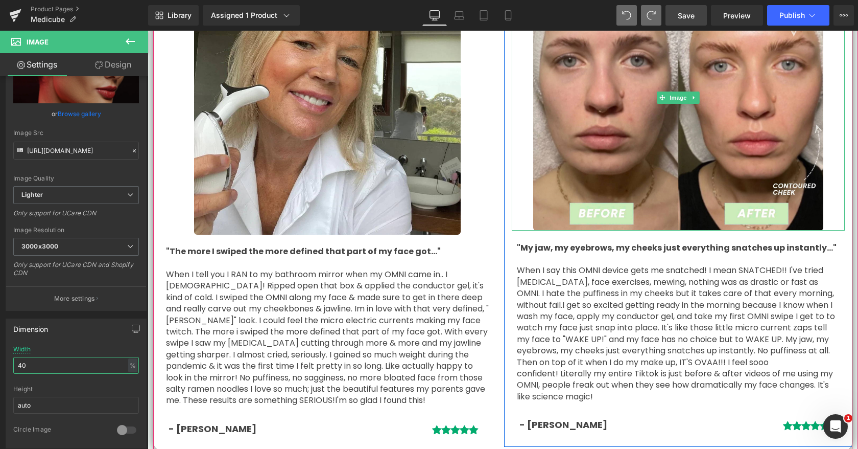
scroll to position [3213, 0]
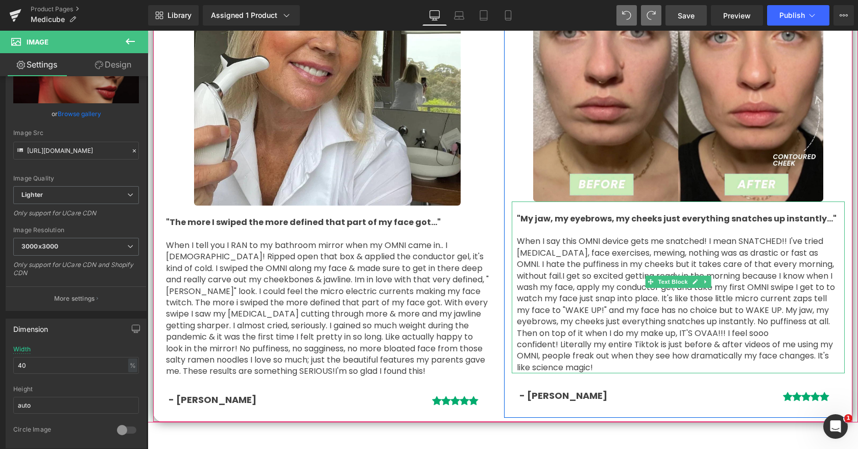
click at [592, 236] on p "When I say this OMNI device gets me snatched! I mean SNATCHED!! I've tried gua …" at bounding box center [678, 304] width 323 height 137
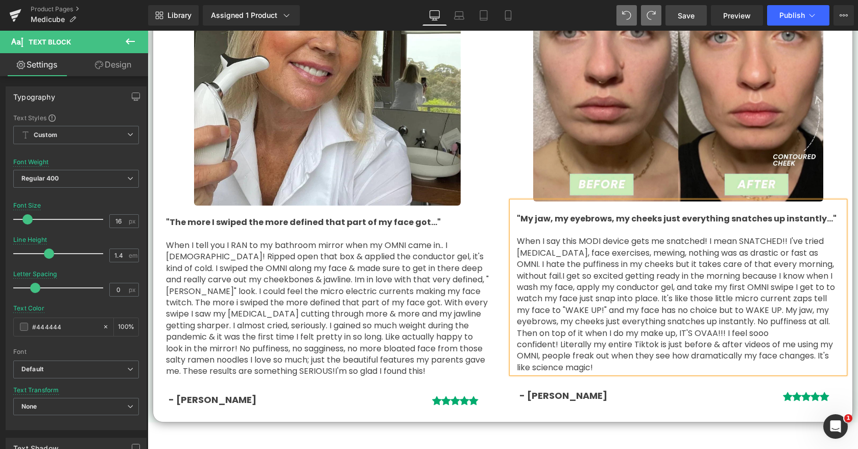
click at [720, 282] on span "I get so excited getting ready in the morning because I know when I wash my fac…" at bounding box center [676, 310] width 318 height 80
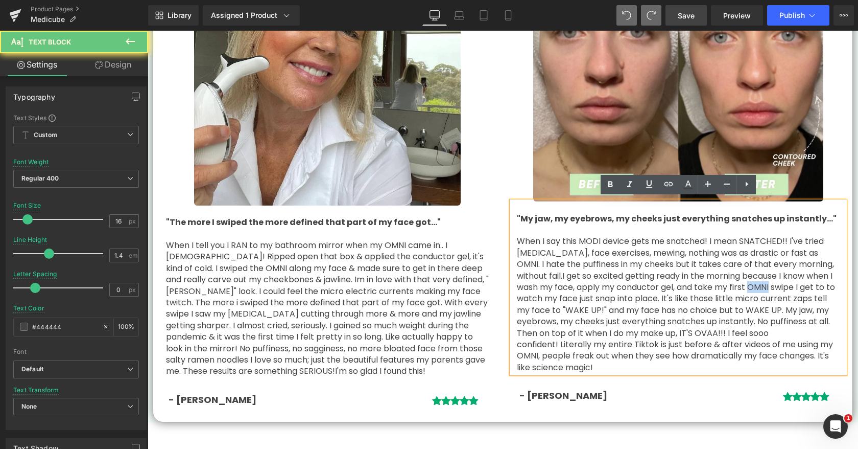
click at [720, 283] on span "I get so excited getting ready in the morning because I know when I wash my fac…" at bounding box center [676, 310] width 318 height 80
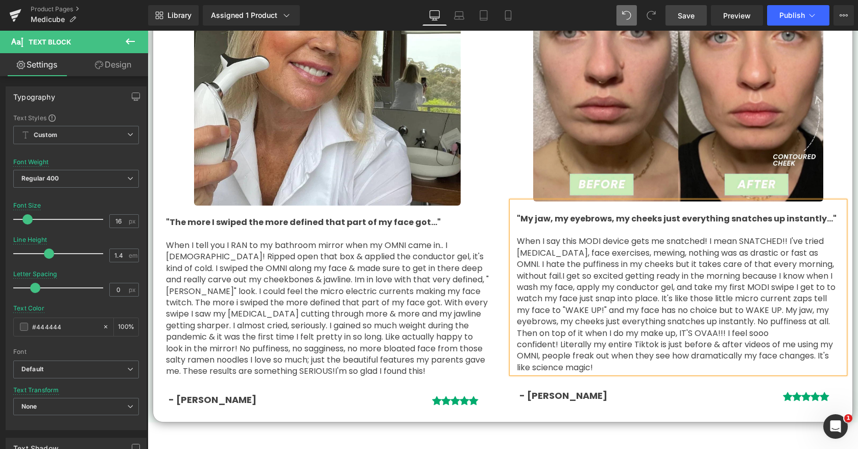
click at [756, 338] on span "Literally my entire Tiktok is just before & after videos of me using my OMNI, p…" at bounding box center [675, 355] width 316 height 35
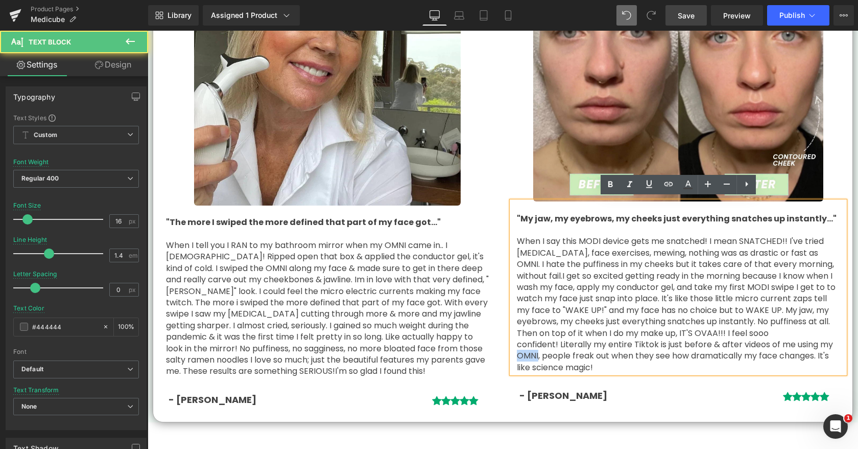
click at [756, 338] on span "Literally my entire Tiktok is just before & after videos of me using my OMNI, p…" at bounding box center [675, 355] width 316 height 35
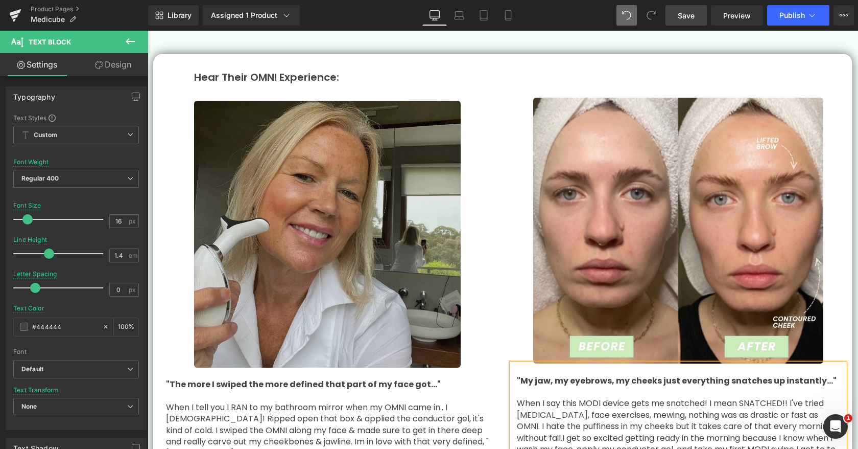
scroll to position [3031, 0]
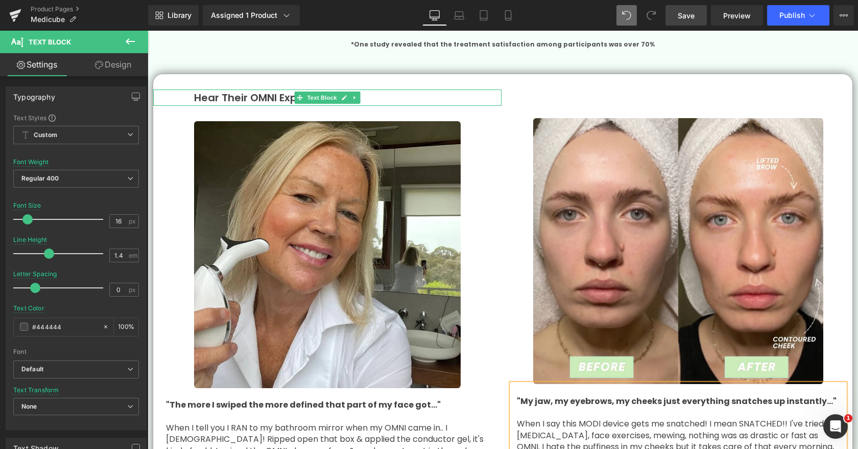
click at [266, 95] on p "Hear Their OMNI Experience:" at bounding box center [348, 97] width 308 height 16
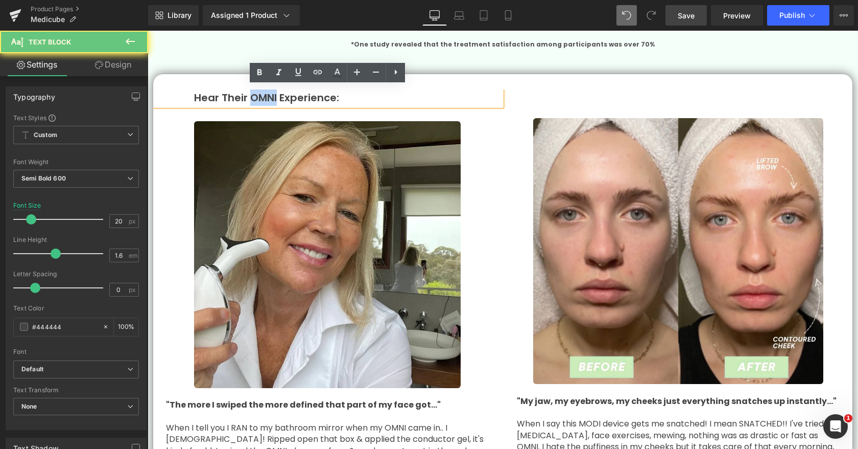
click at [265, 95] on p "Hear Their OMNI Experience:" at bounding box center [348, 97] width 308 height 16
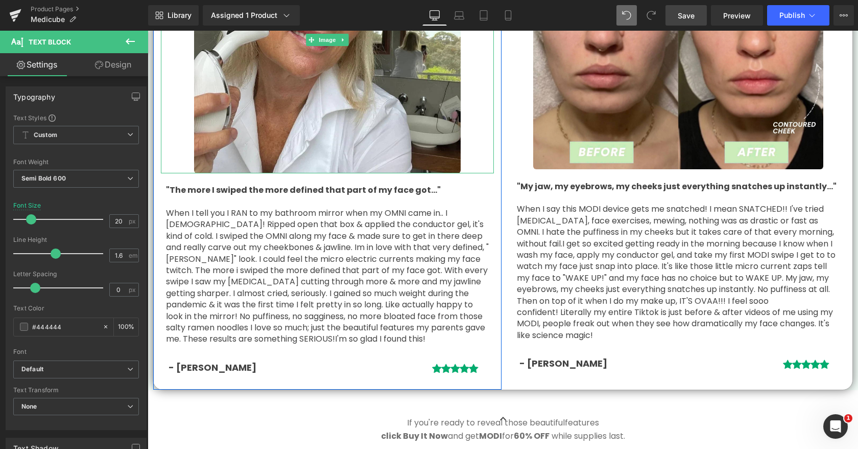
scroll to position [3258, 0]
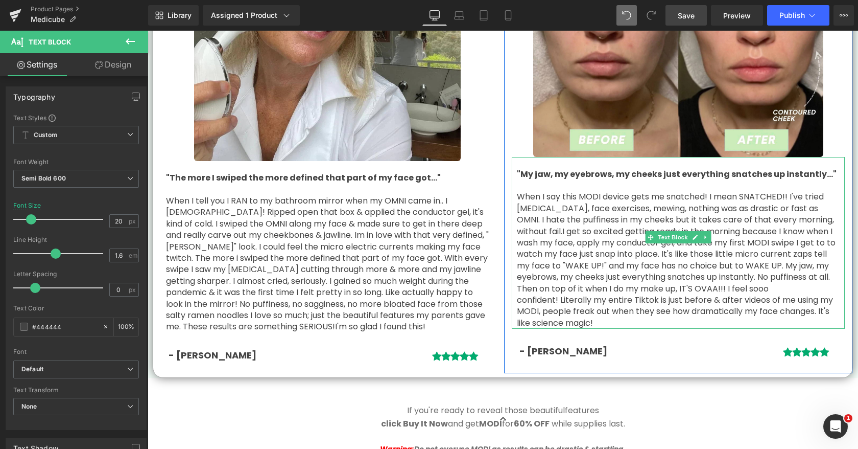
click at [800, 208] on p "When I say this MODI device gets me snatched! I mean SNATCHED!! I've tried gua …" at bounding box center [678, 259] width 323 height 137
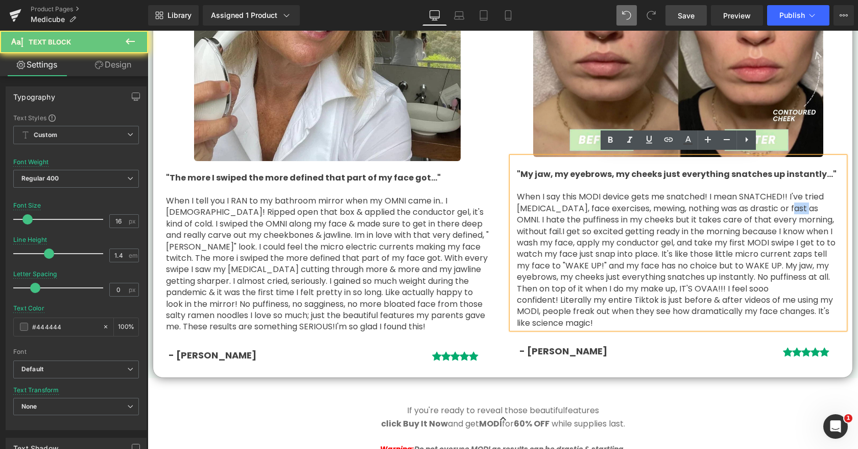
click at [800, 208] on p "When I say this MODI device gets me snatched! I mean SNATCHED!! I've tried gua …" at bounding box center [678, 259] width 323 height 137
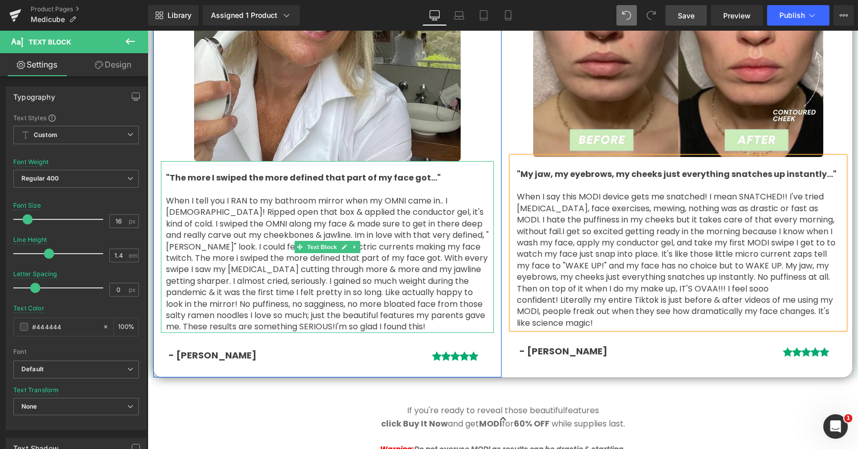
click at [392, 202] on span "When I tell you I RAN to my bathroom mirror when my OMNI came in.. I [DEMOGRAPH…" at bounding box center [327, 263] width 323 height 137
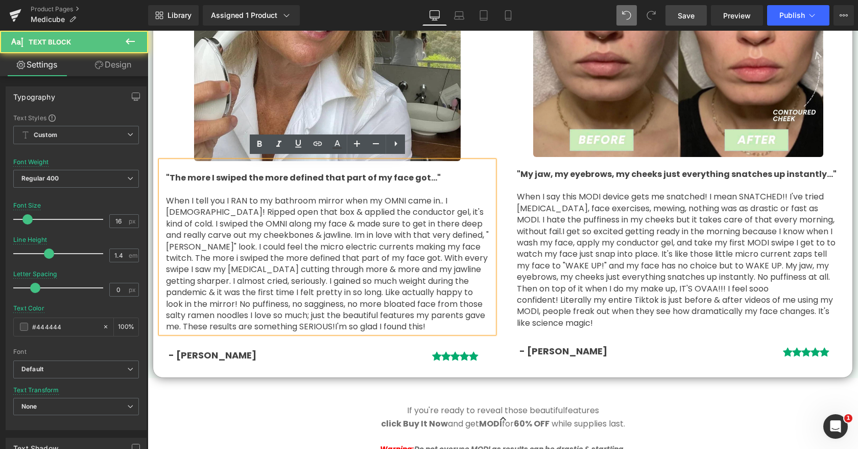
click at [392, 202] on span "When I tell you I RAN to my bathroom mirror when my OMNI came in.. I [DEMOGRAPH…" at bounding box center [327, 263] width 323 height 137
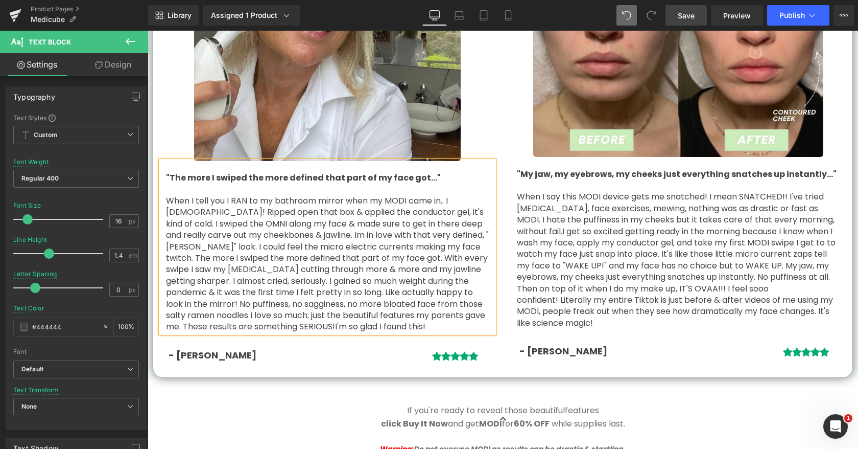
click at [178, 221] on span "When I tell you I RAN to my bathroom mirror when my MODI came in.. I RAAANN! Ri…" at bounding box center [327, 263] width 323 height 137
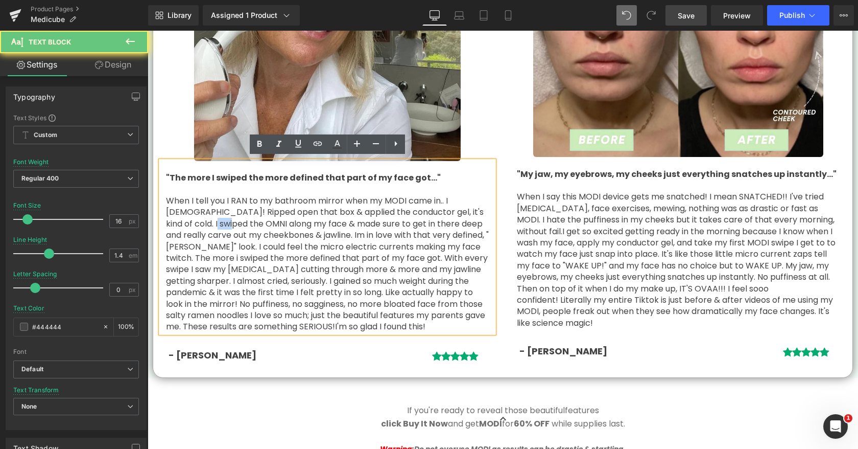
click at [178, 221] on span "When I tell you I RAN to my bathroom mirror when my MODI came in.. I RAAANN! Ri…" at bounding box center [327, 263] width 323 height 137
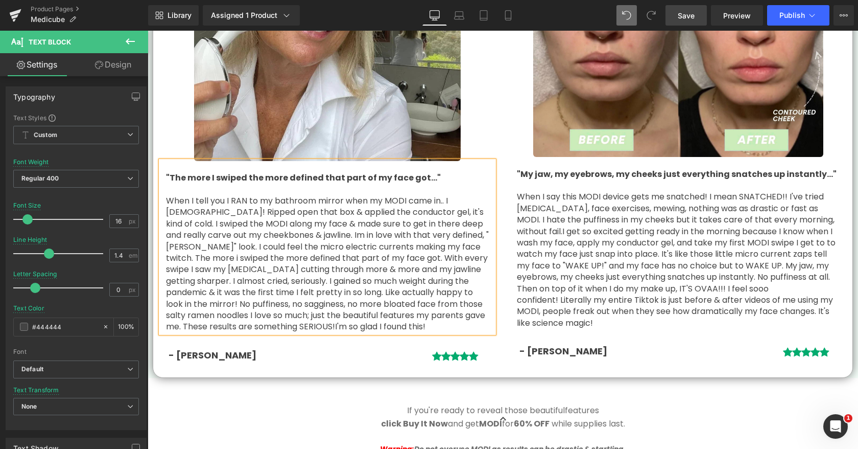
scroll to position [3151, 0]
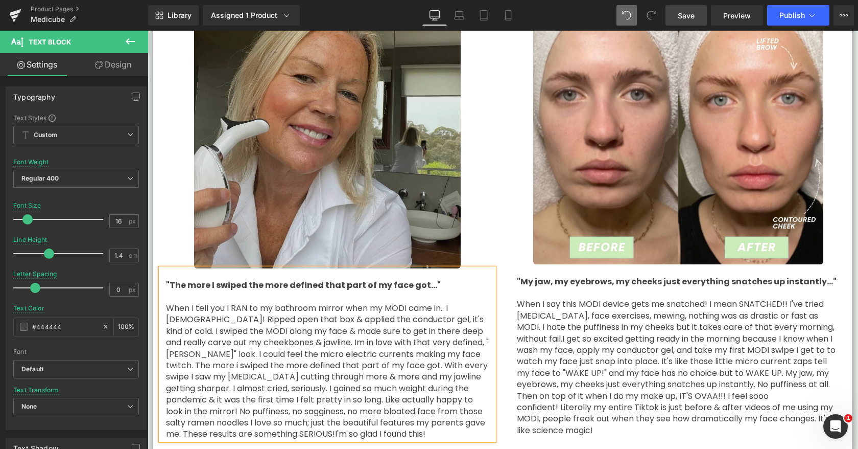
click at [314, 220] on img at bounding box center [327, 135] width 267 height 267
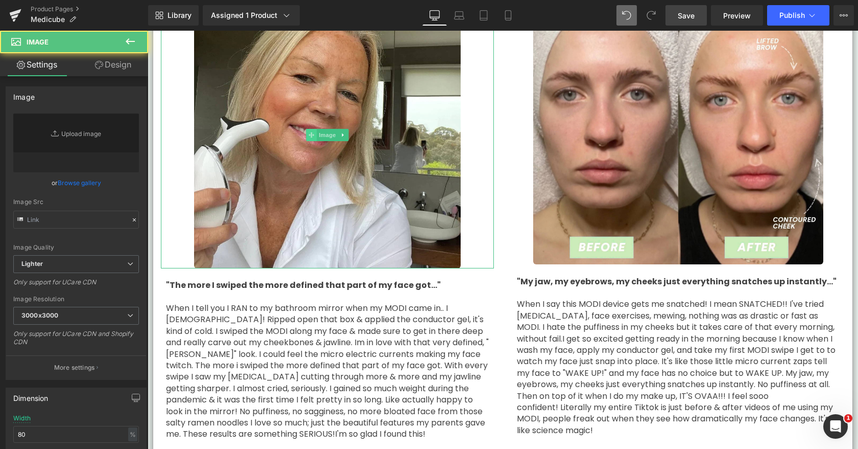
click at [309, 134] on icon at bounding box center [312, 135] width 6 height 6
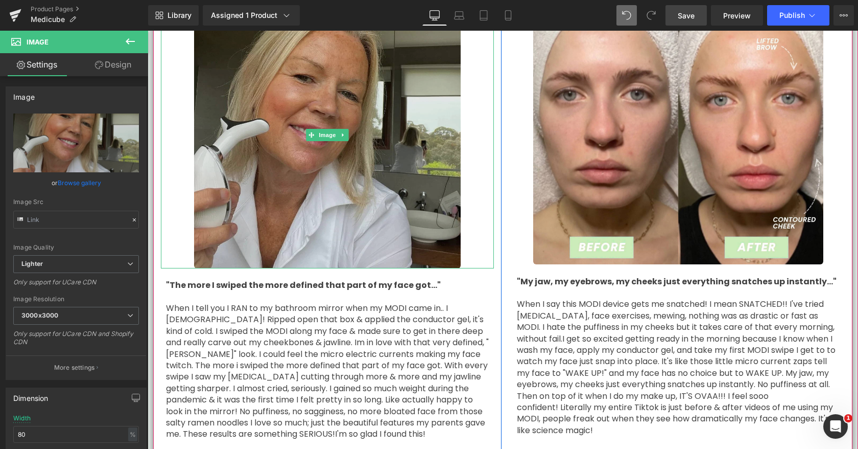
click at [301, 160] on img at bounding box center [327, 135] width 267 height 267
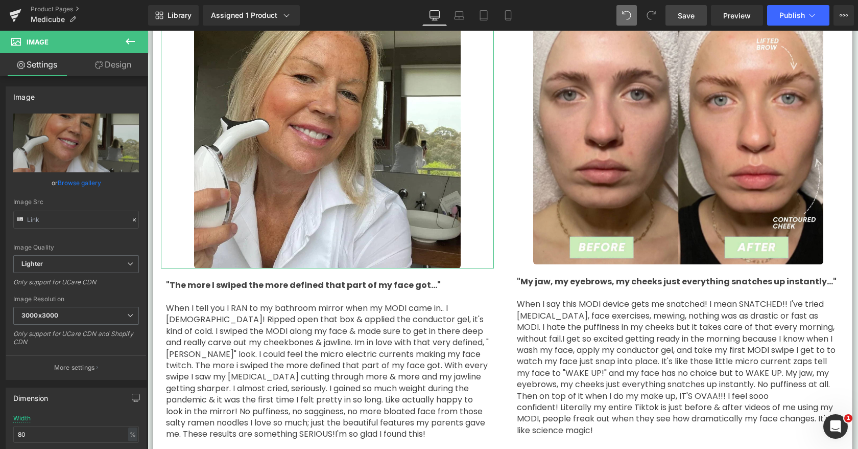
click at [88, 183] on link "Browse gallery" at bounding box center [79, 183] width 43 height 18
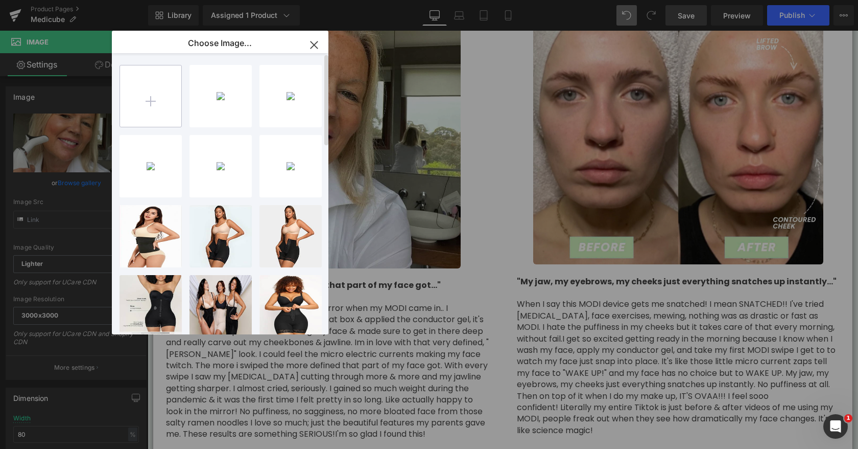
click at [142, 95] on input "file" at bounding box center [150, 95] width 61 height 61
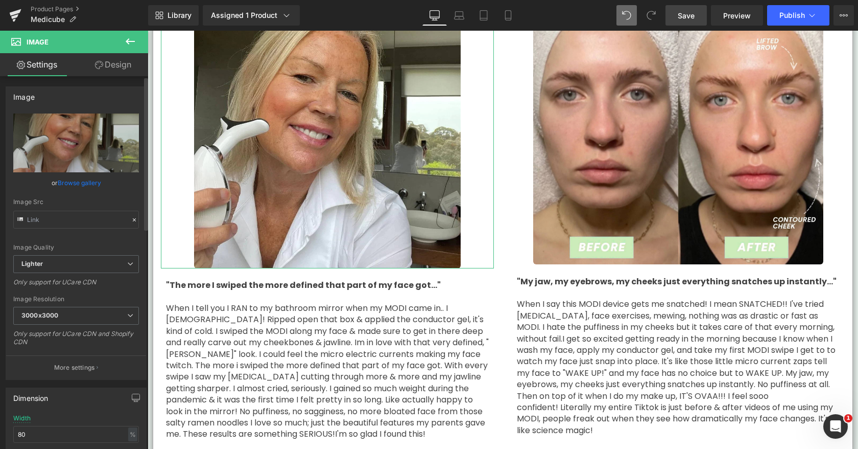
click at [85, 182] on link "Browse gallery" at bounding box center [79, 183] width 43 height 18
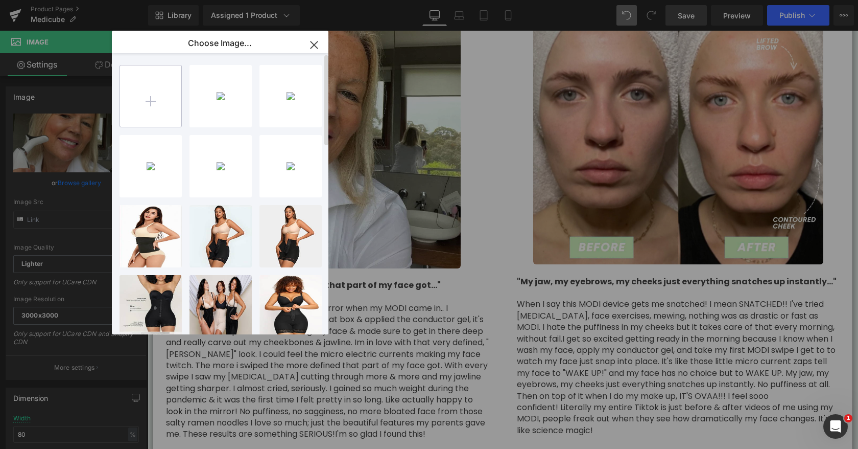
click at [155, 89] on input "file" at bounding box center [150, 95] width 61 height 61
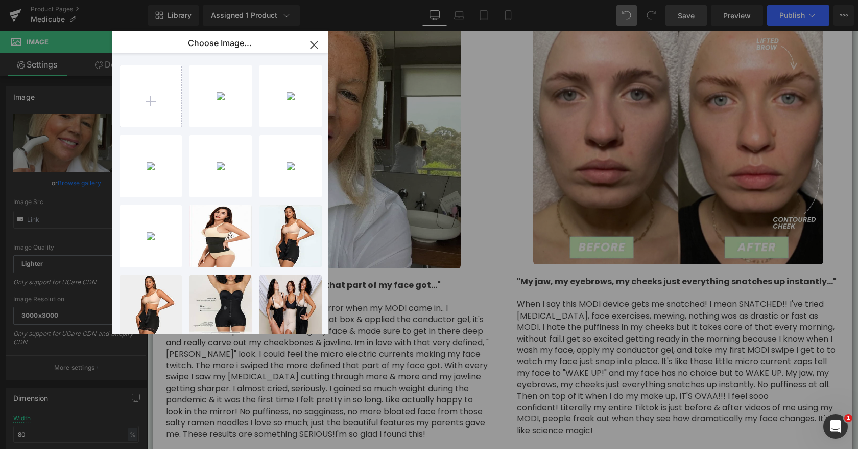
click at [316, 41] on icon "button" at bounding box center [314, 45] width 16 height 16
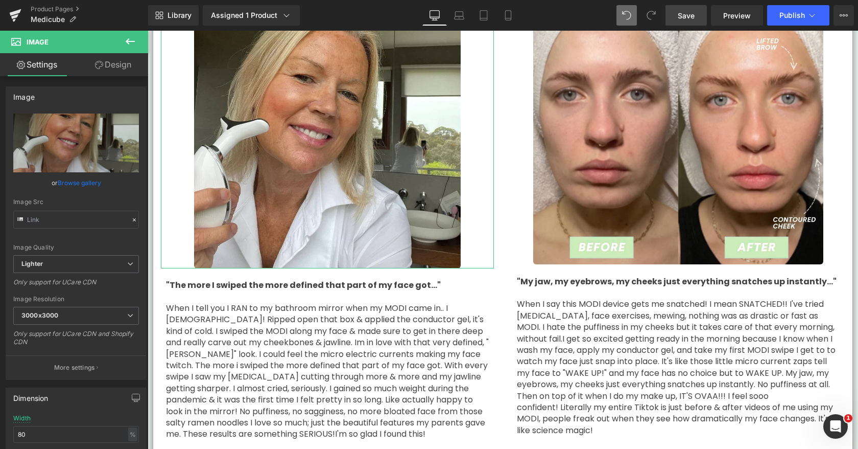
click at [87, 183] on link "Browse gallery" at bounding box center [79, 183] width 43 height 18
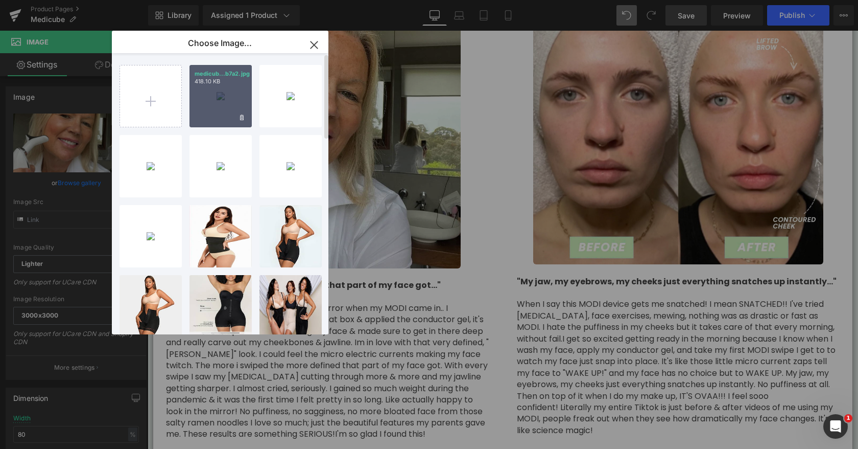
click at [226, 95] on div "medicub...b7a2.jpg 418.10 KB" at bounding box center [221, 96] width 62 height 62
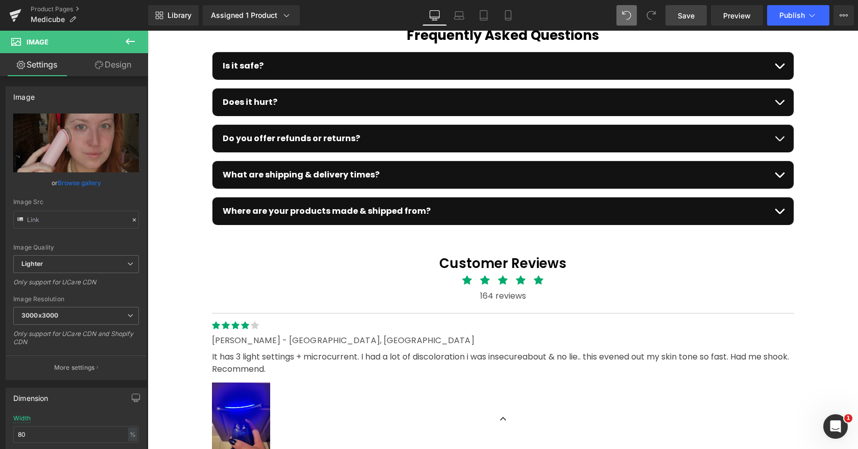
scroll to position [4130, 0]
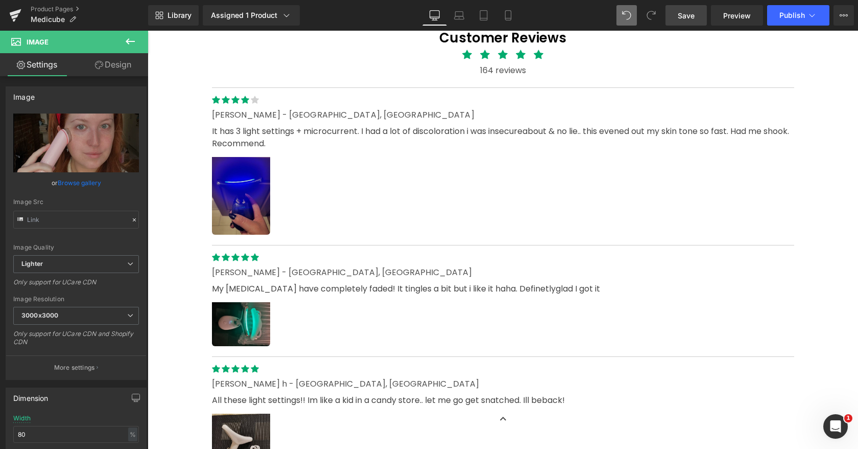
click at [253, 204] on img at bounding box center [241, 192] width 58 height 85
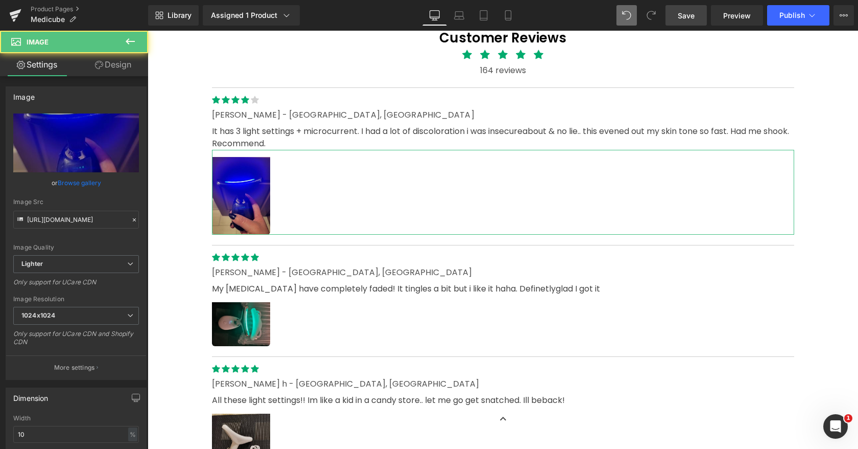
click at [70, 185] on link "Browse gallery" at bounding box center [79, 183] width 43 height 18
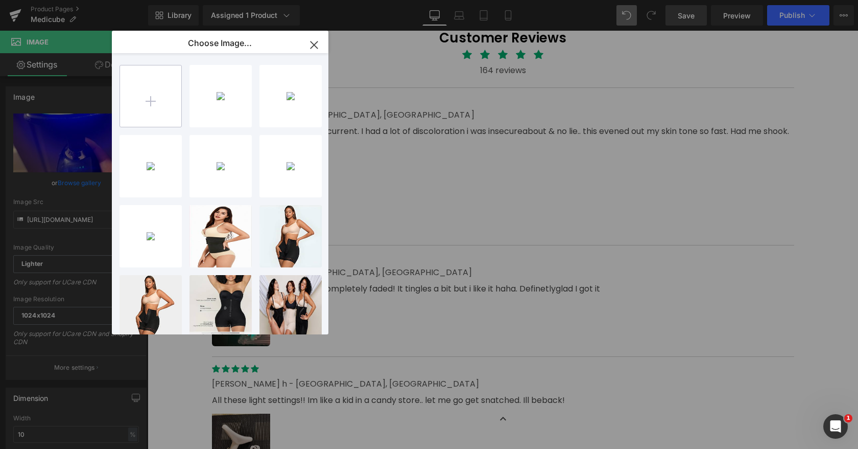
click at [149, 108] on input "file" at bounding box center [150, 95] width 61 height 61
type input "C:\fakepath\medicube_ager_booster_pro__1757254135_96181dac_progressive.jpg"
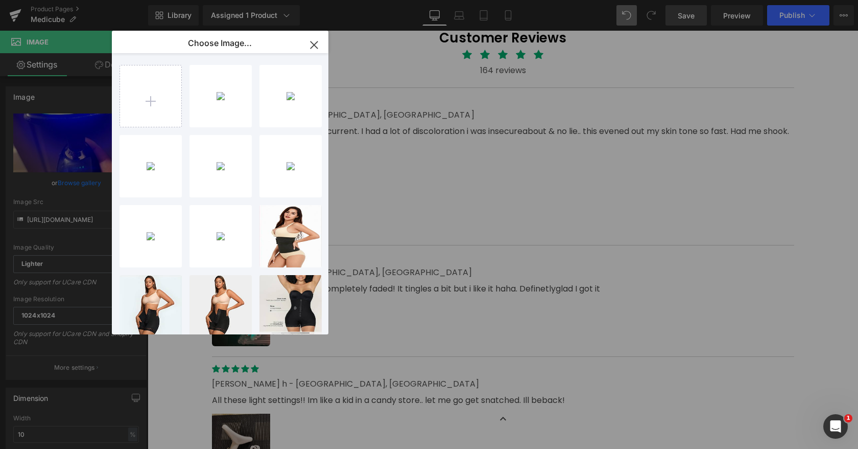
click at [316, 45] on icon "button" at bounding box center [314, 45] width 16 height 16
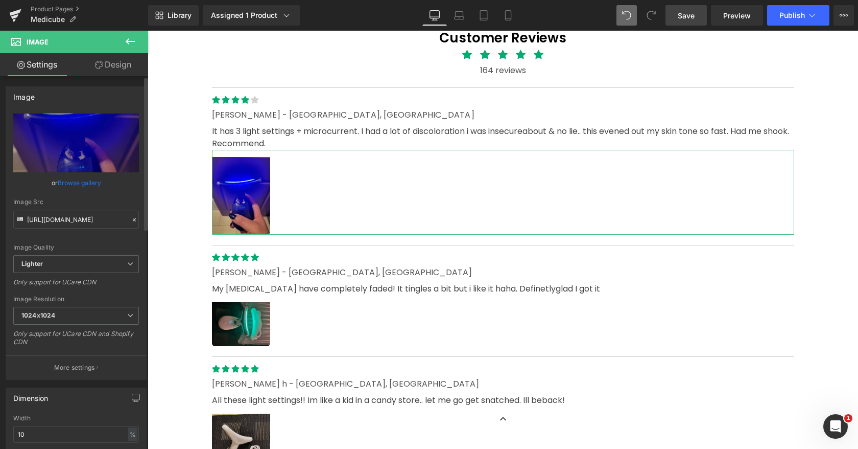
click at [92, 181] on link "Browse gallery" at bounding box center [79, 183] width 43 height 18
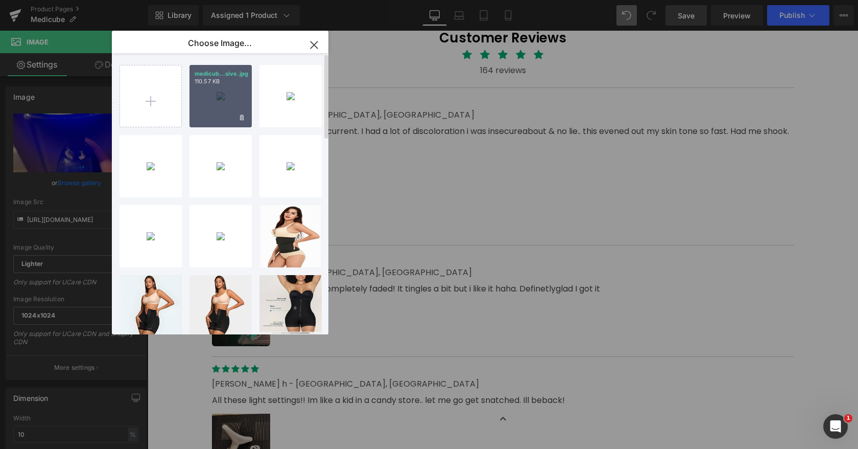
click at [224, 104] on div "medicub...sive.jpg 110.57 KB" at bounding box center [221, 96] width 62 height 62
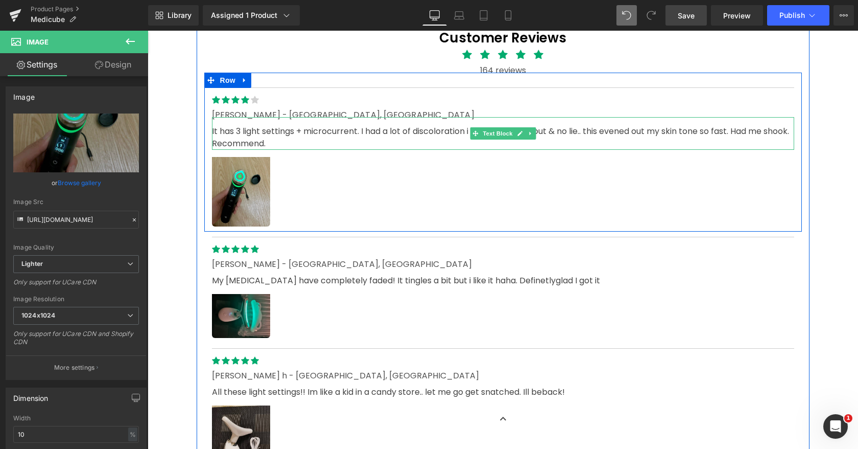
click at [241, 127] on p "It has 3 light settings + microcurrent. I had a lot of discoloration i was inse…" at bounding box center [503, 137] width 582 height 25
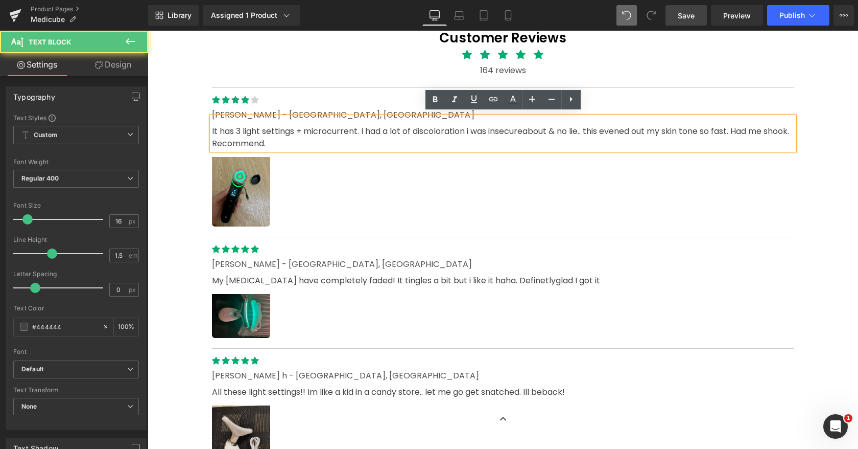
click at [241, 130] on p "It has 3 light settings + microcurrent. I had a lot of discoloration i was inse…" at bounding box center [503, 137] width 582 height 25
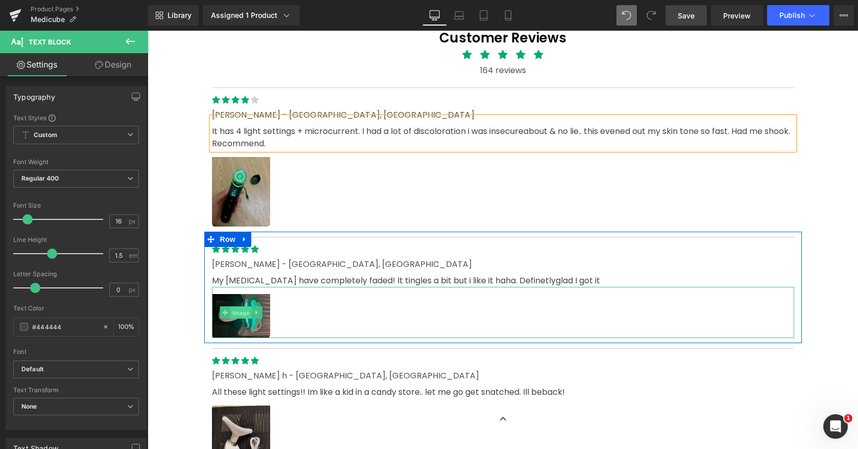
click at [248, 307] on span "Image" at bounding box center [240, 313] width 21 height 12
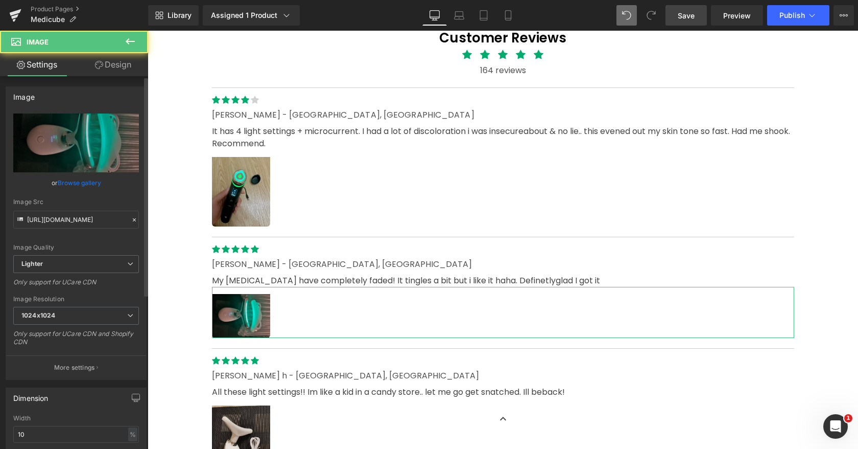
click at [84, 187] on link "Browse gallery" at bounding box center [79, 183] width 43 height 18
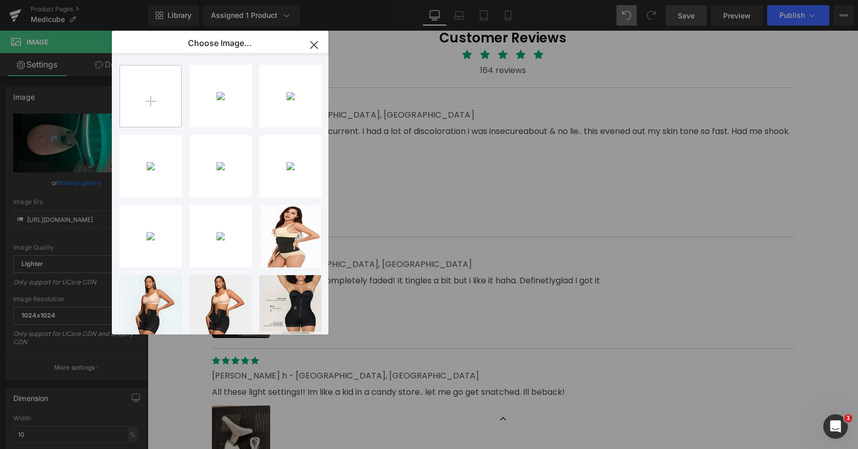
click at [155, 78] on input "file" at bounding box center [150, 95] width 61 height 61
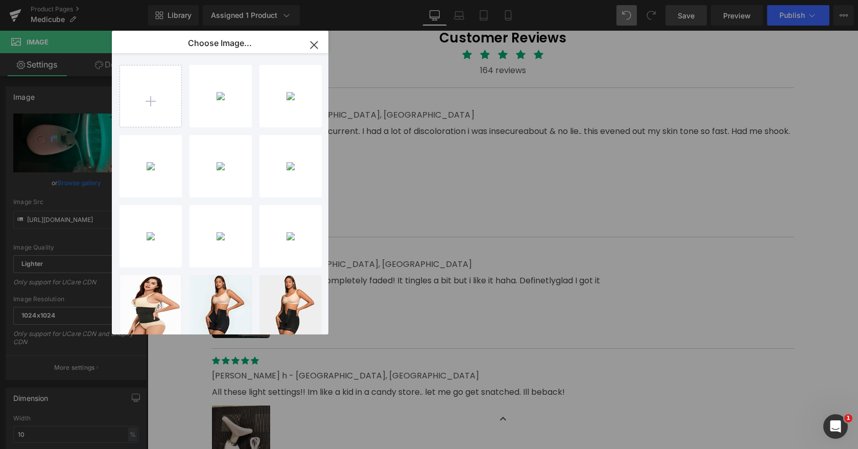
click at [311, 42] on icon "button" at bounding box center [314, 44] width 7 height 7
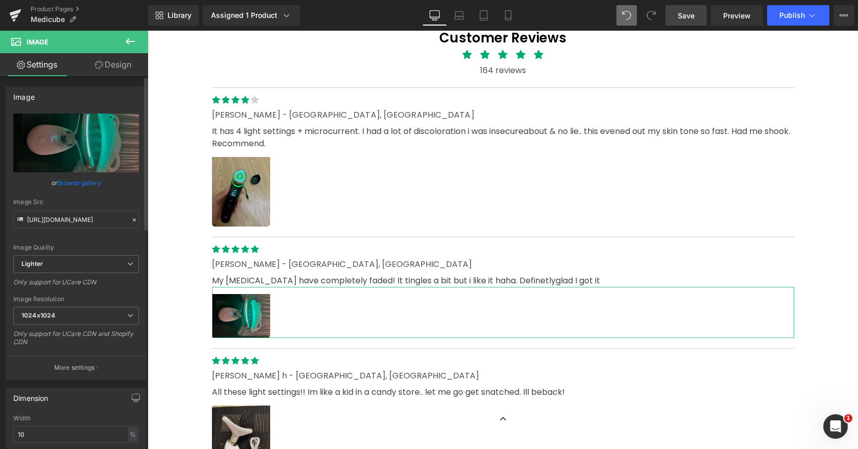
click at [88, 183] on link "Browse gallery" at bounding box center [79, 183] width 43 height 18
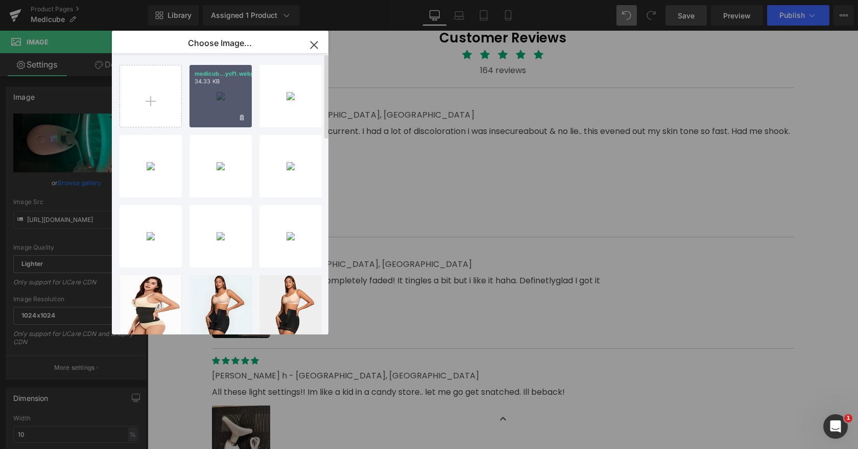
click at [232, 68] on div "medicub...ycf1.webp 34.33 KB" at bounding box center [221, 96] width 62 height 62
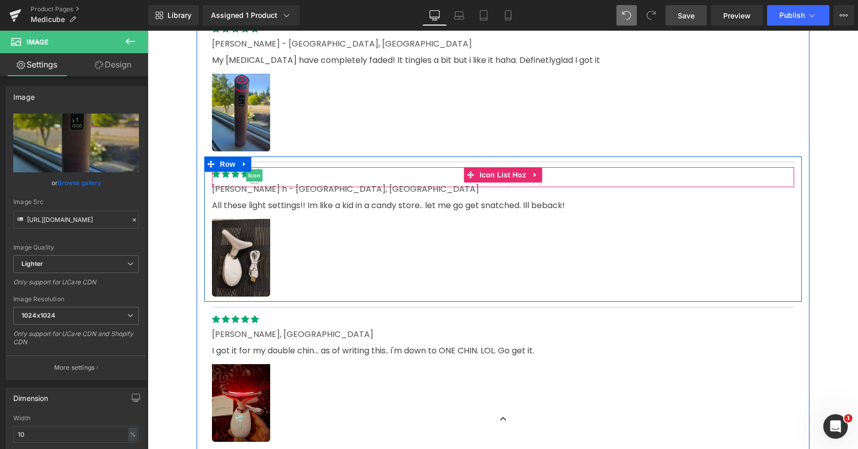
scroll to position [4373, 0]
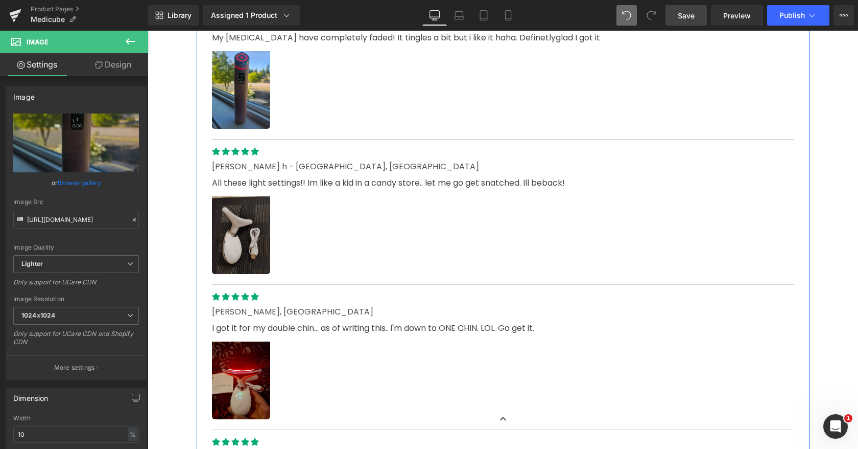
click at [245, 247] on img at bounding box center [241, 231] width 58 height 85
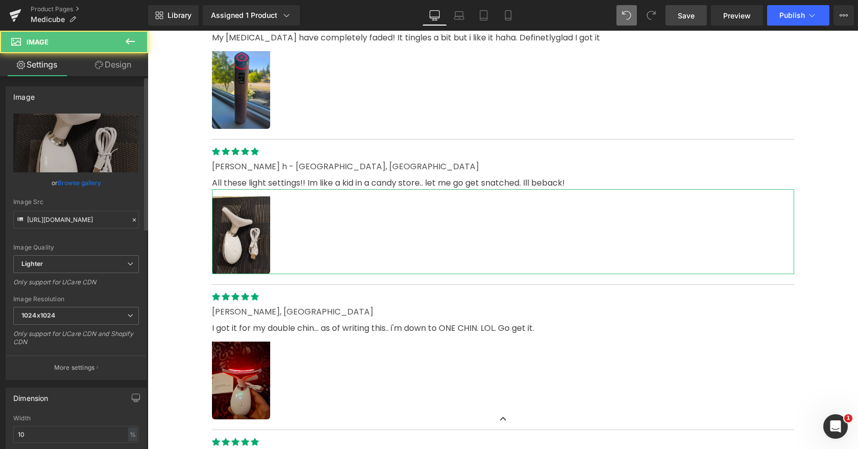
click at [90, 183] on link "Browse gallery" at bounding box center [79, 183] width 43 height 18
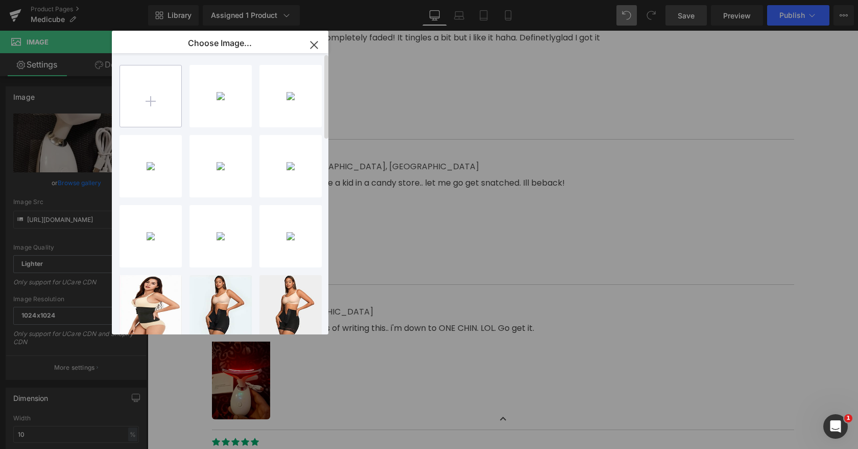
click at [149, 87] on input "file" at bounding box center [150, 95] width 61 height 61
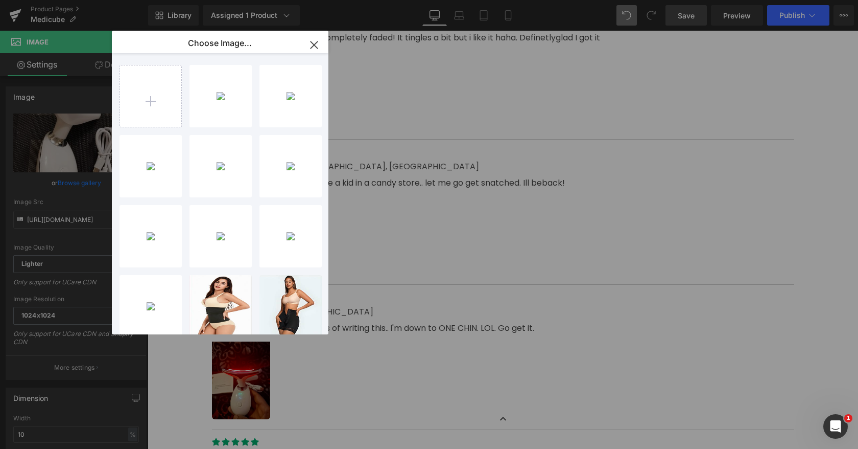
click at [316, 43] on icon "button" at bounding box center [314, 44] width 7 height 7
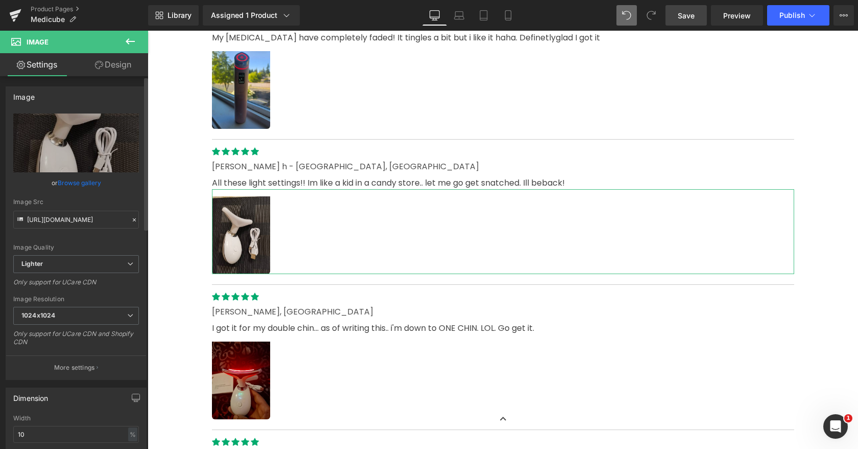
click at [71, 187] on link "Browse gallery" at bounding box center [79, 183] width 43 height 18
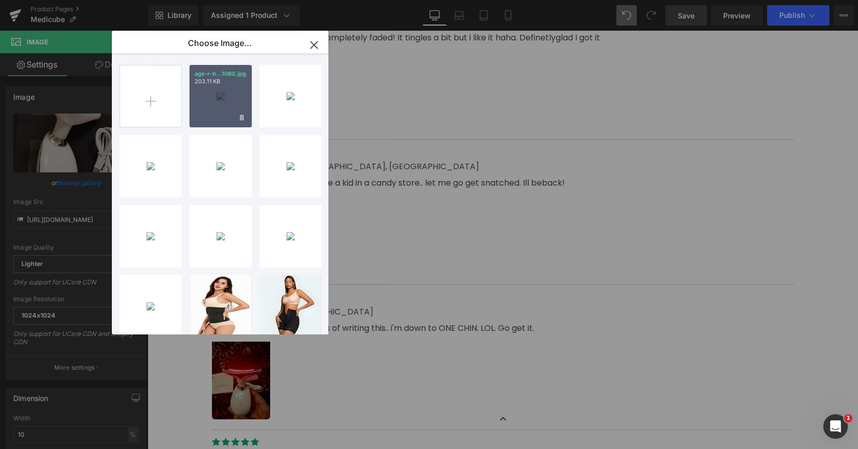
drag, startPoint x: 222, startPoint y: 98, endPoint x: 74, endPoint y: 67, distance: 151.3
click at [222, 98] on div "age-r-b...1080.jpg 203.11 KB" at bounding box center [221, 96] width 62 height 62
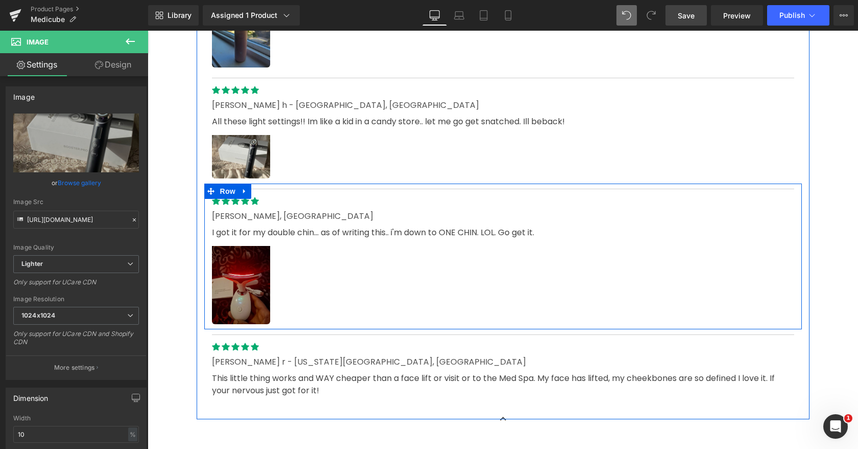
scroll to position [4423, 0]
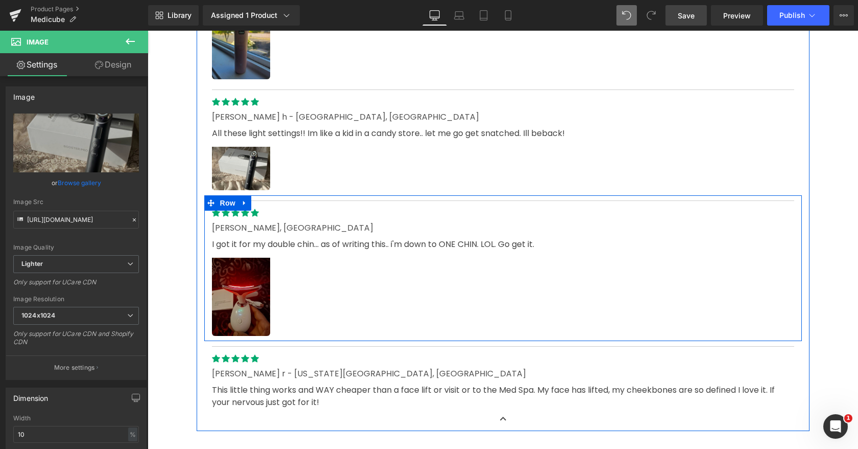
click at [236, 312] on img at bounding box center [241, 292] width 58 height 85
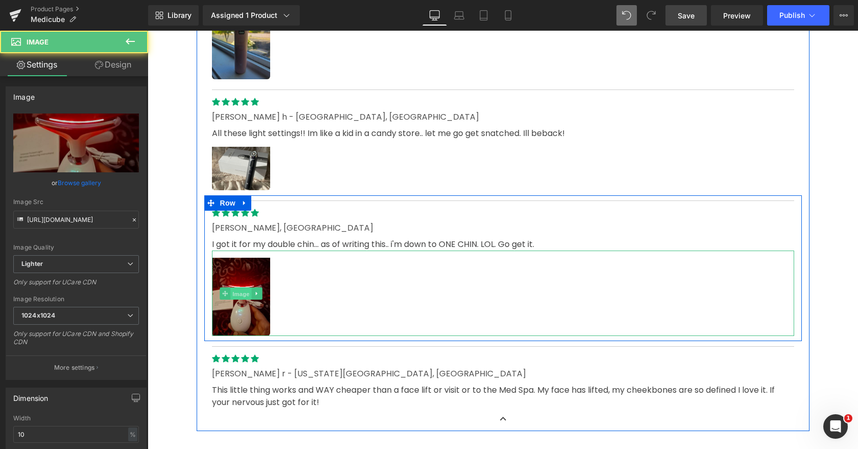
click at [242, 292] on span "Image" at bounding box center [240, 293] width 21 height 12
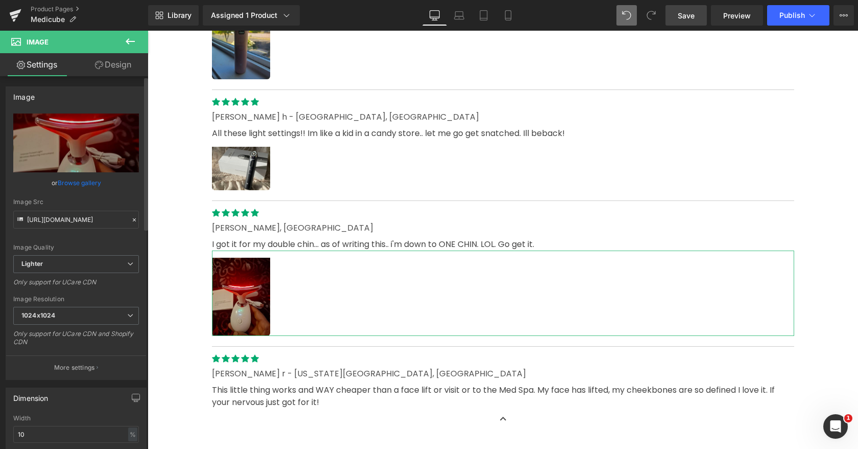
click at [88, 186] on link "Browse gallery" at bounding box center [79, 183] width 43 height 18
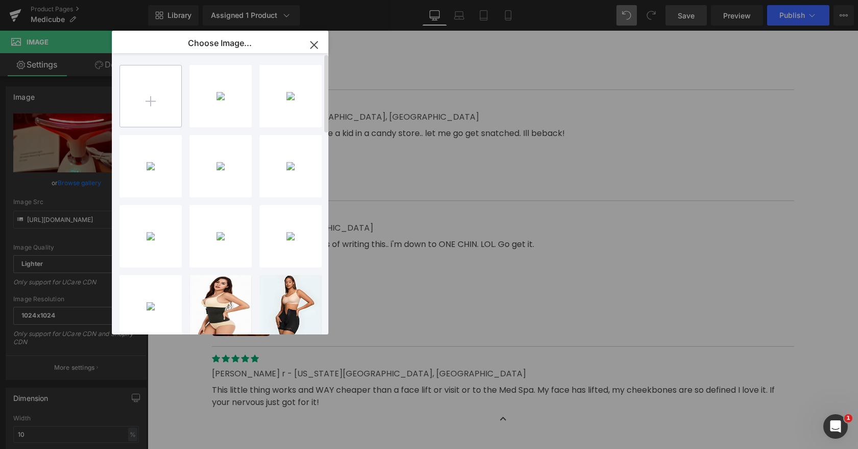
click at [142, 94] on input "file" at bounding box center [150, 95] width 61 height 61
type input "C:\fakepath\m34232879880_2.jpg"
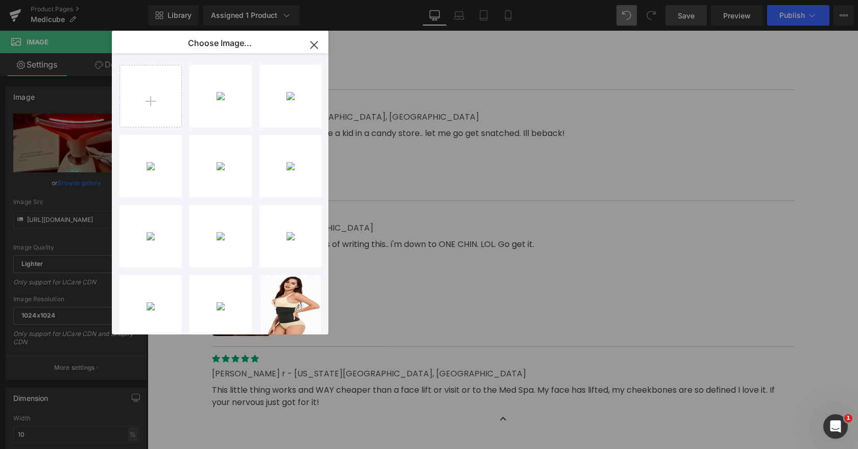
click at [317, 42] on icon "button" at bounding box center [314, 44] width 7 height 7
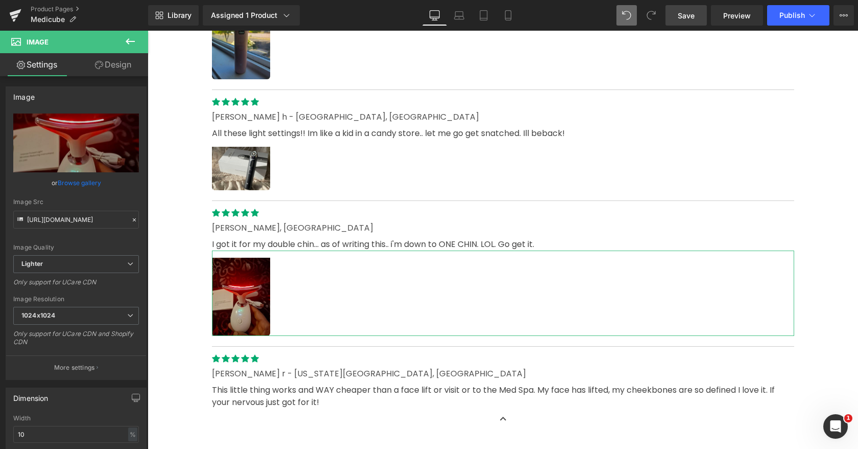
click at [84, 184] on link "Browse gallery" at bounding box center [79, 183] width 43 height 18
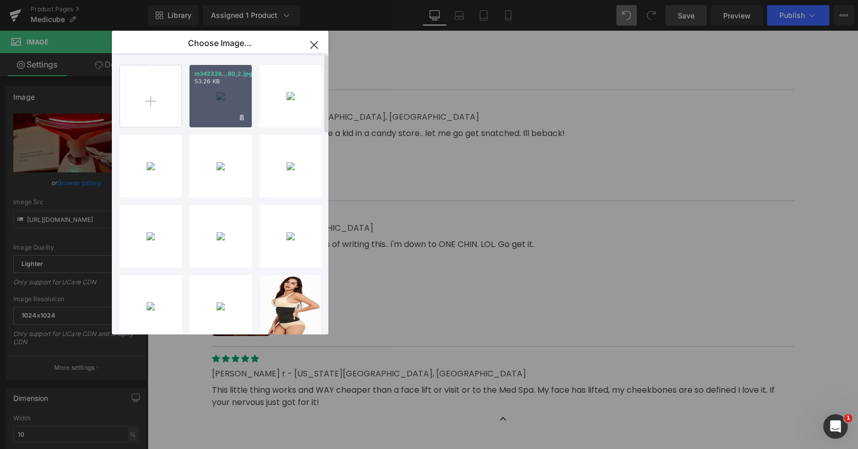
click at [226, 97] on div "m342328...80_2.jpg 53.26 KB" at bounding box center [221, 96] width 62 height 62
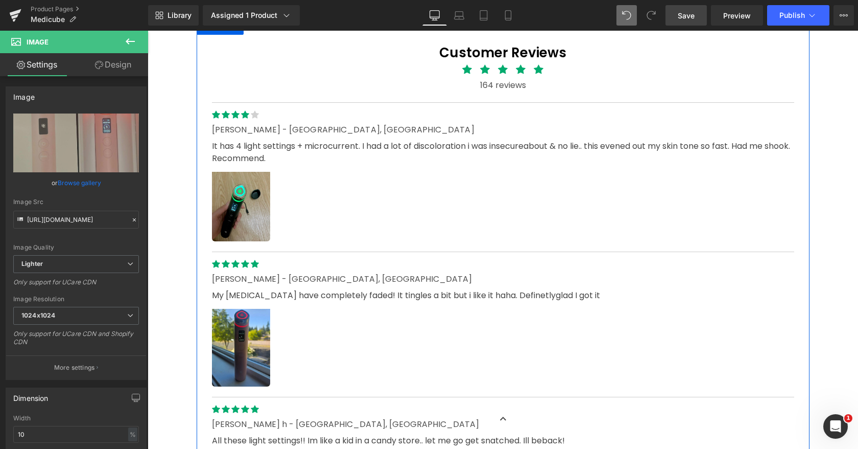
scroll to position [4105, 0]
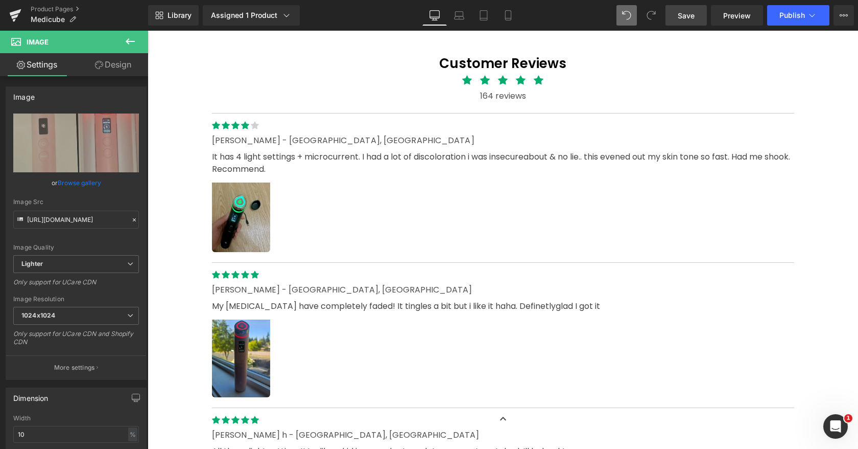
click at [684, 14] on span "Save" at bounding box center [686, 15] width 17 height 11
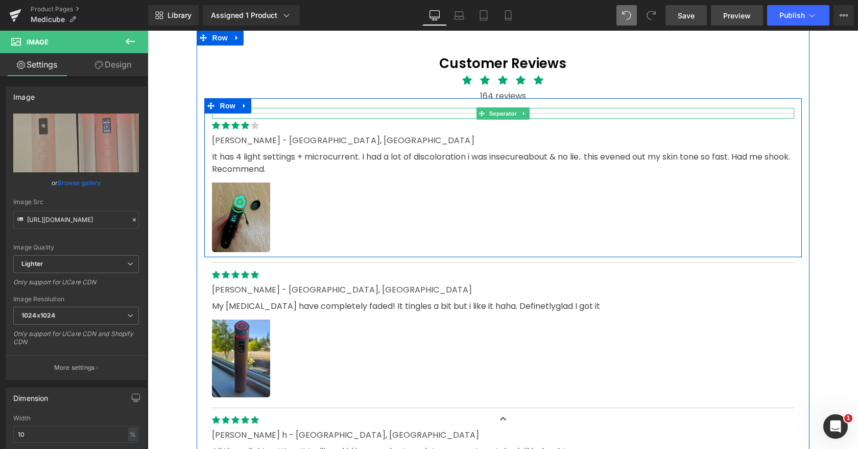
scroll to position [3793, 0]
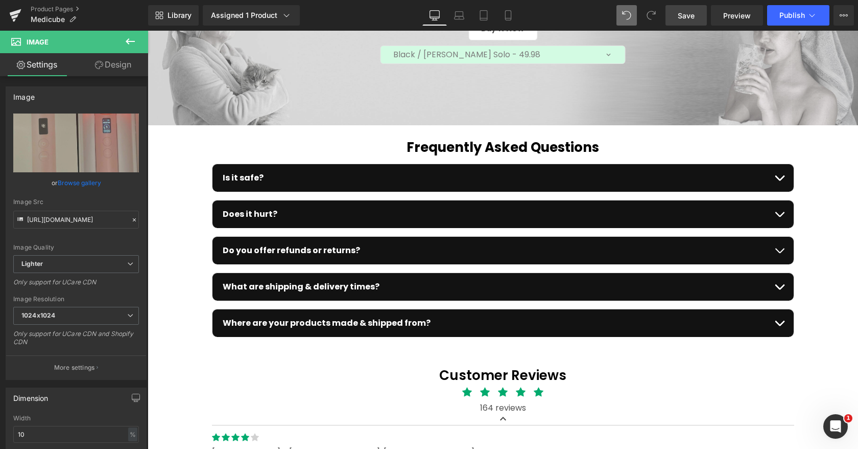
click at [682, 14] on span "Save" at bounding box center [686, 15] width 17 height 11
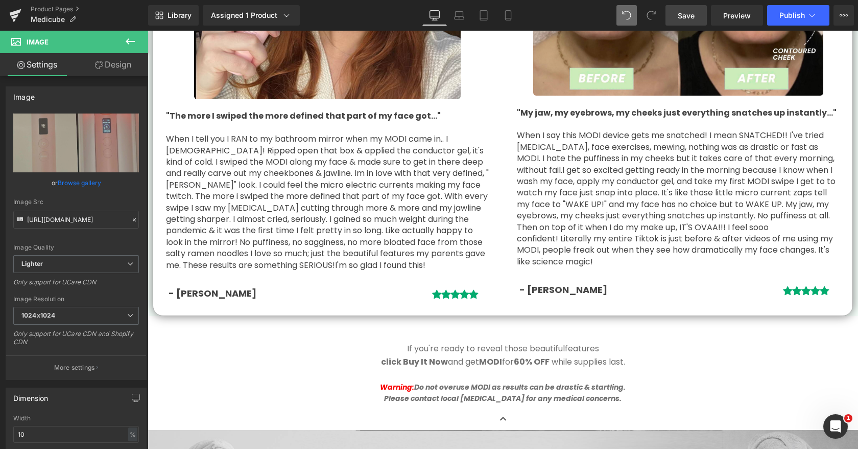
scroll to position [1405, 0]
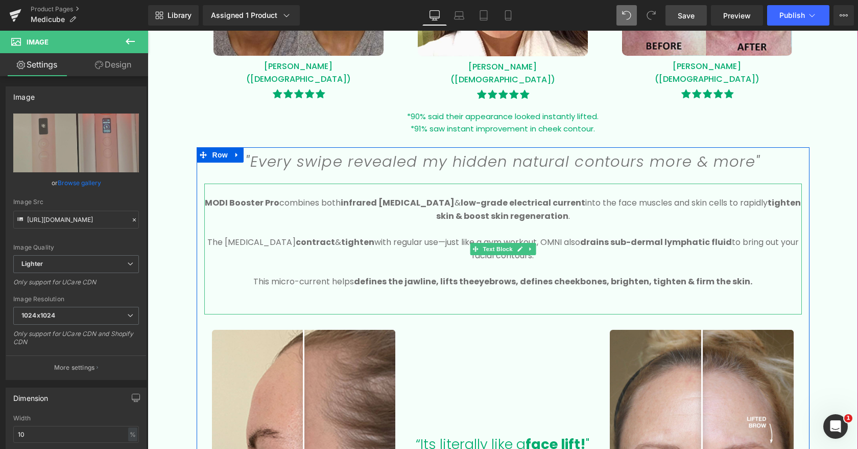
click at [548, 241] on p "The facial muscles contract & tighten with regular use—just like a gym workout,…" at bounding box center [503, 249] width 598 height 26
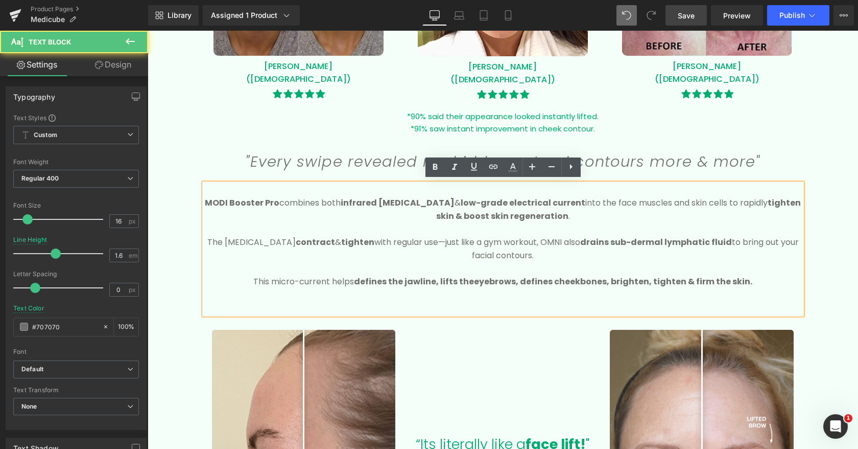
click at [548, 240] on p "The facial muscles contract & tighten with regular use—just like a gym workout,…" at bounding box center [503, 249] width 598 height 26
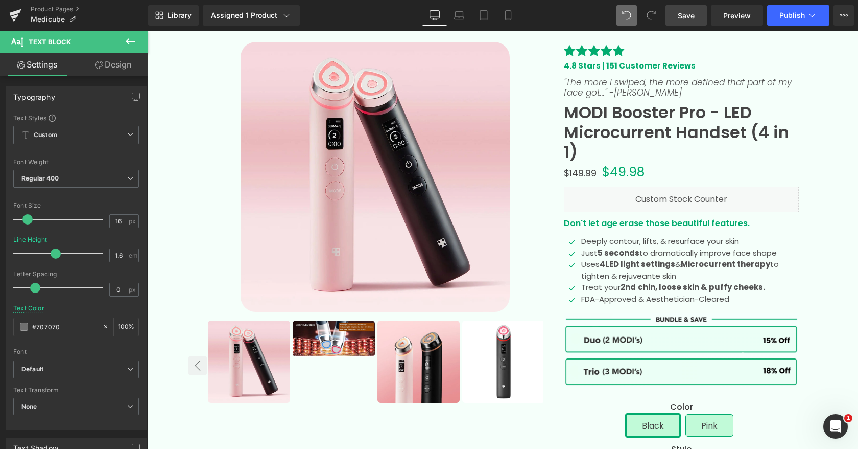
scroll to position [19, 0]
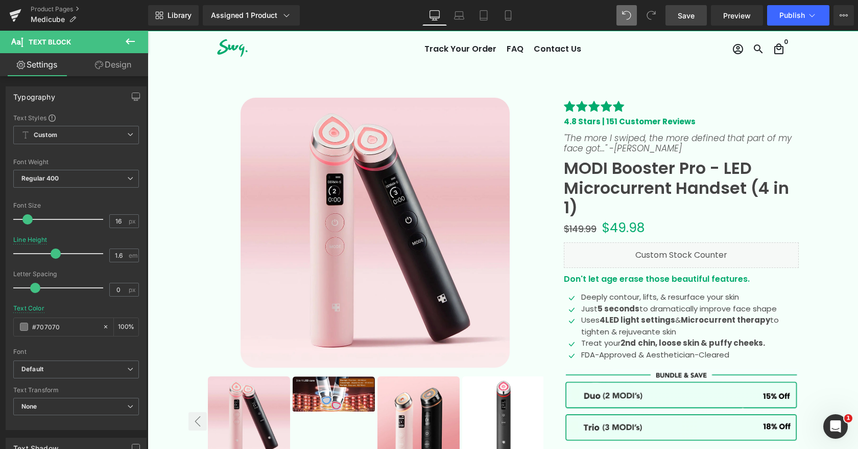
click at [691, 17] on span "Save" at bounding box center [686, 15] width 17 height 11
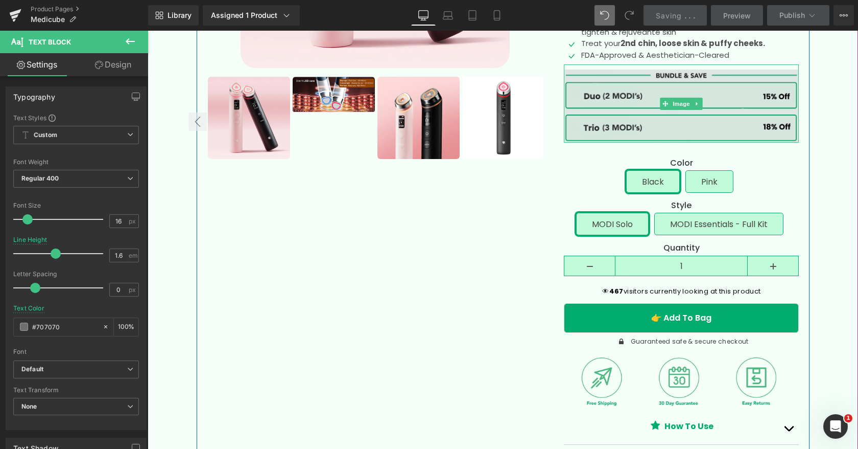
scroll to position [206, 0]
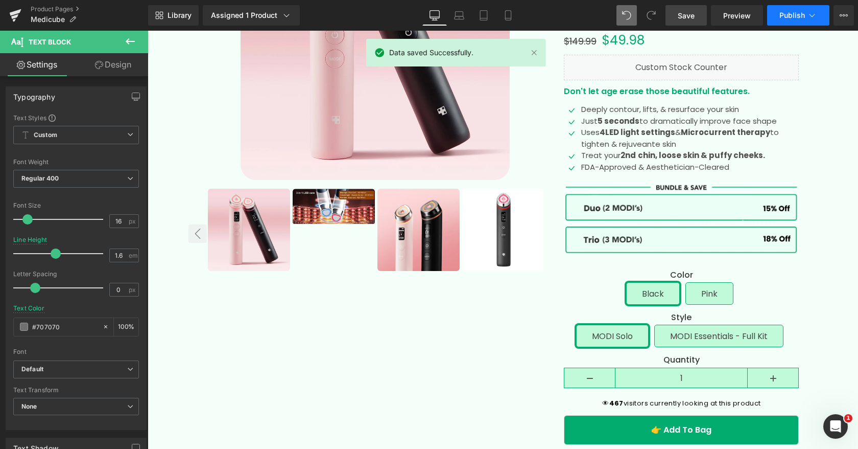
click at [807, 15] on icon at bounding box center [812, 15] width 10 height 10
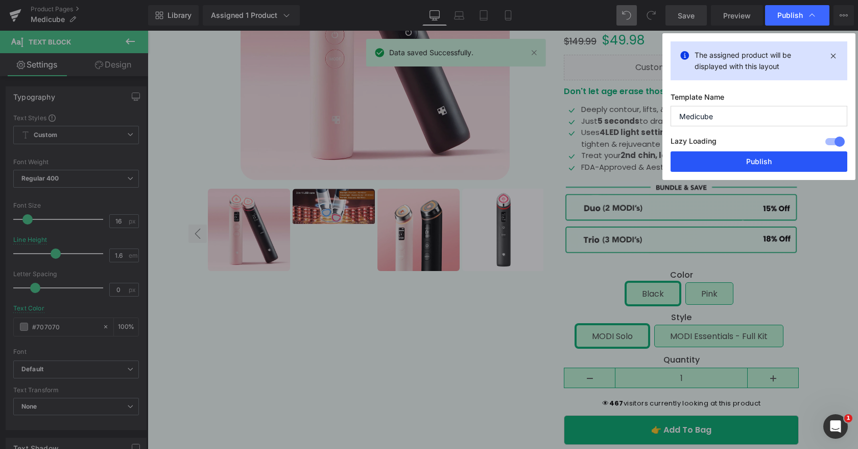
click at [736, 157] on button "Publish" at bounding box center [759, 161] width 177 height 20
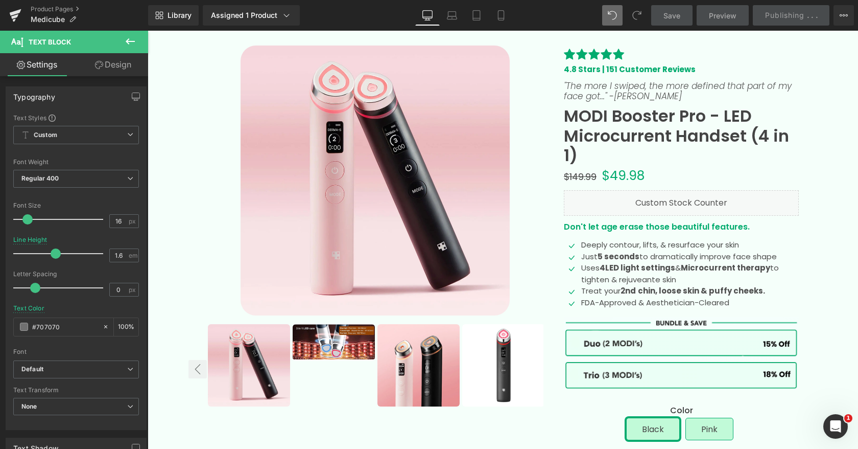
scroll to position [70, 0]
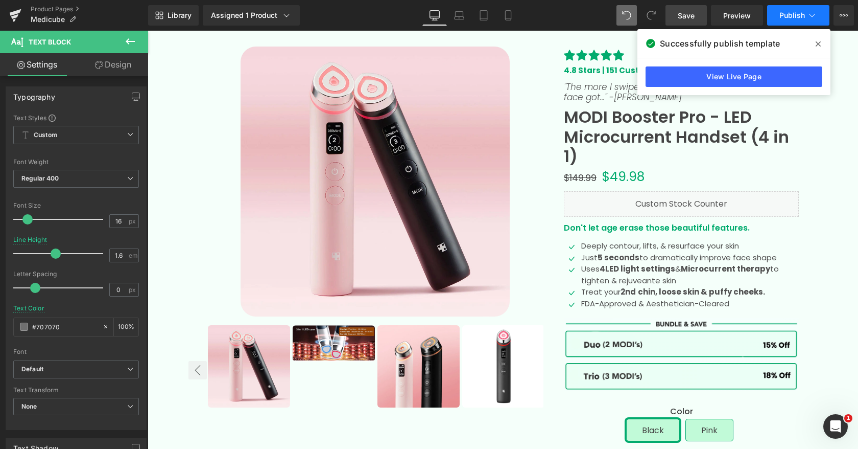
click at [794, 15] on span "Publish" at bounding box center [793, 15] width 26 height 8
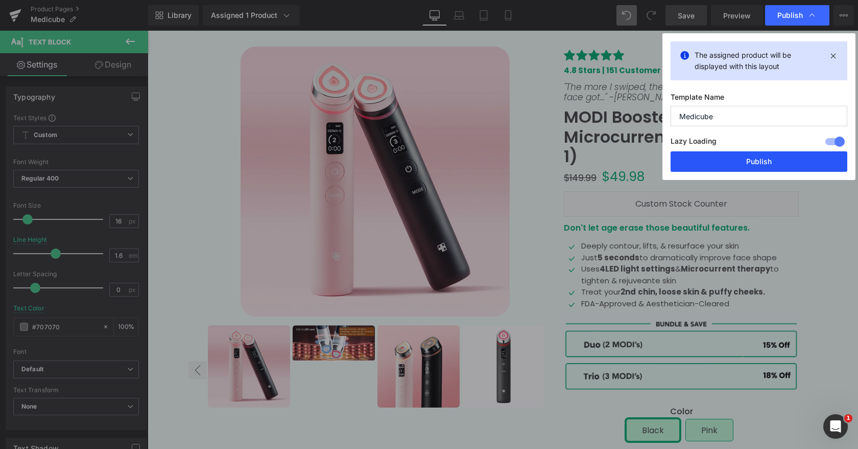
click at [766, 170] on button "Publish" at bounding box center [759, 161] width 177 height 20
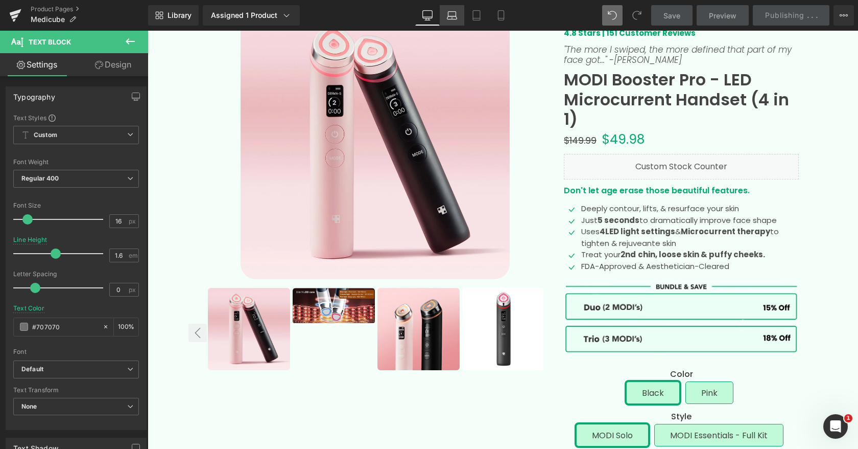
click at [449, 18] on icon at bounding box center [452, 15] width 10 height 10
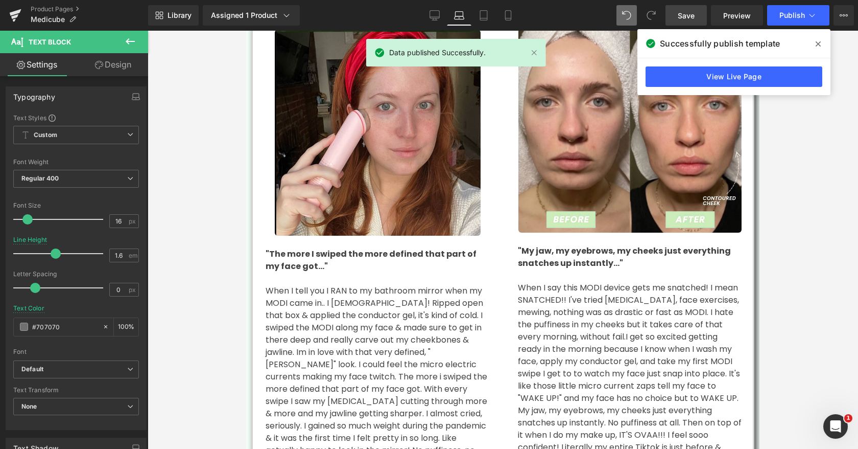
scroll to position [2398, 0]
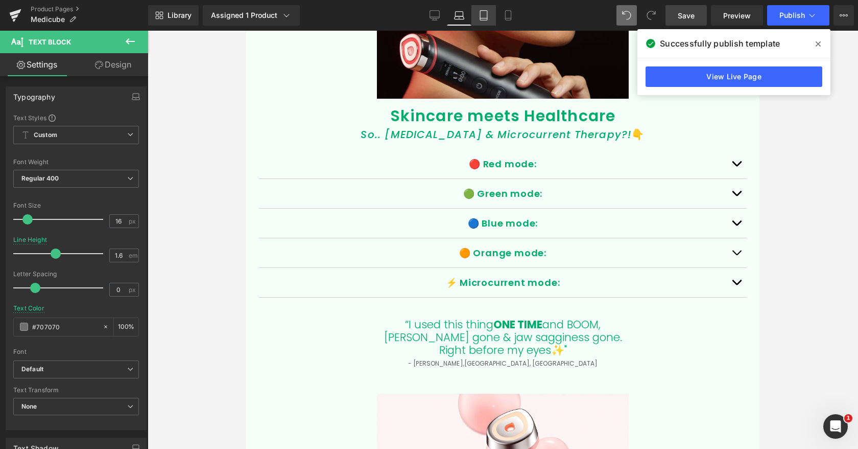
click at [483, 16] on icon at bounding box center [484, 15] width 10 height 10
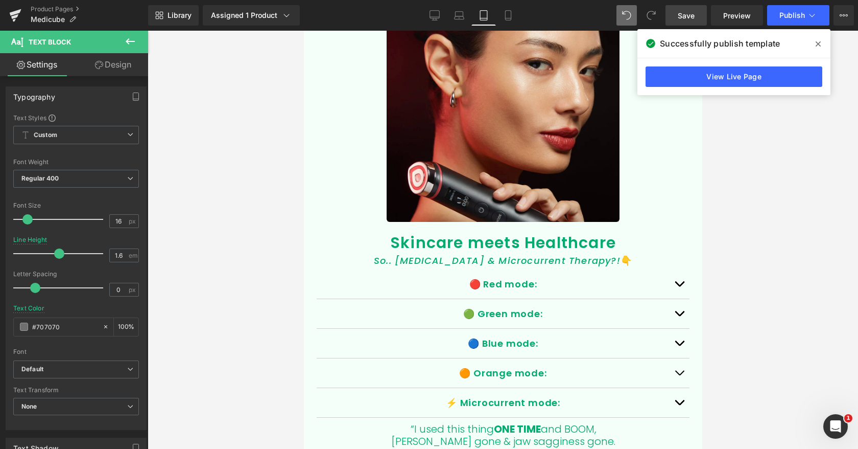
scroll to position [1902, 0]
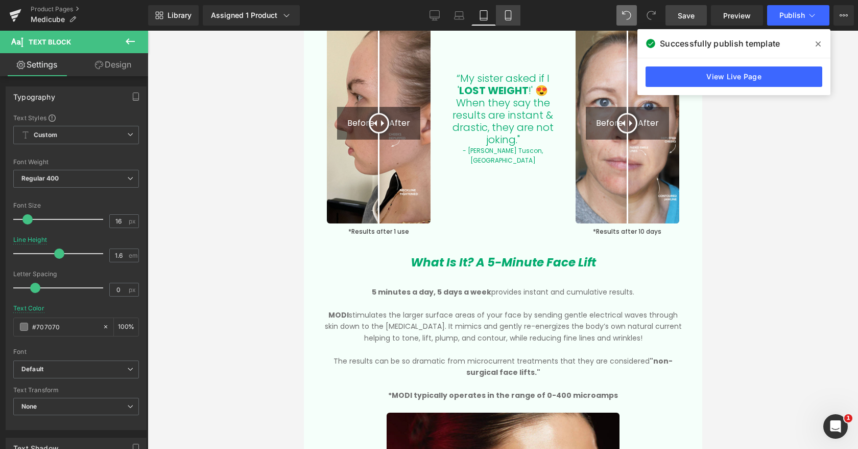
click at [506, 16] on icon at bounding box center [508, 16] width 6 height 10
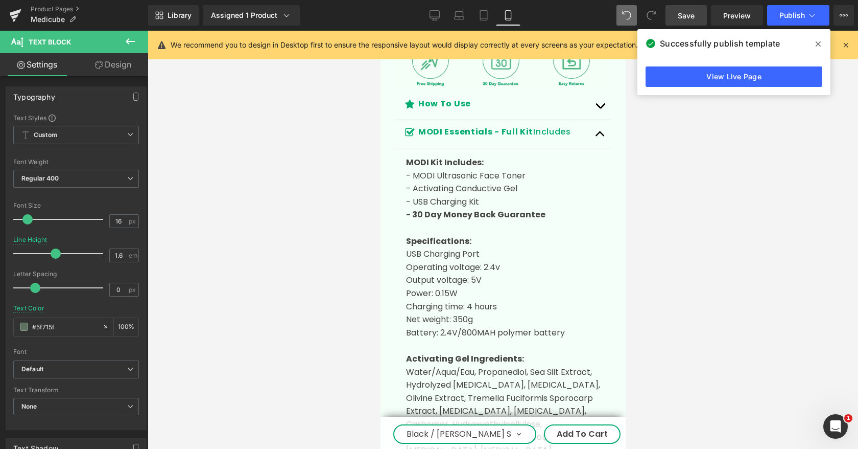
scroll to position [934, 0]
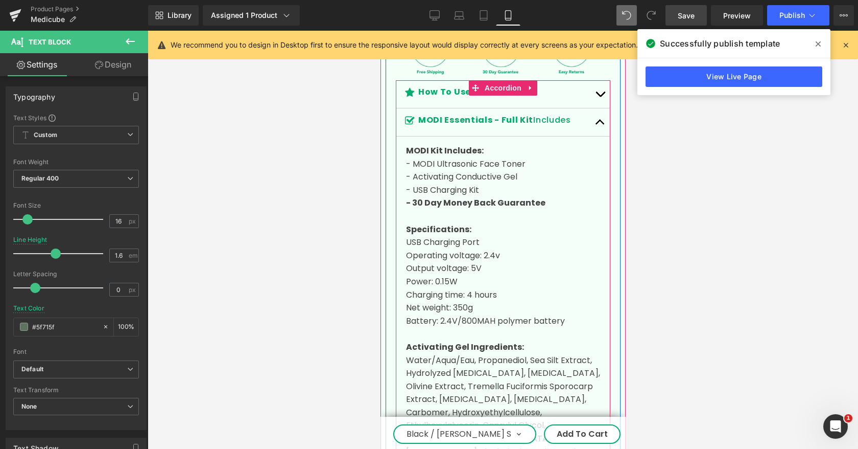
click at [603, 121] on button "button" at bounding box center [600, 122] width 20 height 28
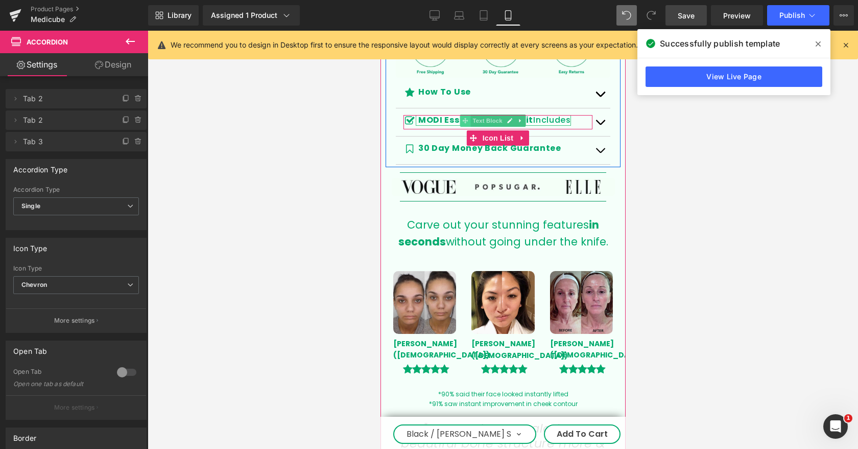
click at [465, 118] on icon at bounding box center [465, 121] width 6 height 6
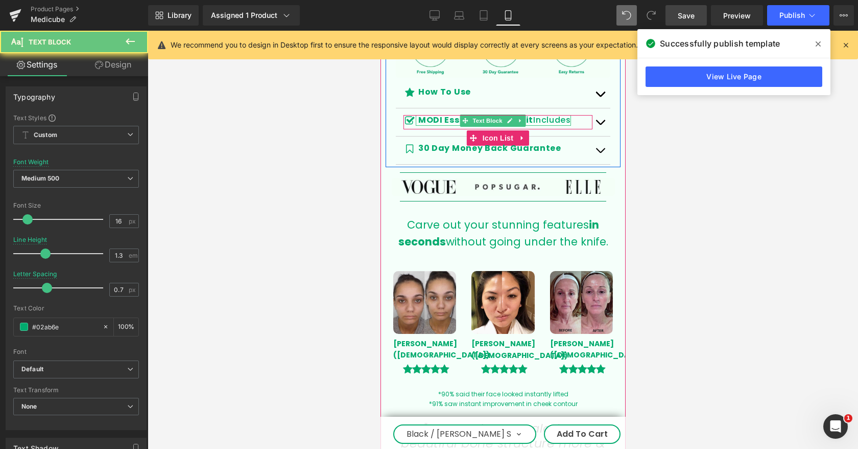
click at [452, 119] on strong "MODI Essentials - Full Kit" at bounding box center [475, 120] width 115 height 12
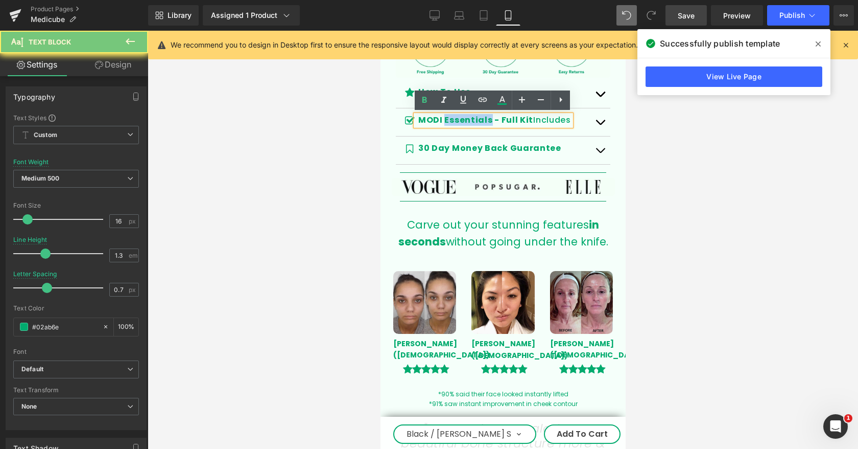
click at [452, 119] on strong "MODI Essentials - Full Kit" at bounding box center [475, 120] width 115 height 12
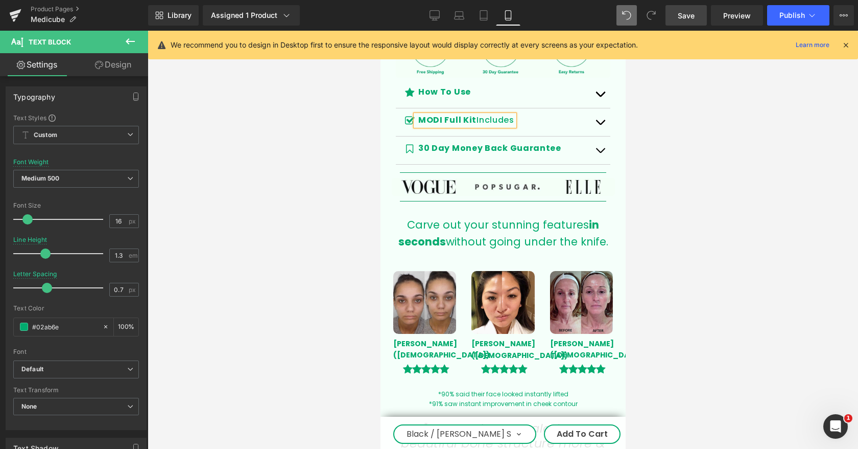
click at [476, 118] on strong "MODI Full Kit" at bounding box center [447, 120] width 58 height 12
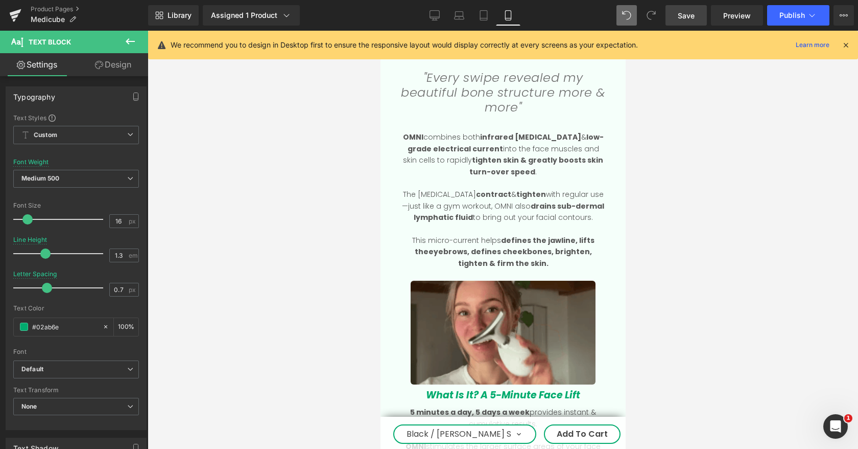
scroll to position [1276, 0]
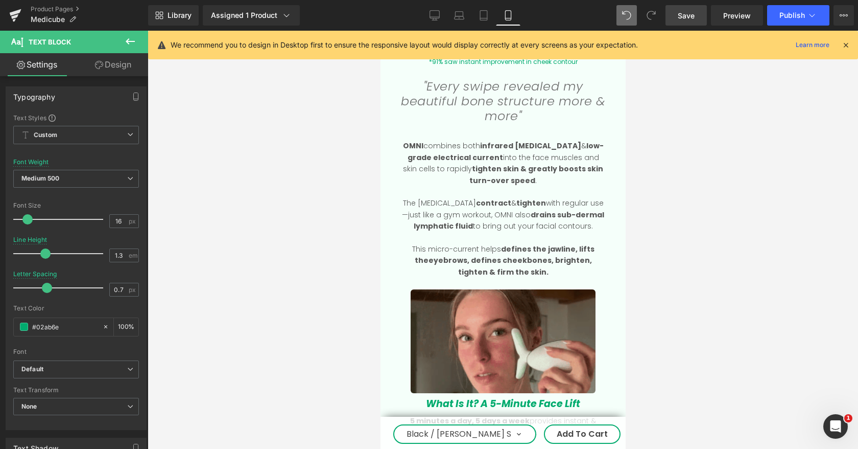
click at [409, 141] on span "OMNI" at bounding box center [413, 145] width 20 height 10
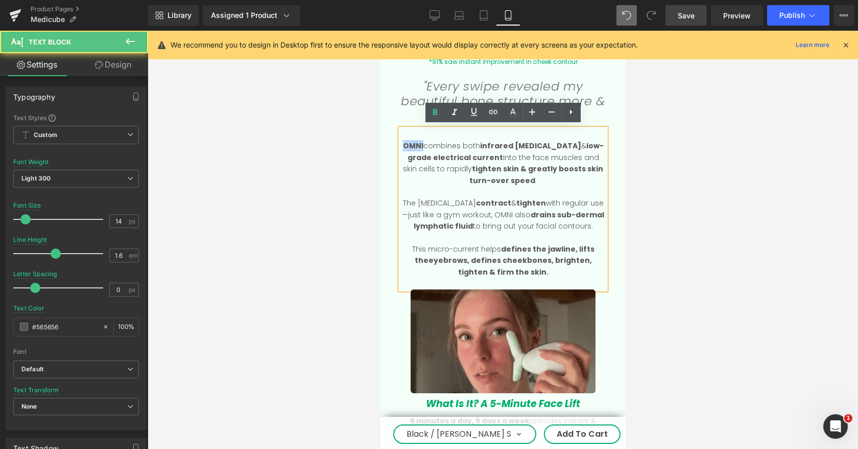
click at [409, 141] on span "OMNI" at bounding box center [413, 145] width 20 height 10
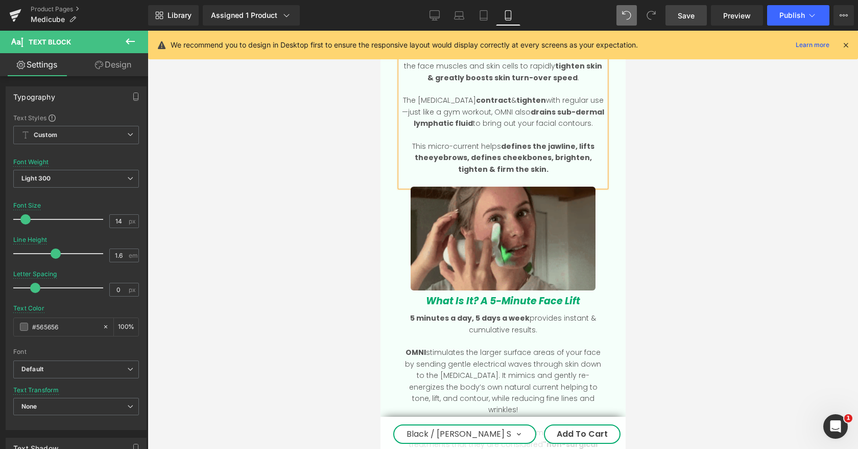
scroll to position [1388, 0]
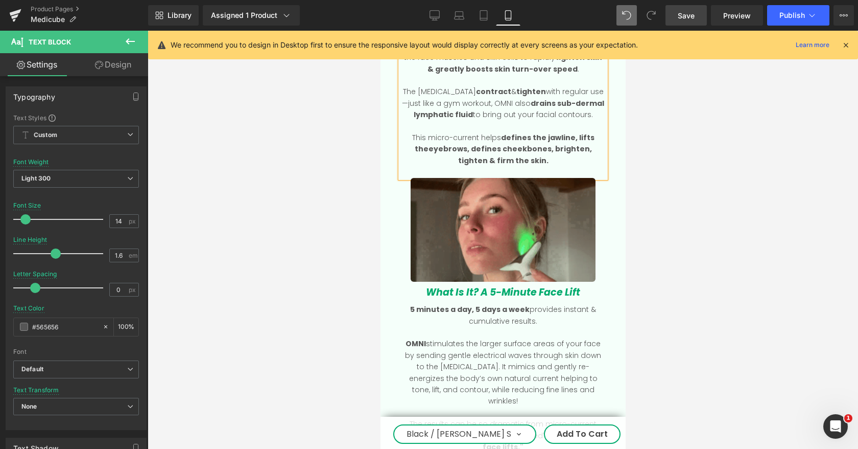
click at [410, 341] on strong "OMNI" at bounding box center [415, 343] width 20 height 10
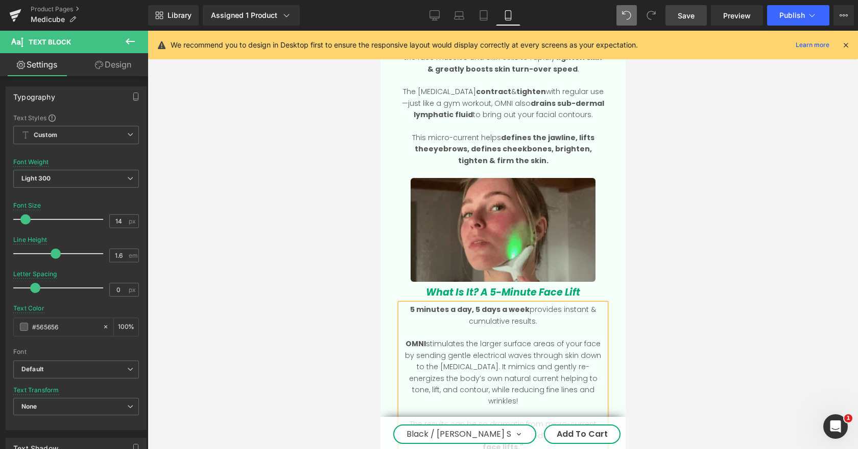
click at [410, 341] on strong "OMNI" at bounding box center [415, 343] width 20 height 10
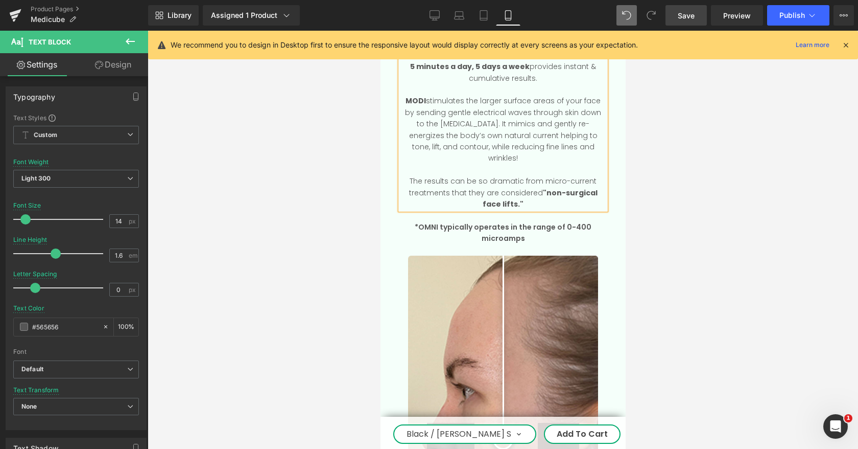
scroll to position [1633, 0]
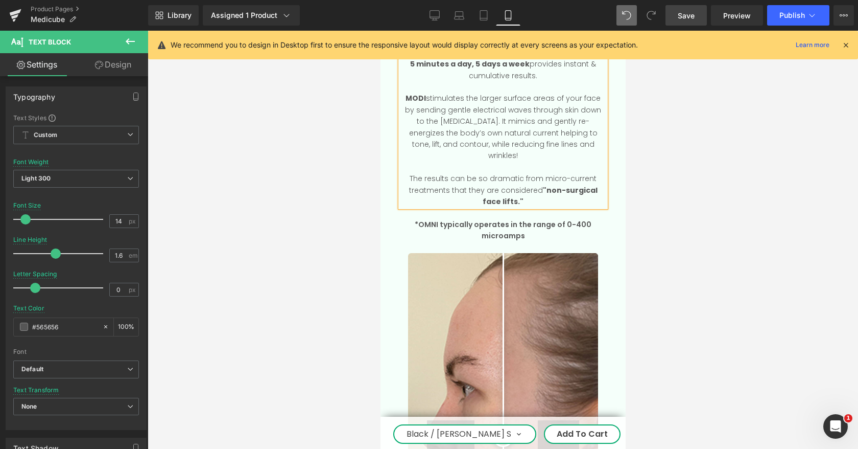
click at [433, 219] on p "*OMNI typically operates in the range of 0-400 microamps" at bounding box center [502, 230] width 205 height 23
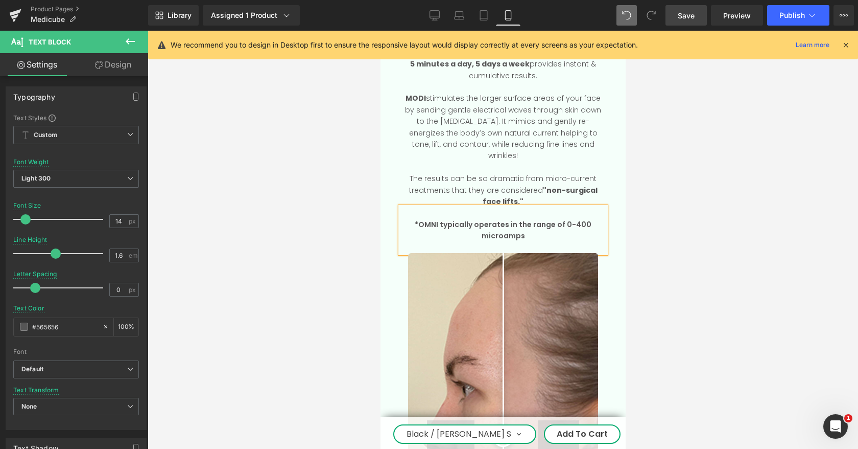
click at [432, 219] on p "*OMNI typically operates in the range of 0-400 microamps" at bounding box center [502, 230] width 205 height 23
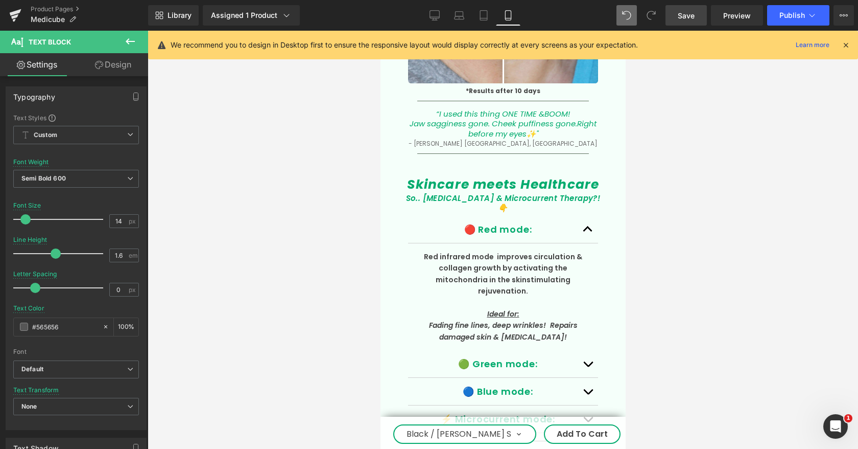
scroll to position [2638, 0]
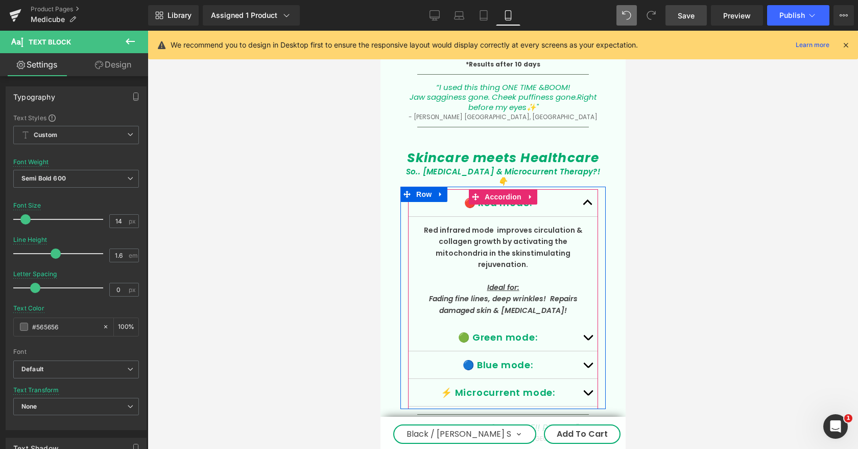
click at [588, 205] on span "button" at bounding box center [588, 205] width 0 height 0
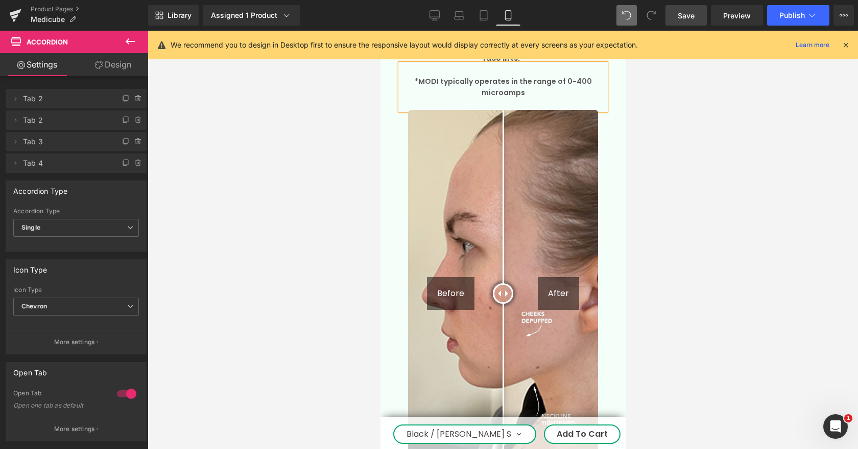
scroll to position [1249, 0]
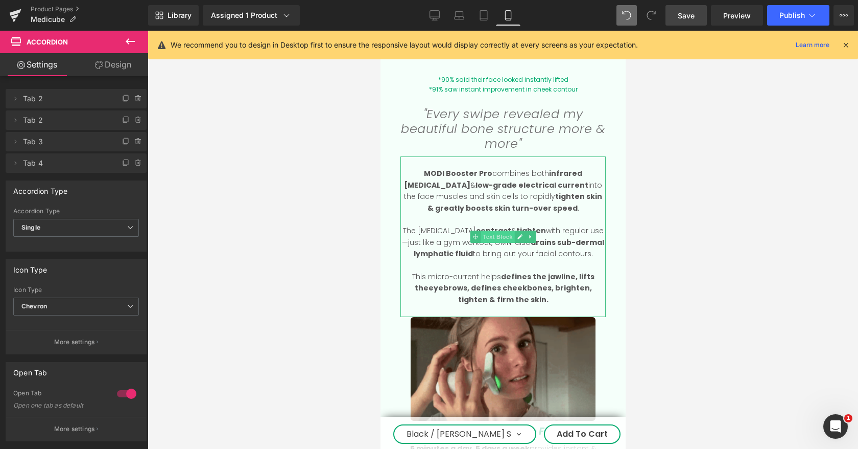
click at [498, 238] on span "Text Block" at bounding box center [497, 236] width 34 height 12
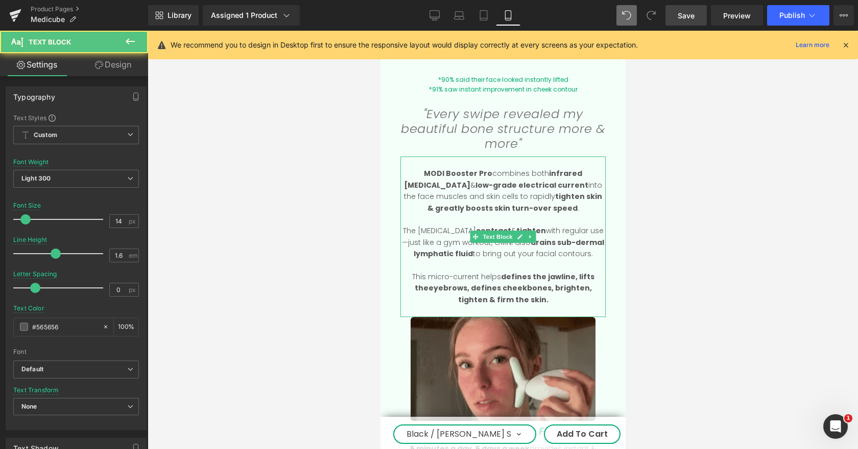
click at [500, 240] on p "The facial muscles contract & tighten with regular use—just like a gym workout,…" at bounding box center [502, 242] width 205 height 34
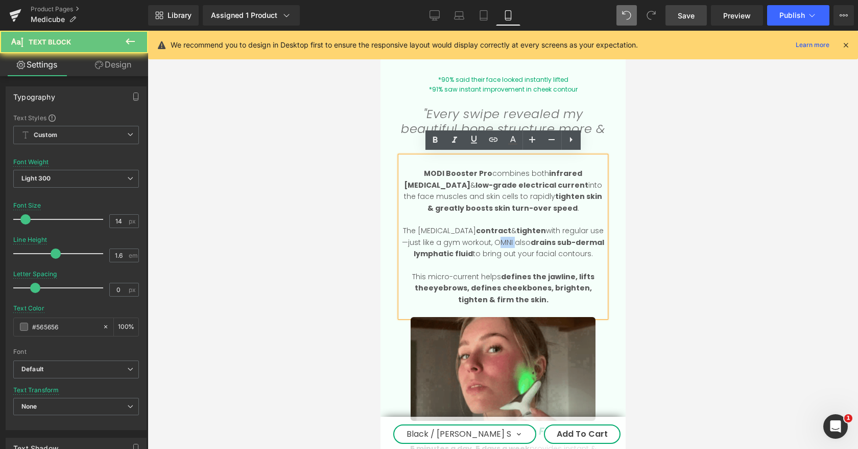
click at [500, 240] on p "The facial muscles contract & tighten with regular use—just like a gym workout,…" at bounding box center [502, 242] width 205 height 34
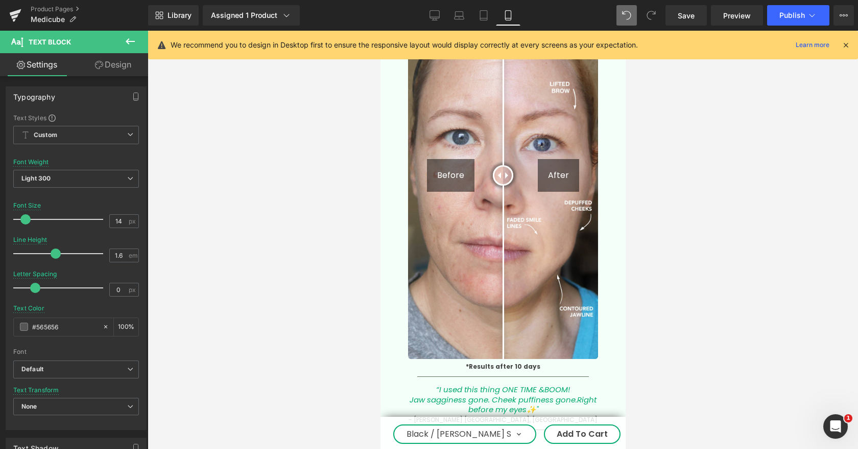
scroll to position [2748, 0]
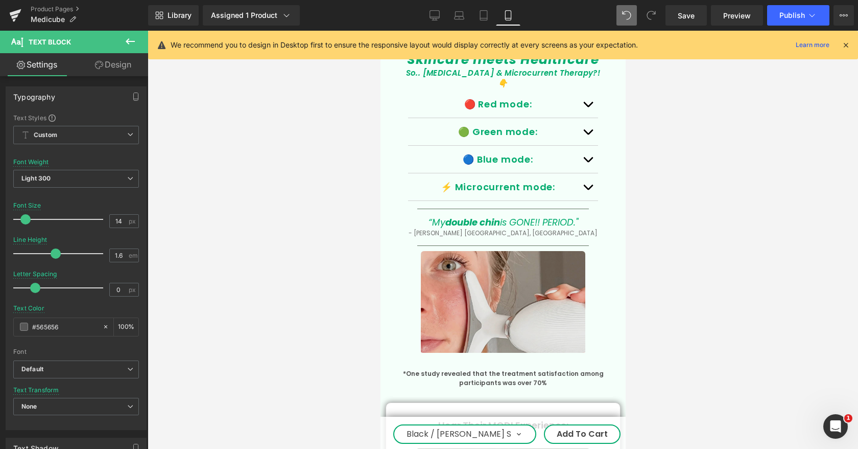
click at [507, 251] on img at bounding box center [502, 303] width 165 height 104
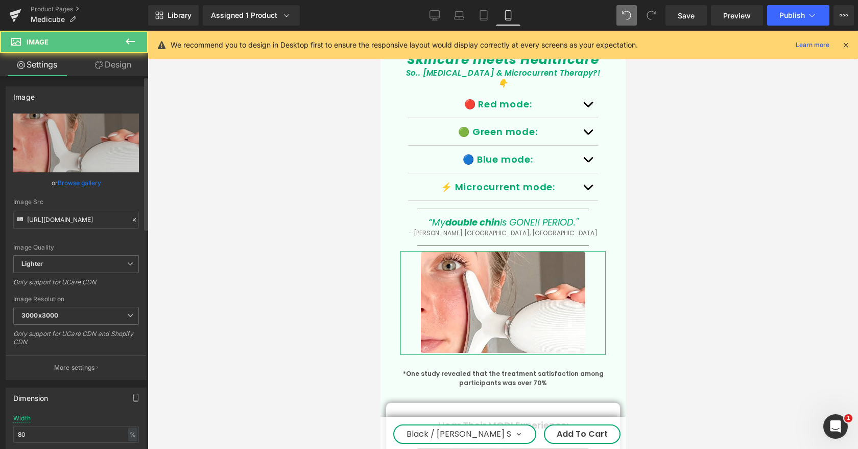
click at [70, 182] on link "Browse gallery" at bounding box center [79, 183] width 43 height 18
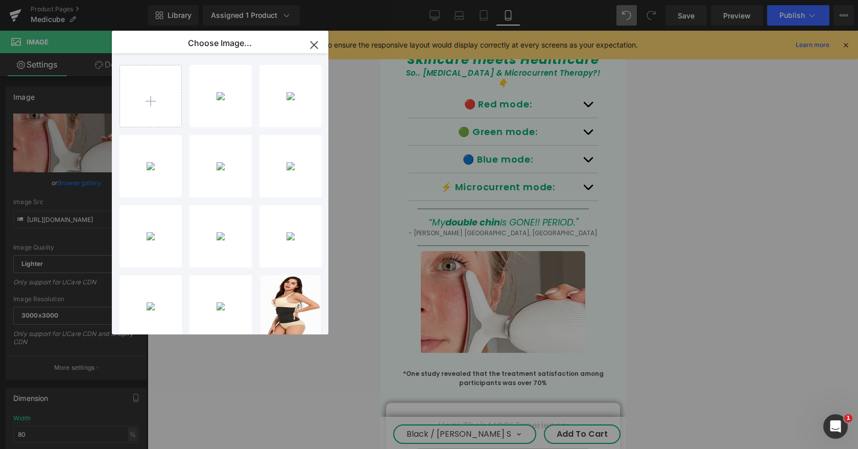
click at [0, 0] on div "openart..._raw.jpg 779.75 KB" at bounding box center [0, 0] width 0 height 0
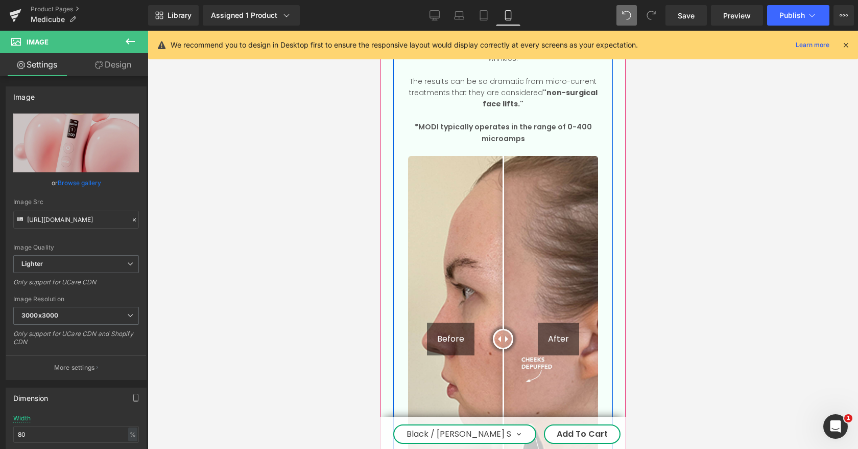
scroll to position [1369, 0]
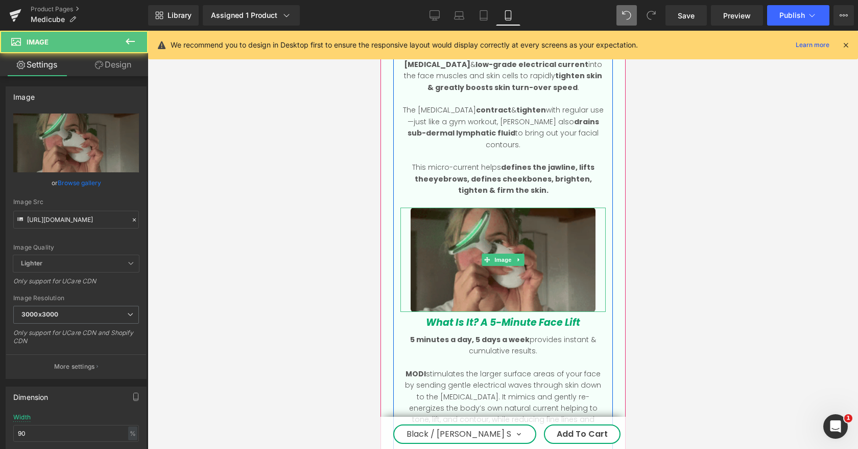
click at [520, 234] on img at bounding box center [502, 259] width 185 height 104
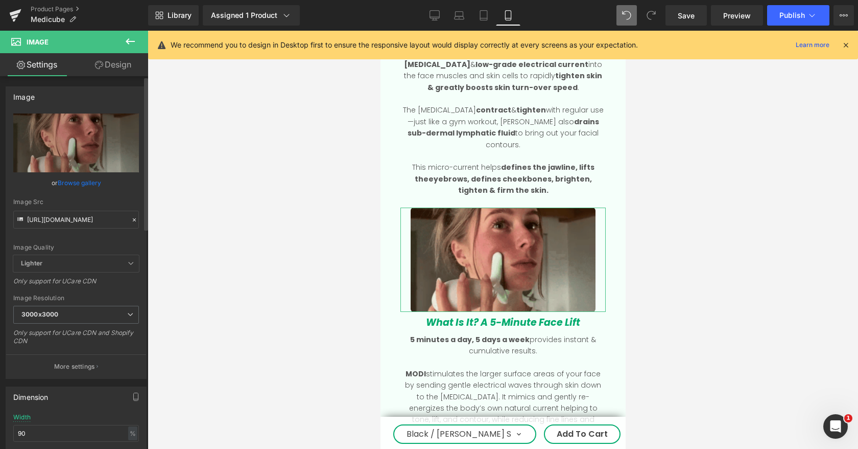
click at [86, 182] on link "Browse gallery" at bounding box center [79, 183] width 43 height 18
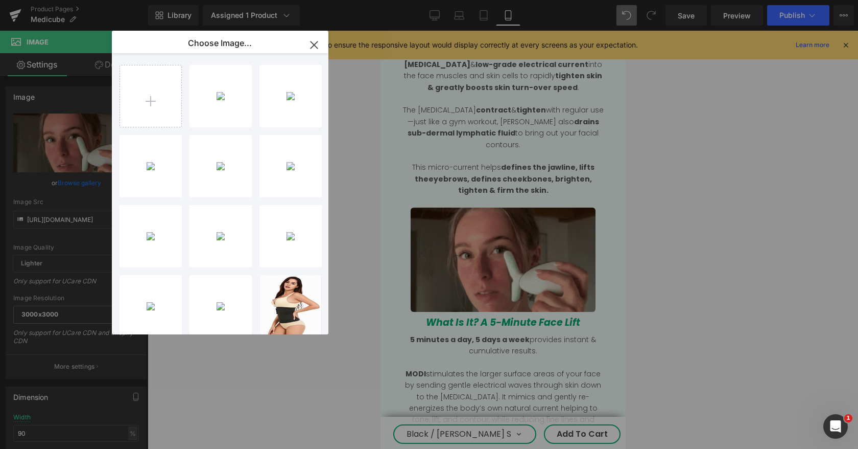
click at [0, 0] on div "Medicub...ROEX.webp 93.07 KB" at bounding box center [0, 0] width 0 height 0
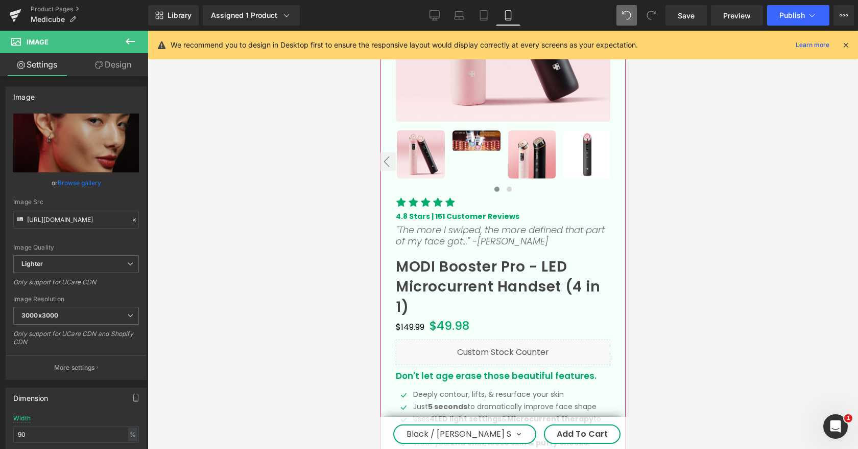
scroll to position [173, 0]
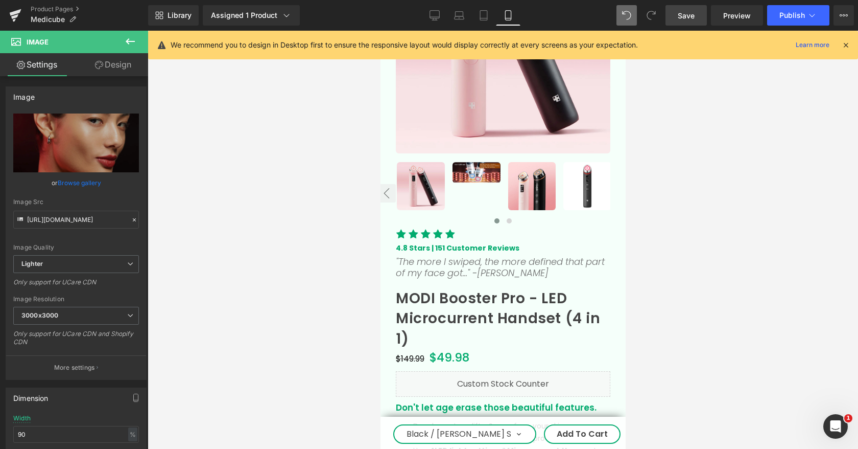
drag, startPoint x: 693, startPoint y: 15, endPoint x: 122, endPoint y: 323, distance: 648.7
click at [693, 15] on span "Save" at bounding box center [686, 15] width 17 height 11
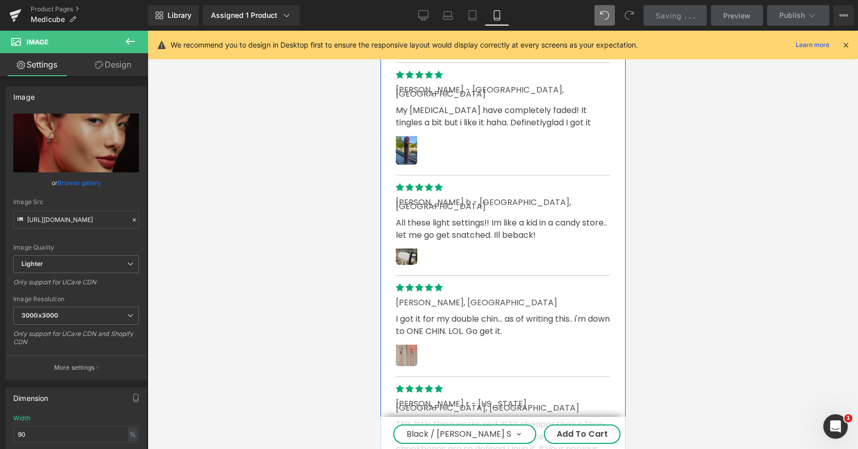
scroll to position [4280, 0]
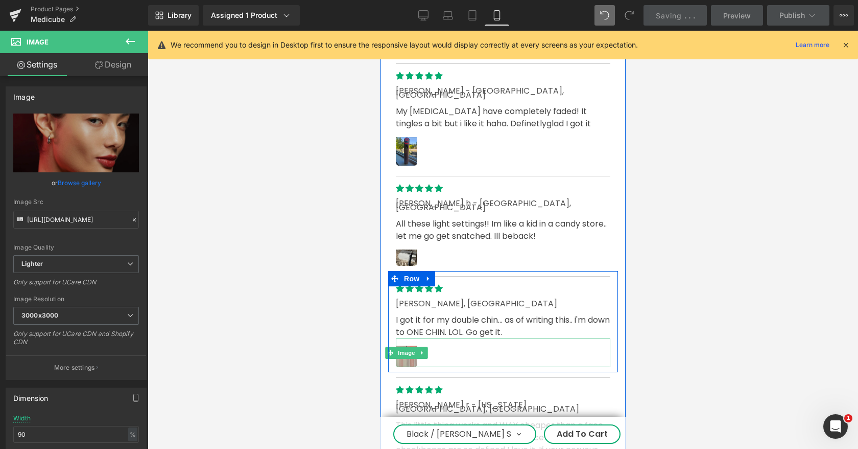
click at [407, 338] on img at bounding box center [405, 352] width 21 height 29
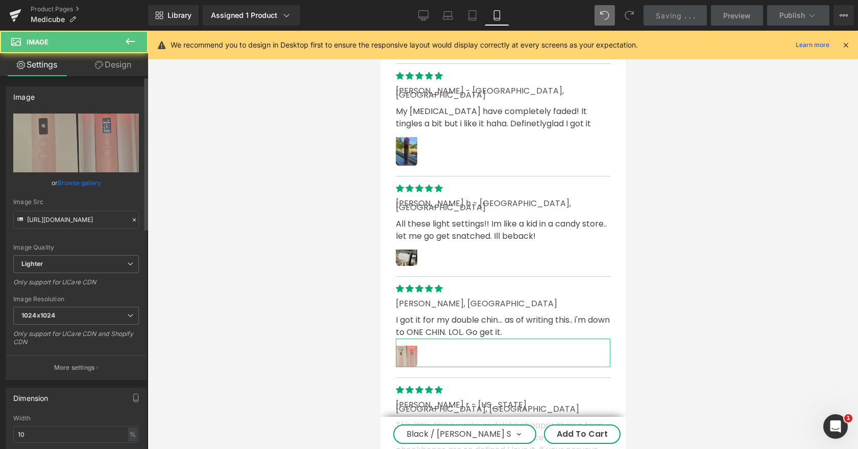
scroll to position [62, 0]
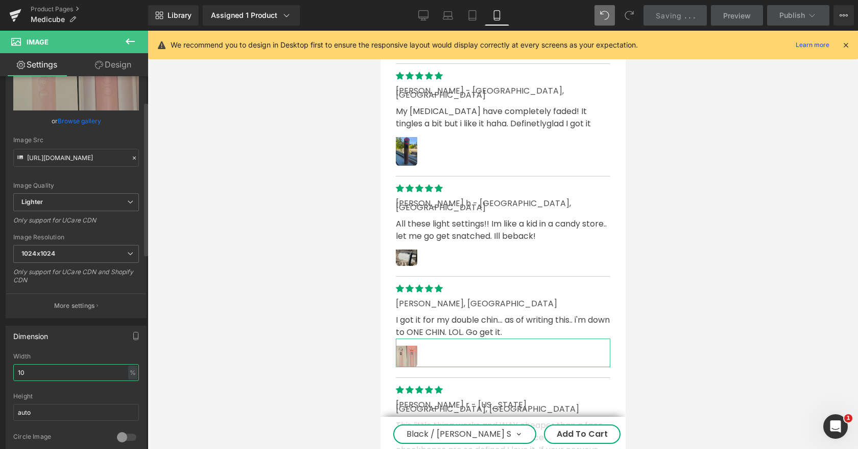
click at [67, 371] on input "10" at bounding box center [76, 372] width 126 height 17
click at [67, 372] on input "10" at bounding box center [76, 372] width 126 height 17
type input "20"
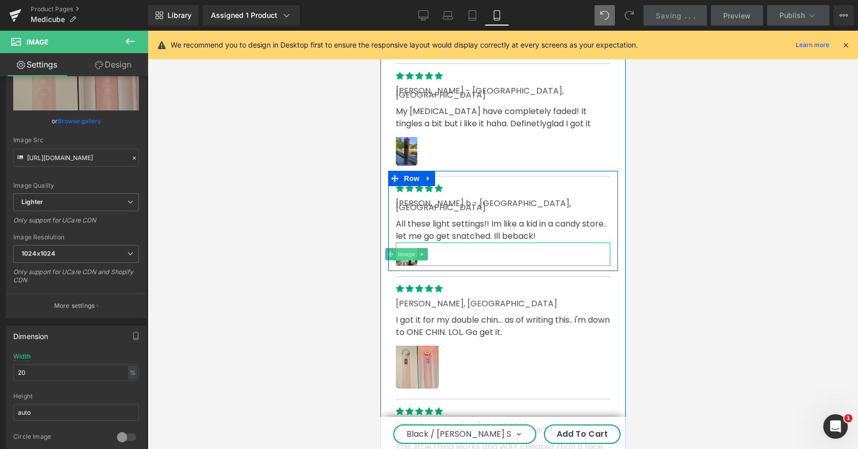
click at [408, 248] on span "Image" at bounding box center [405, 254] width 21 height 12
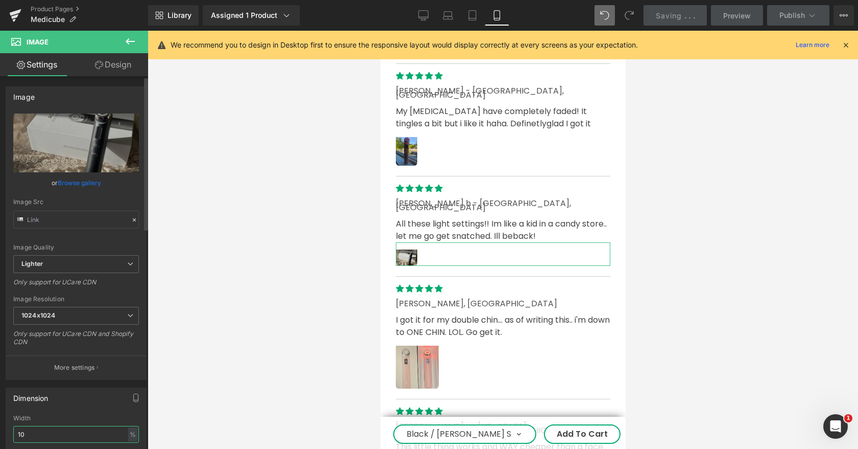
click at [67, 431] on input "10" at bounding box center [76, 434] width 126 height 17
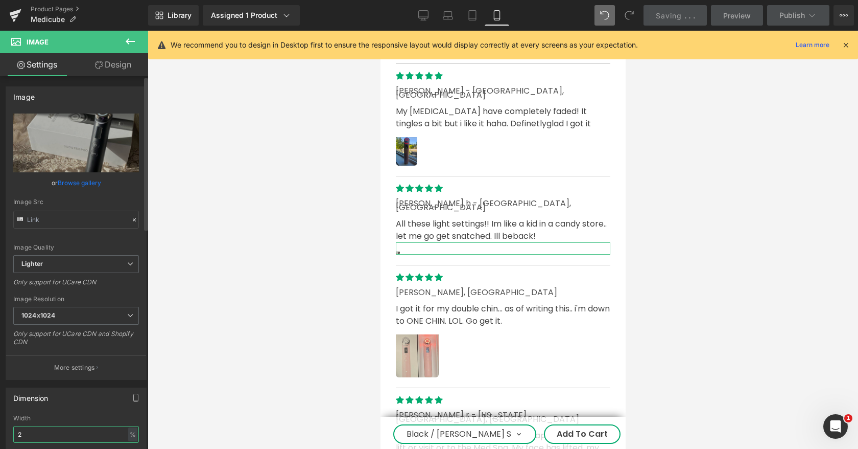
type input "20"
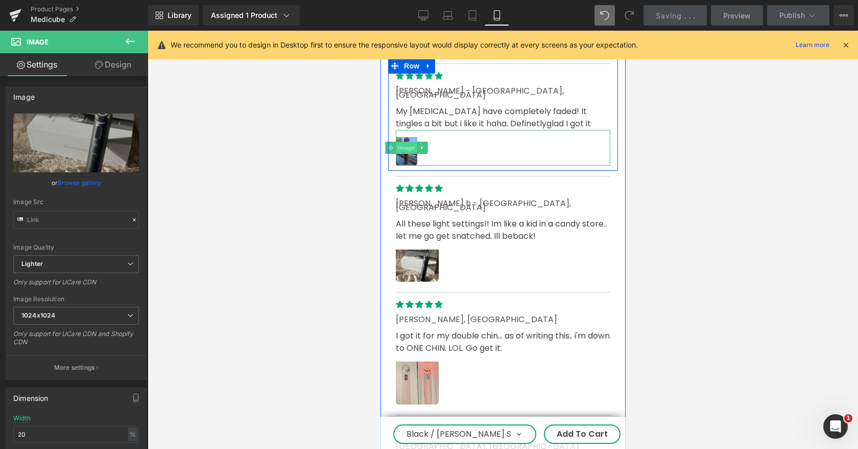
click at [404, 142] on span "Image" at bounding box center [405, 148] width 21 height 12
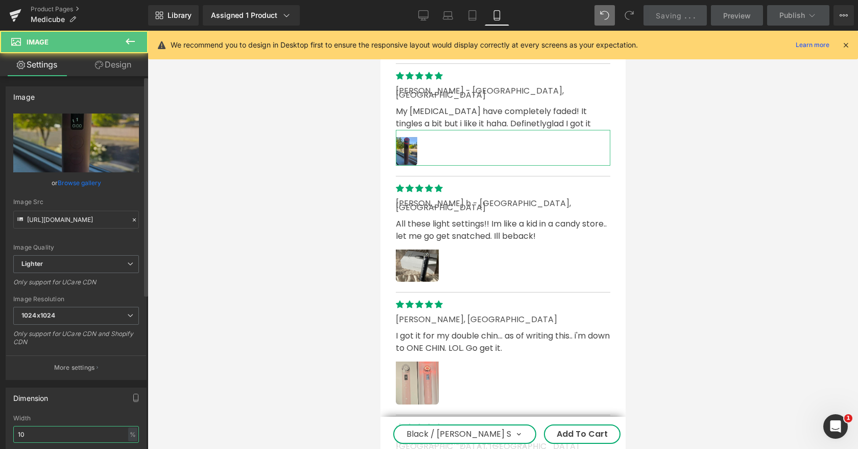
click at [56, 430] on input "10" at bounding box center [76, 434] width 126 height 17
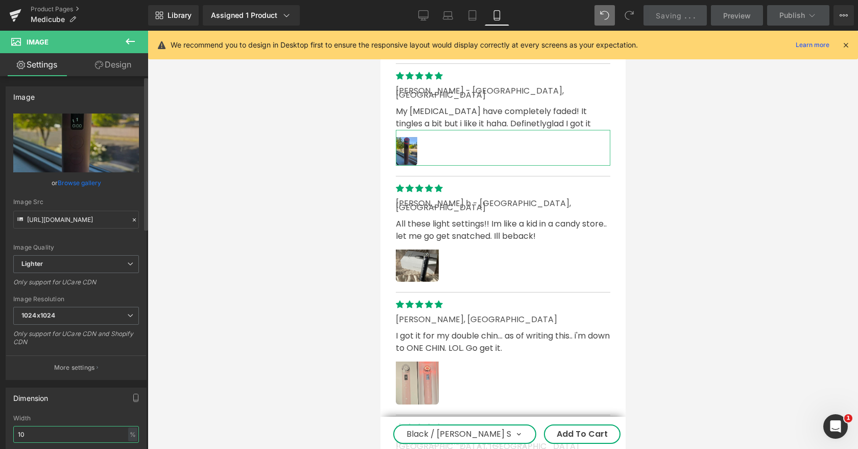
click at [56, 430] on input "10" at bounding box center [76, 434] width 126 height 17
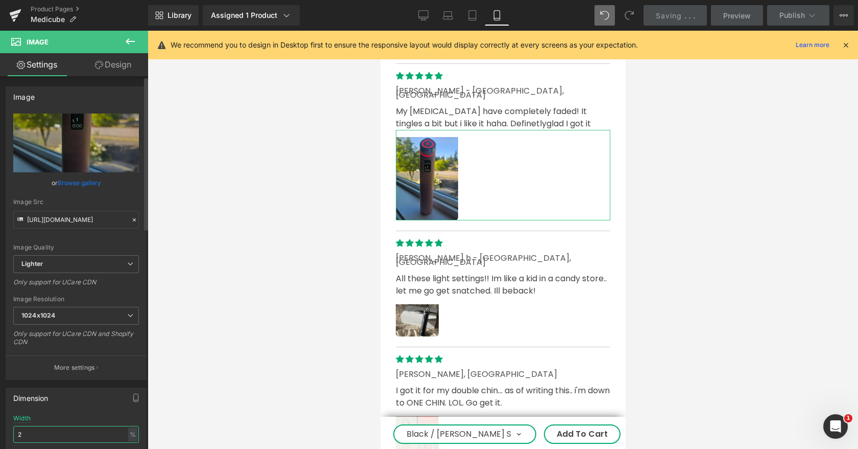
type input "20"
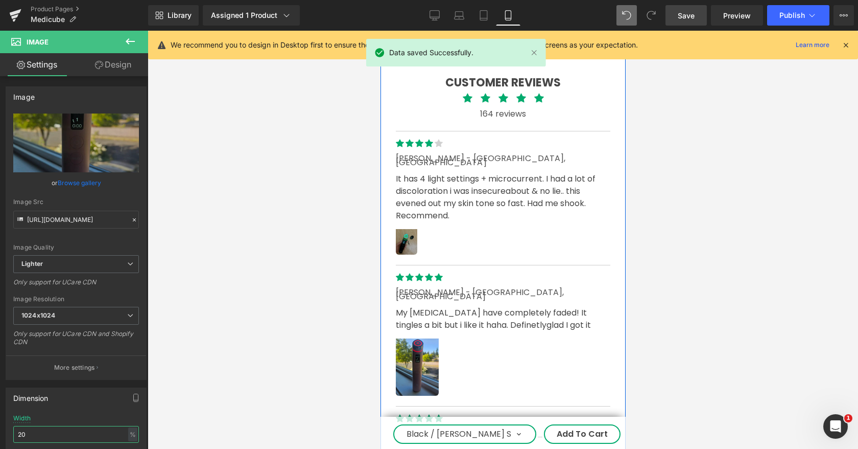
scroll to position [4077, 0]
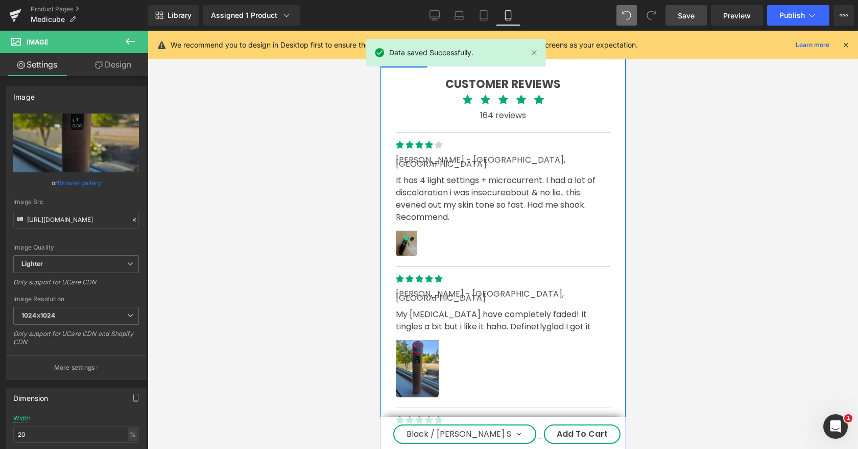
click at [409, 223] on div "Image" at bounding box center [502, 239] width 215 height 33
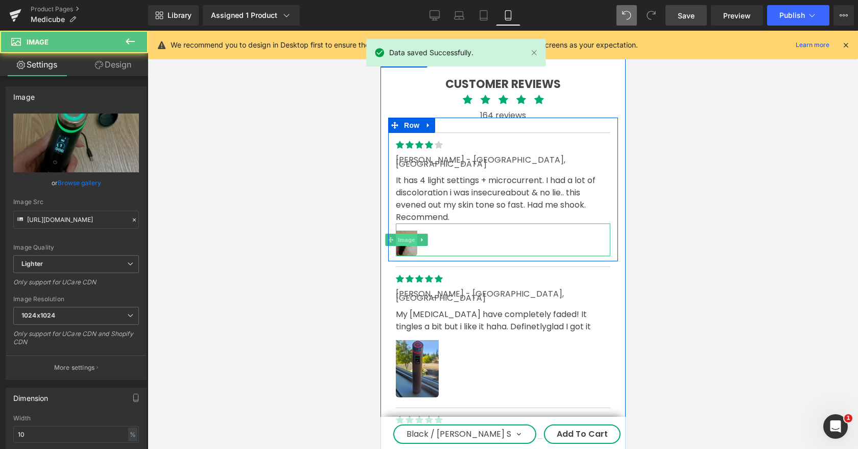
click at [409, 233] on span "Image" at bounding box center [405, 239] width 21 height 12
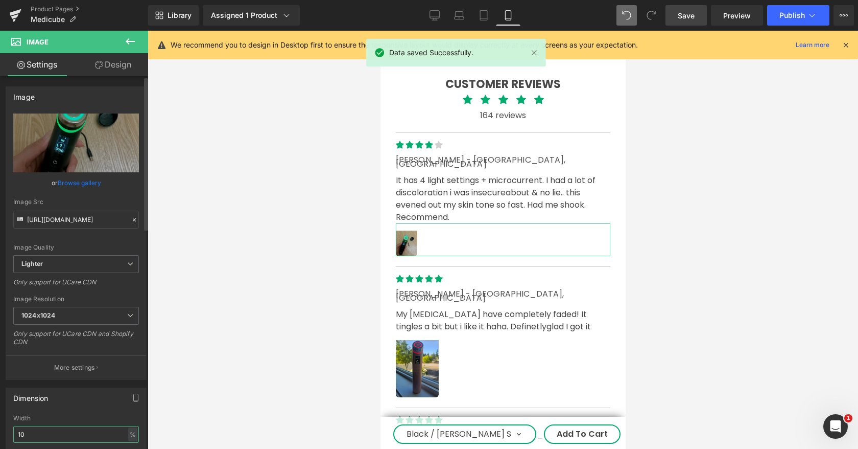
click at [72, 433] on input "10" at bounding box center [76, 434] width 126 height 17
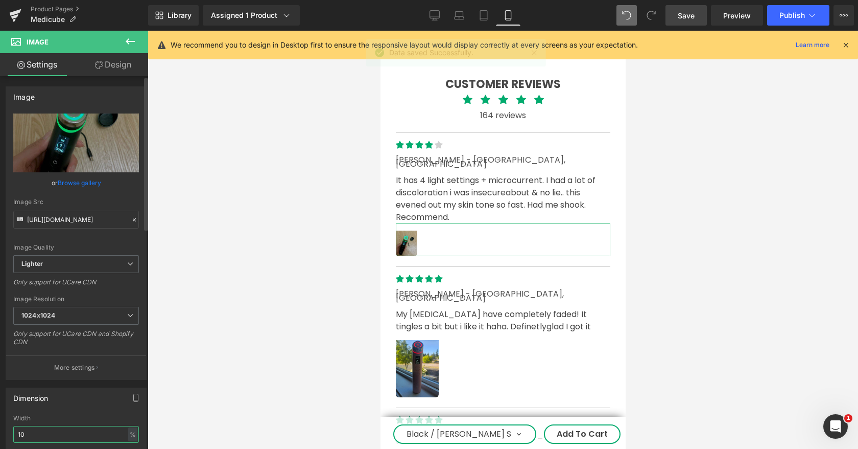
click at [72, 433] on input "10" at bounding box center [76, 434] width 126 height 17
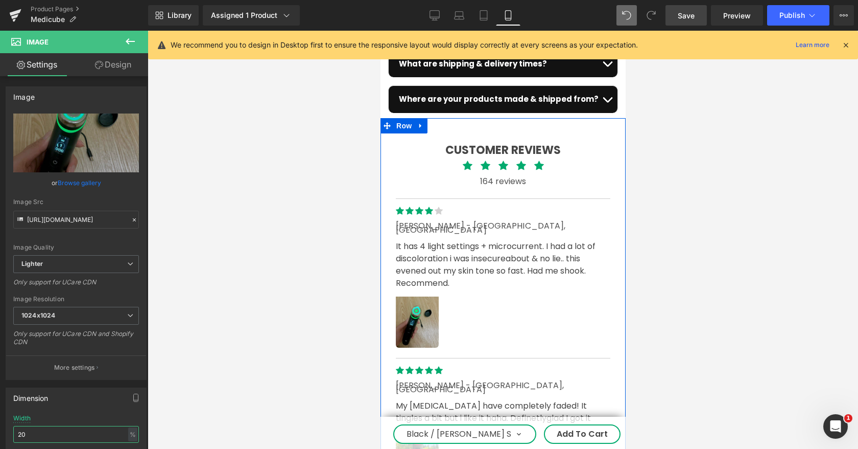
scroll to position [4017, 0]
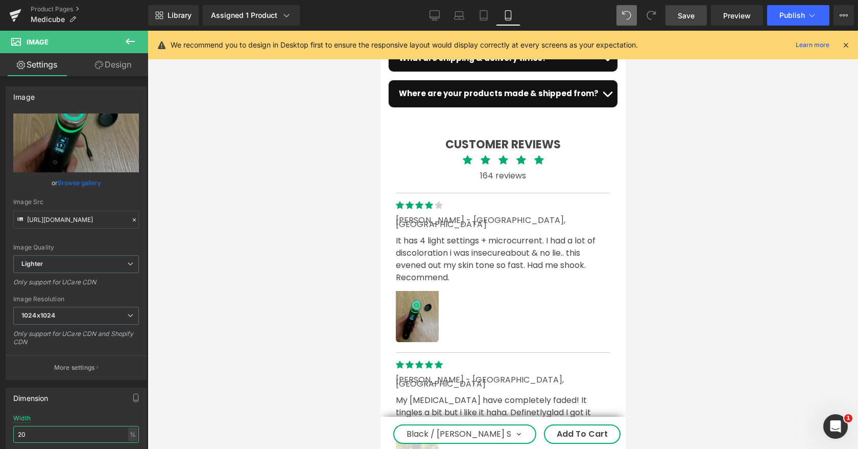
type input "20"
click at [692, 19] on span "Save" at bounding box center [686, 15] width 17 height 11
click at [807, 12] on button "Publish" at bounding box center [798, 15] width 62 height 20
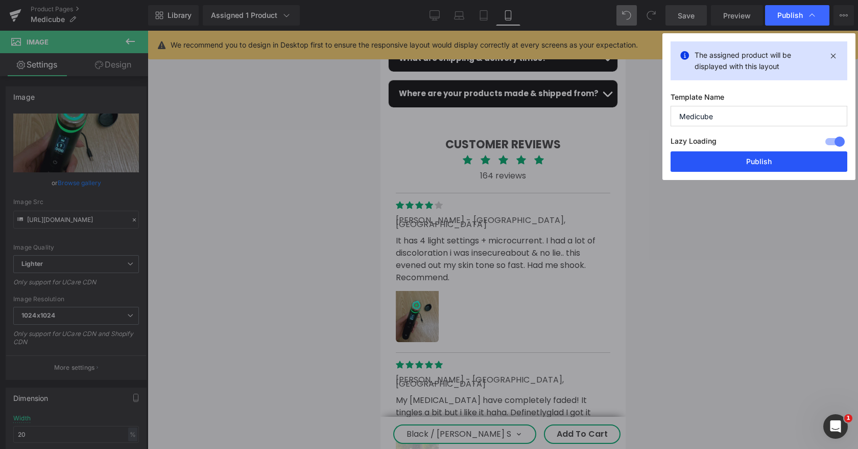
click at [767, 156] on button "Publish" at bounding box center [759, 161] width 177 height 20
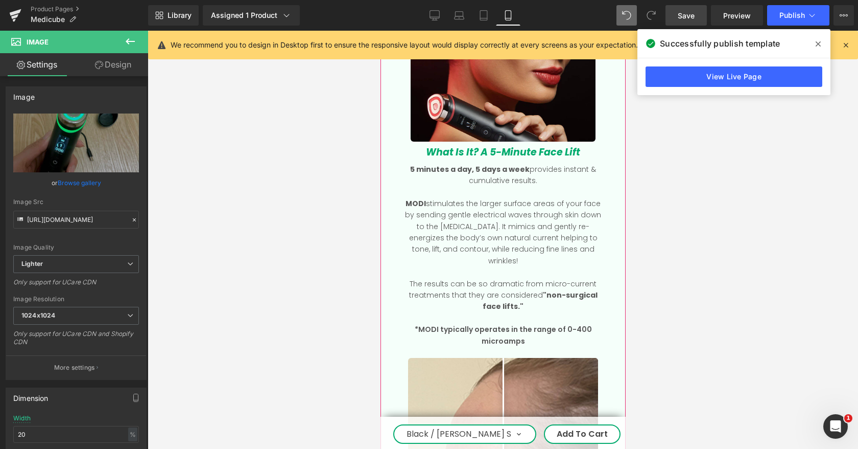
scroll to position [1580, 0]
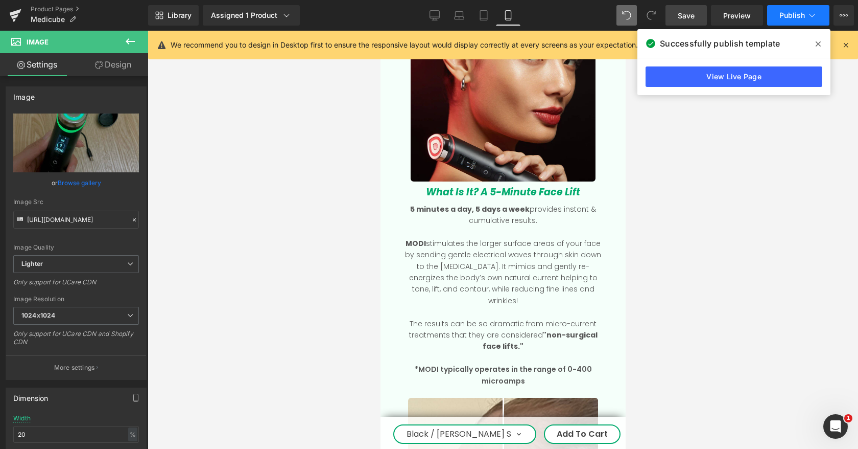
click at [807, 19] on button "Publish" at bounding box center [798, 15] width 62 height 20
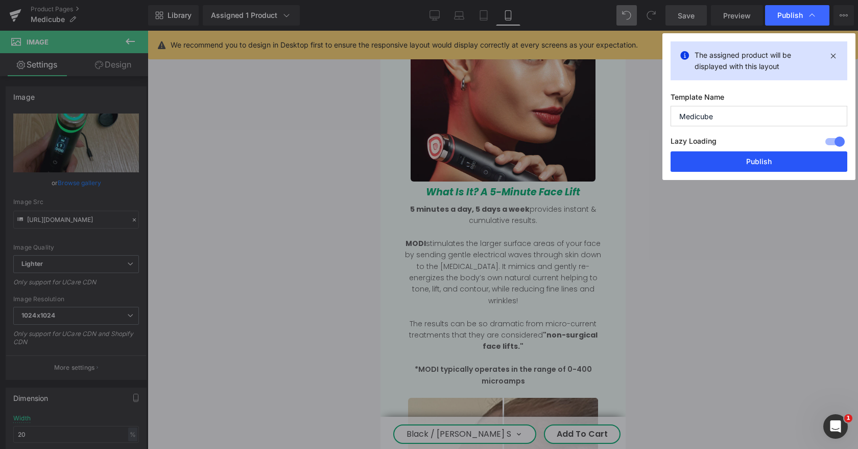
click at [739, 158] on button "Publish" at bounding box center [759, 161] width 177 height 20
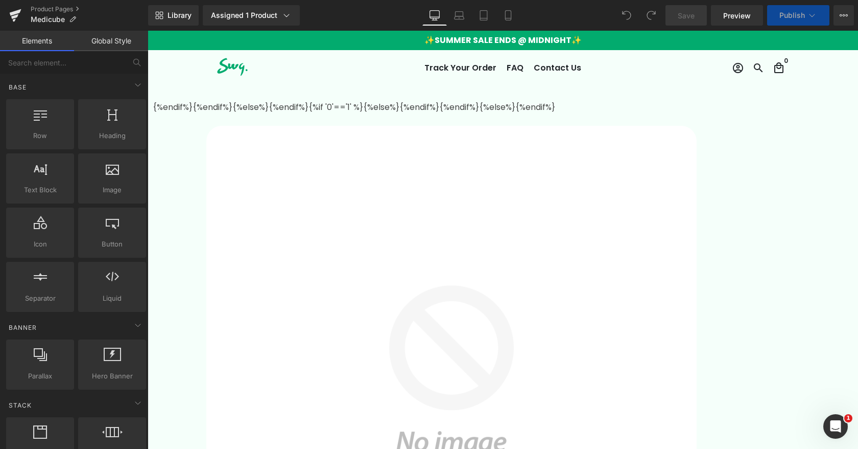
select select
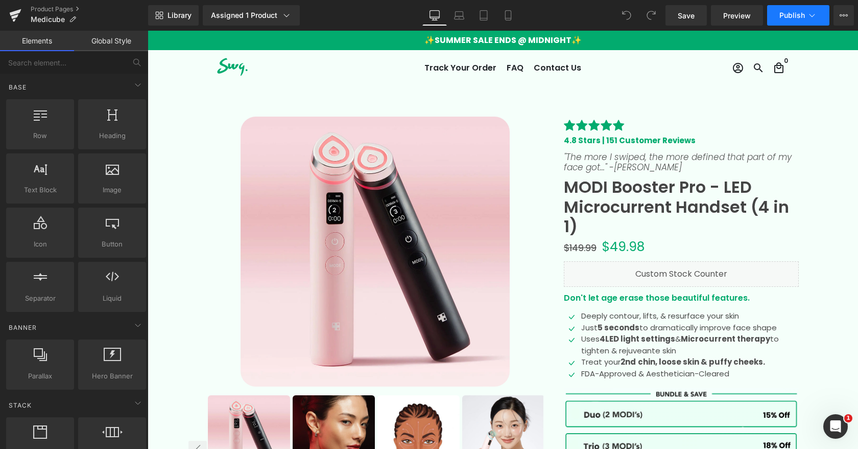
click at [799, 17] on span "Publish" at bounding box center [793, 15] width 26 height 8
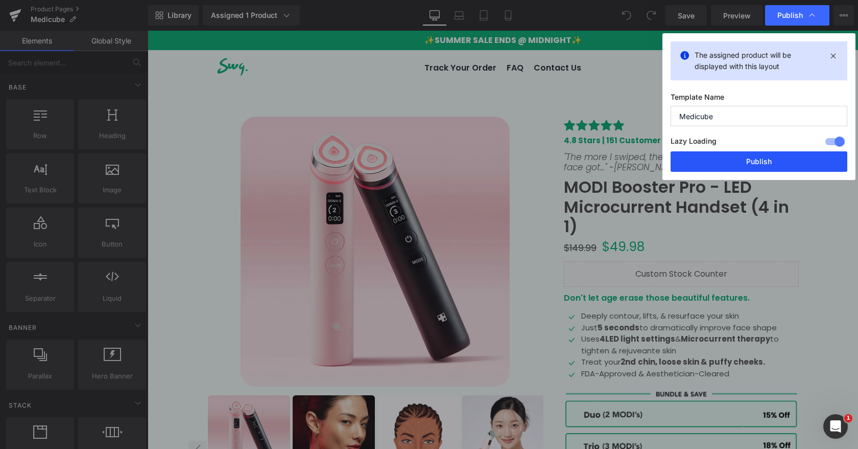
drag, startPoint x: 752, startPoint y: 160, endPoint x: 511, endPoint y: 162, distance: 240.6
click at [752, 160] on button "Publish" at bounding box center [759, 161] width 177 height 20
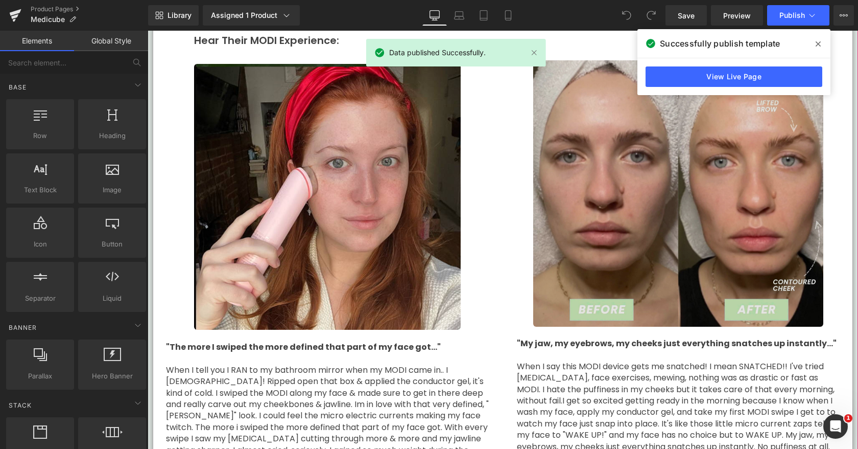
scroll to position [2845, 0]
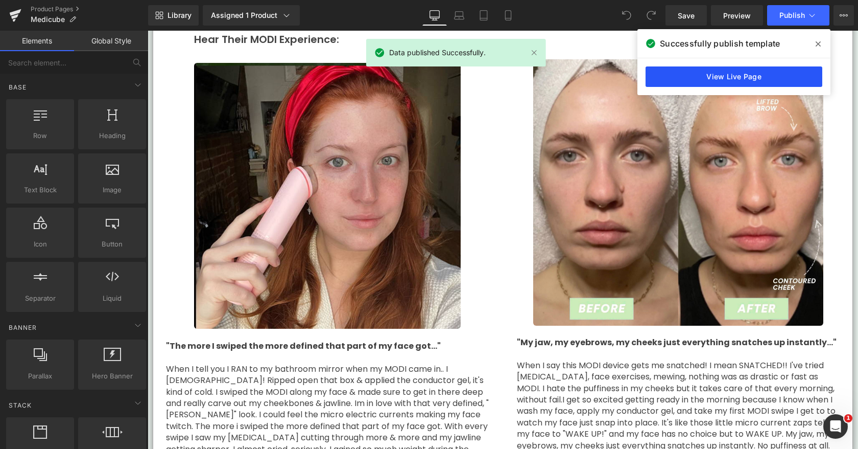
click at [782, 69] on link "View Live Page" at bounding box center [734, 76] width 177 height 20
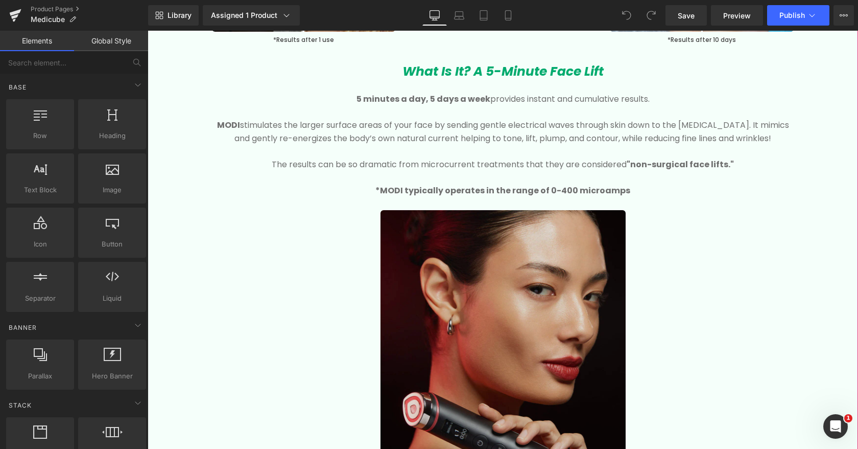
scroll to position [1732, 0]
click at [437, 289] on img at bounding box center [503, 332] width 245 height 245
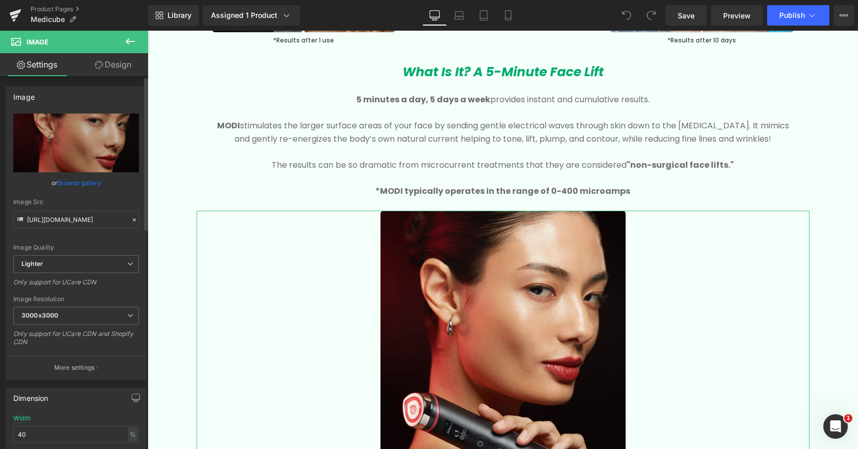
click at [81, 179] on link "Browse gallery" at bounding box center [79, 183] width 43 height 18
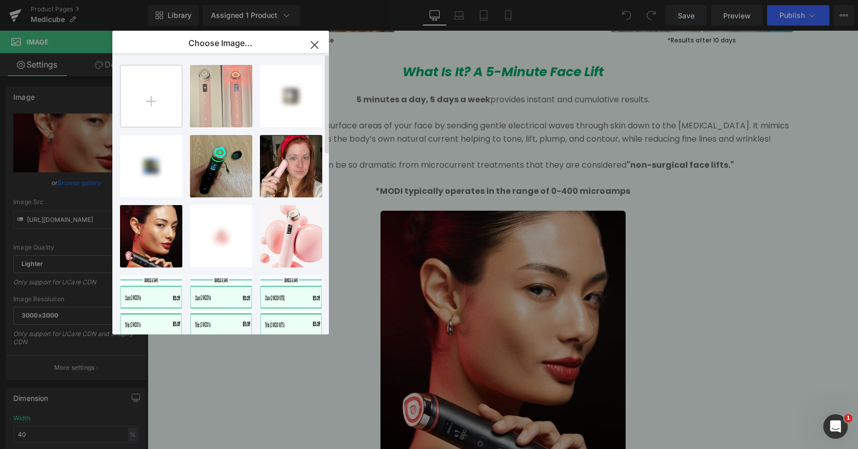
click at [150, 97] on input "file" at bounding box center [151, 95] width 61 height 61
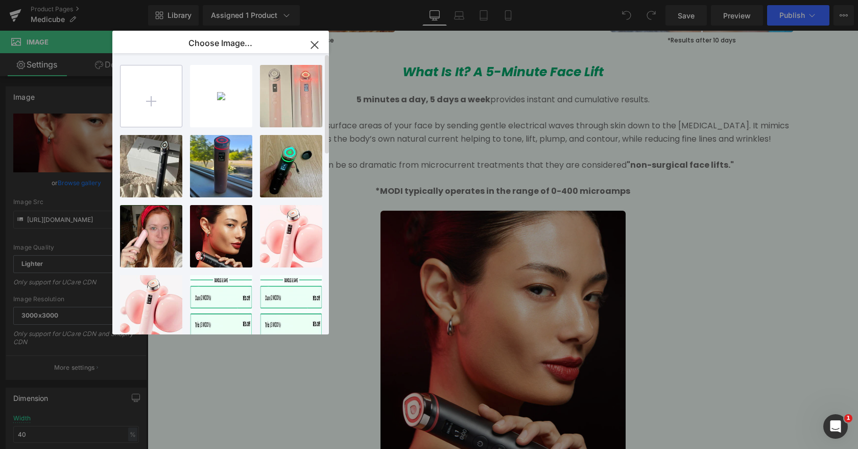
click at [145, 96] on input "file" at bounding box center [151, 95] width 61 height 61
type input "C:\fakepath\PRODUCTO-MEDICUBE-01 copy.jpg"
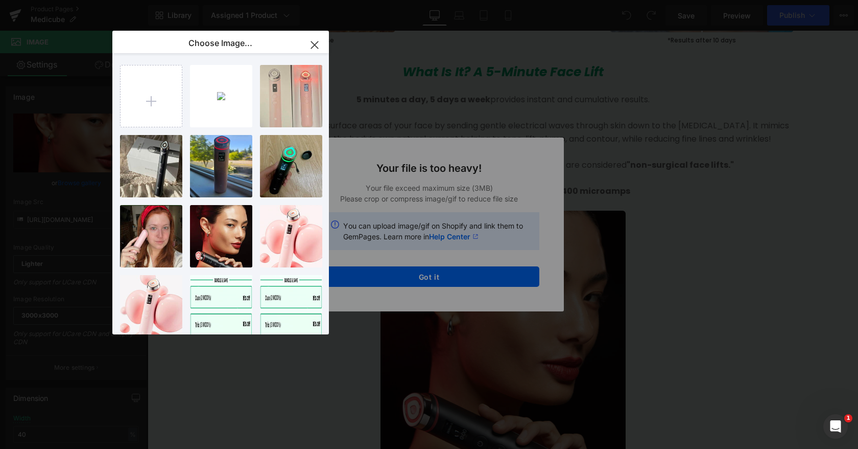
click at [414, 0] on div "Text Color Highlight Color #333333 Choose Image... Back to Library Insert PRODU…" at bounding box center [429, 0] width 858 height 0
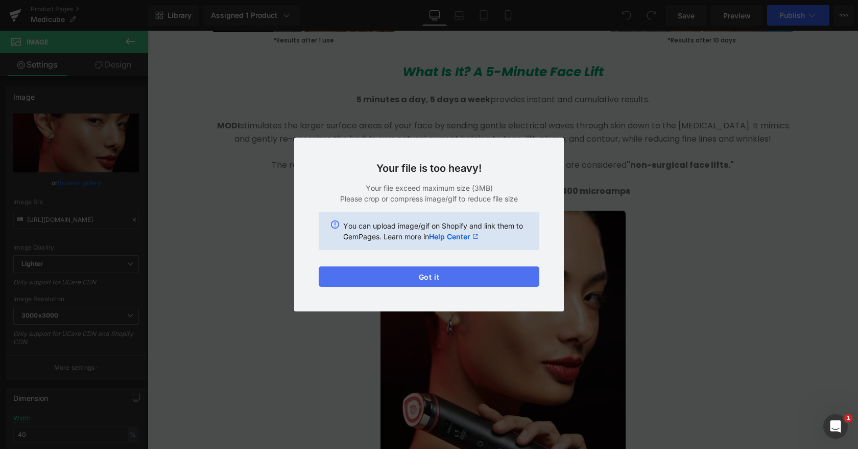
click at [451, 278] on button "Got it" at bounding box center [429, 276] width 221 height 20
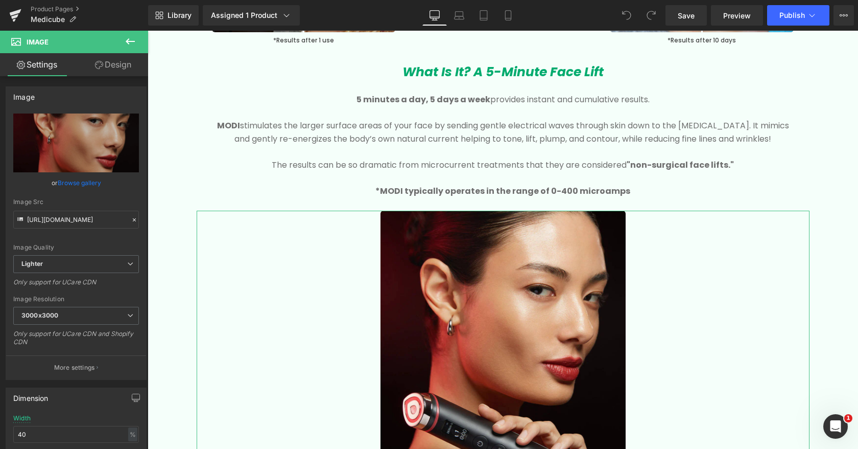
click at [85, 180] on link "Browse gallery" at bounding box center [79, 183] width 43 height 18
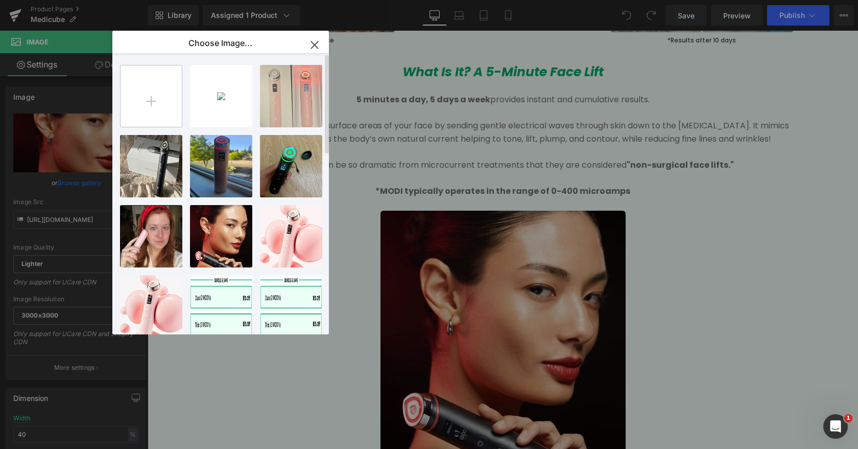
click at [152, 99] on input "file" at bounding box center [151, 95] width 61 height 61
click at [314, 42] on icon "button" at bounding box center [315, 45] width 16 height 16
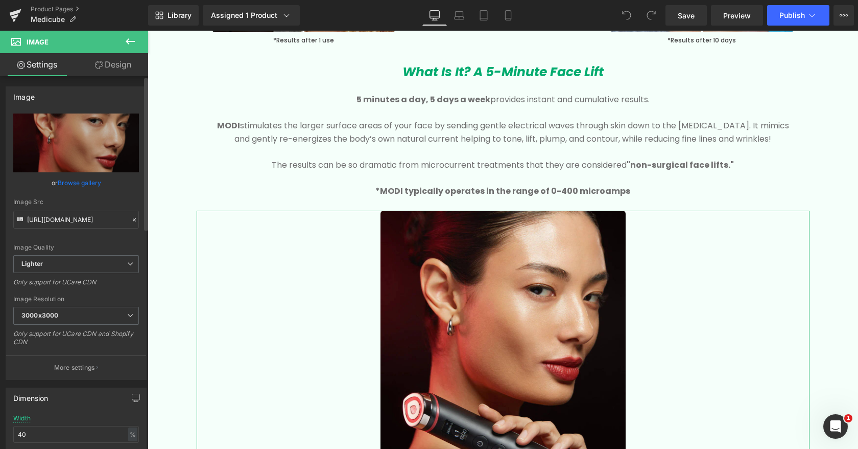
click at [88, 183] on link "Browse gallery" at bounding box center [79, 183] width 43 height 18
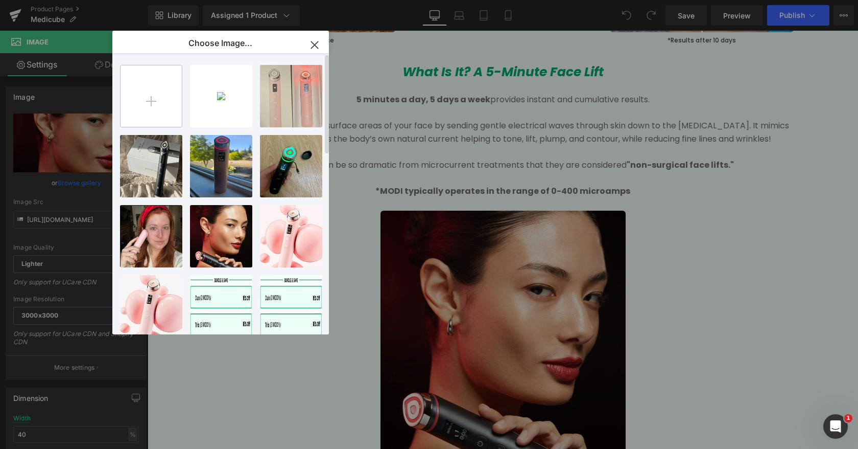
click at [146, 101] on input "file" at bounding box center [151, 95] width 61 height 61
click at [216, 102] on div "PRODUCT...E-01.webp 356.19 KB" at bounding box center [221, 96] width 62 height 62
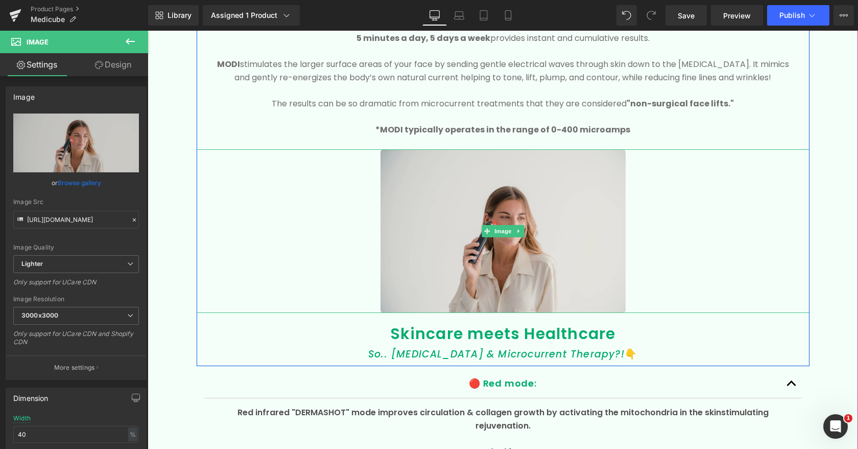
scroll to position [1795, 0]
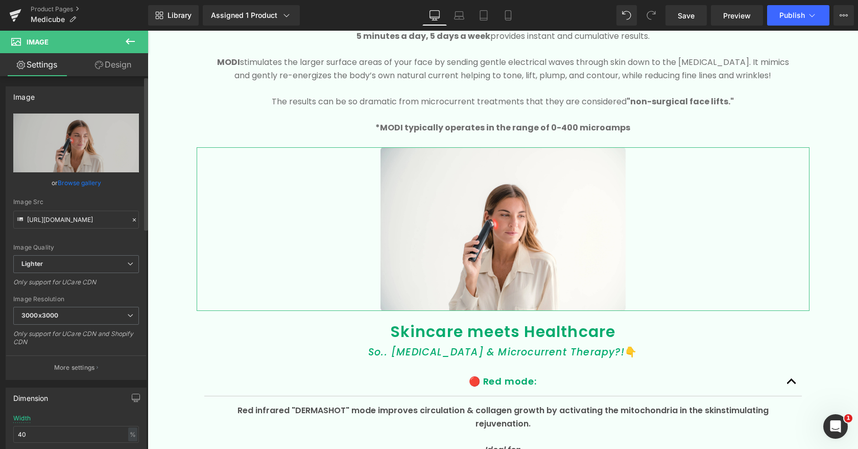
click at [68, 184] on link "Browse gallery" at bounding box center [79, 183] width 43 height 18
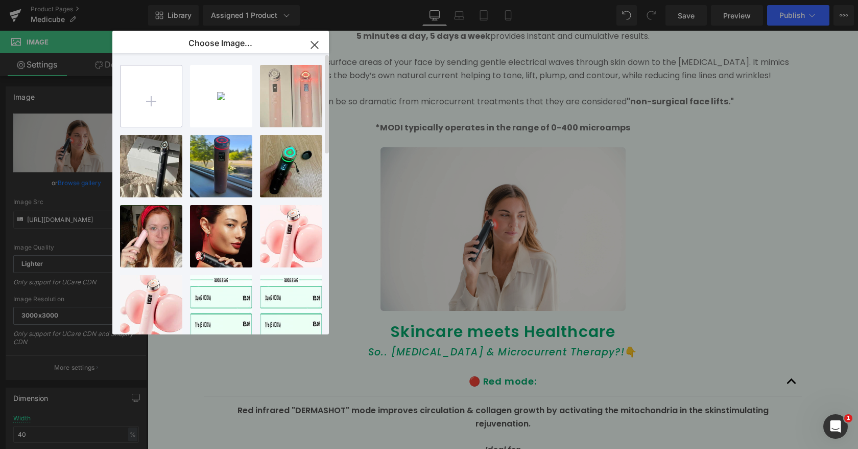
click at [143, 99] on input "file" at bounding box center [151, 95] width 61 height 61
click at [163, 92] on input "file" at bounding box center [151, 95] width 61 height 61
click at [321, 46] on icon "button" at bounding box center [315, 45] width 16 height 16
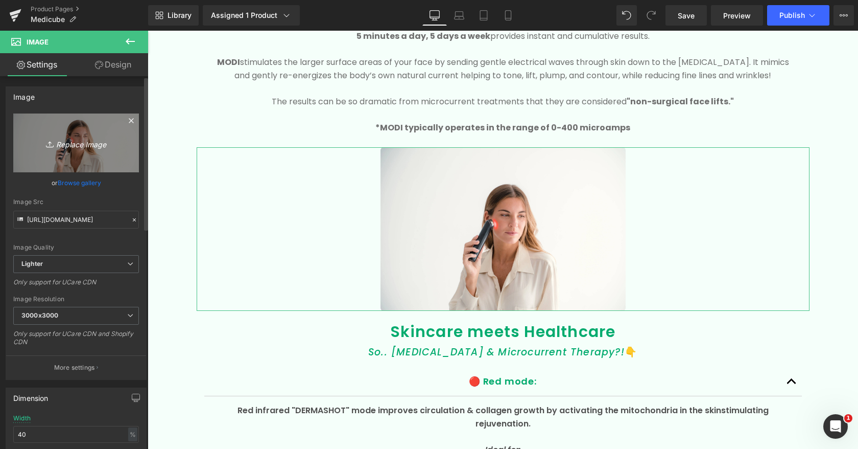
click at [129, 119] on icon at bounding box center [131, 120] width 12 height 12
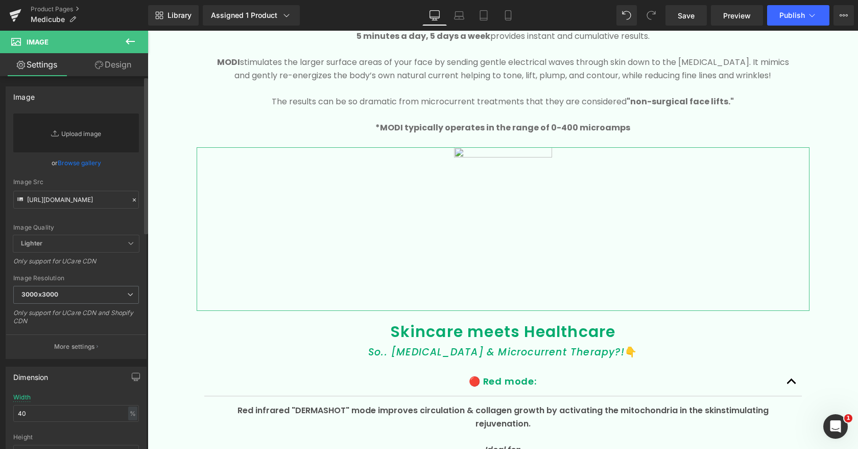
click at [66, 130] on link "Replace Image" at bounding box center [76, 132] width 126 height 39
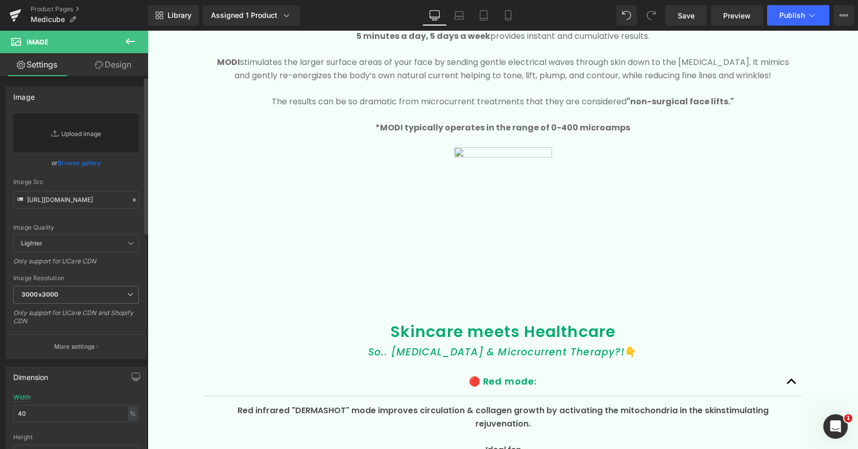
type input "C:\fakepath\PRODUCTO-MEDICUBE-01 copy.jpg"
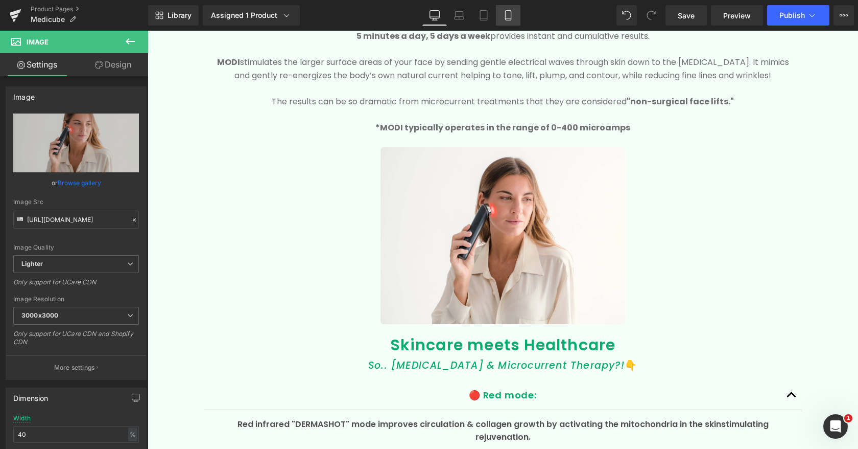
click at [506, 18] on icon at bounding box center [508, 18] width 6 height 0
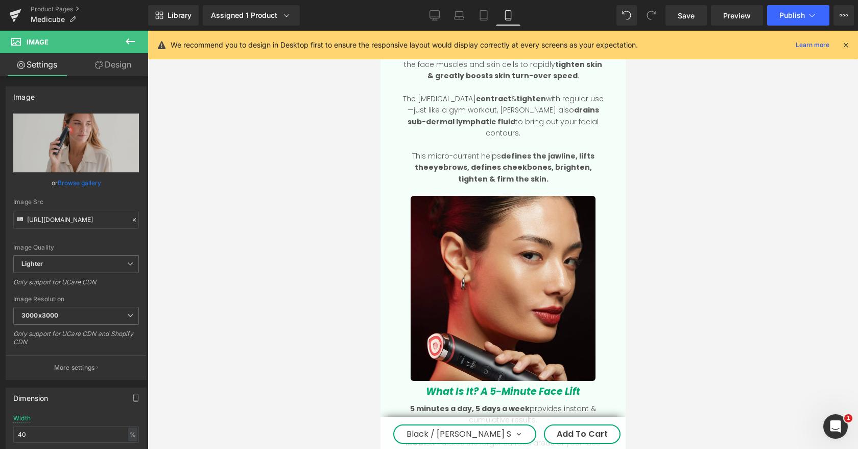
scroll to position [1391, 0]
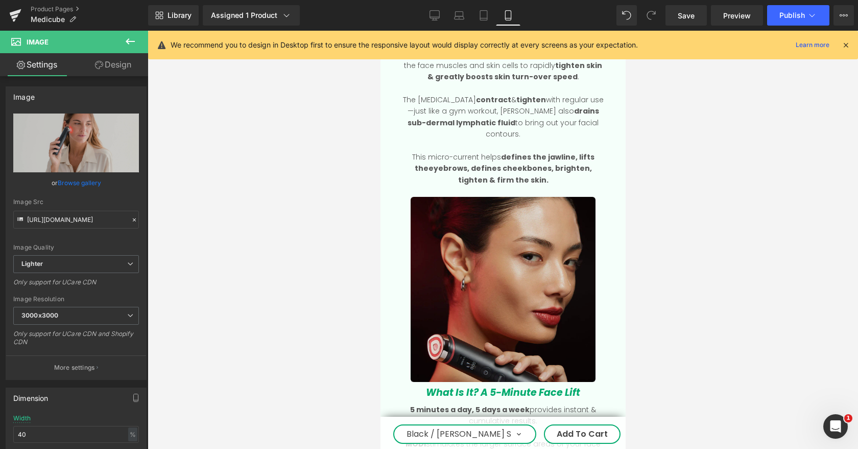
click at [468, 294] on img at bounding box center [502, 289] width 185 height 185
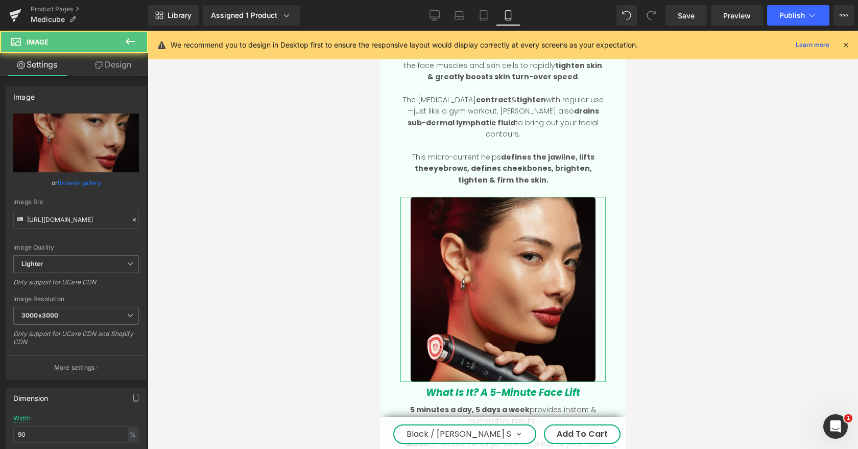
click at [89, 185] on link "Browse gallery" at bounding box center [79, 183] width 43 height 18
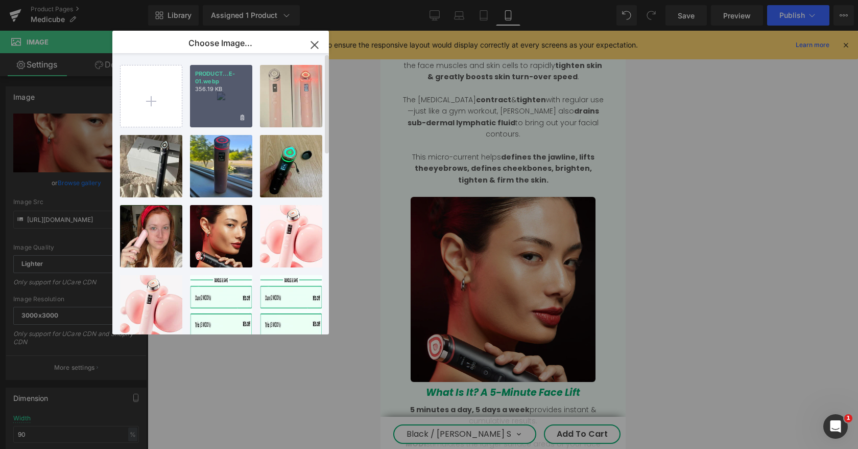
click at [213, 92] on p "356.19 KB" at bounding box center [221, 89] width 52 height 8
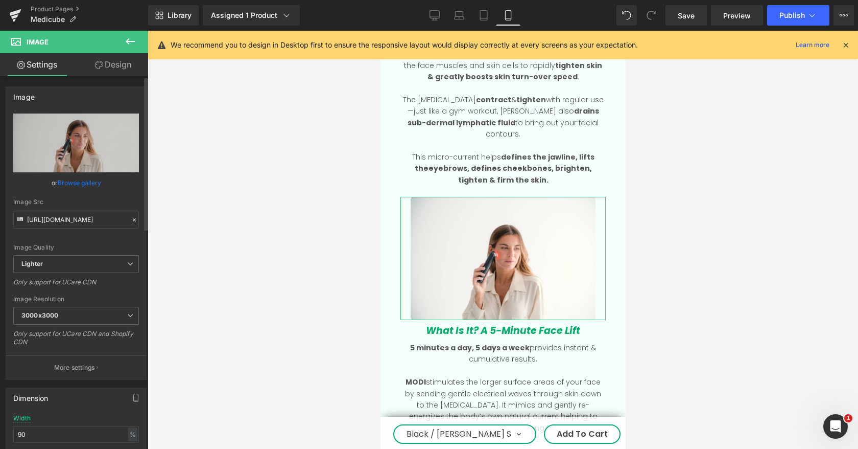
click at [80, 182] on link "Browse gallery" at bounding box center [79, 183] width 43 height 18
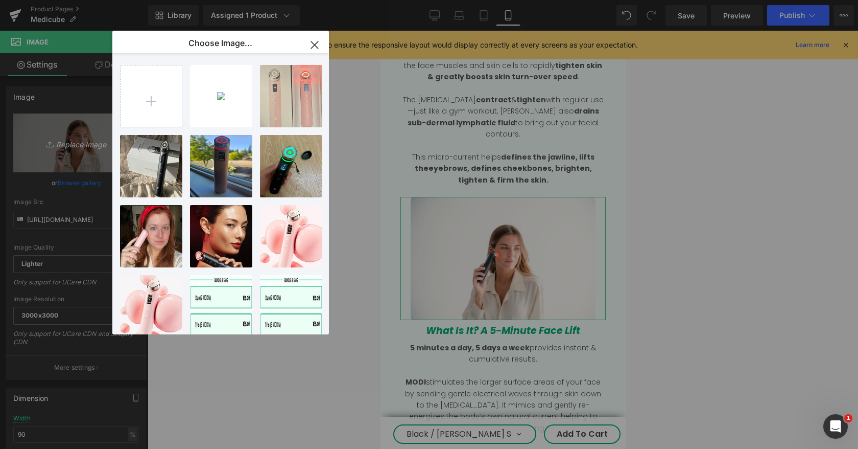
click at [85, 0] on div "You are previewing how the will restyle your page. You can not edit Elements in…" at bounding box center [429, 0] width 858 height 0
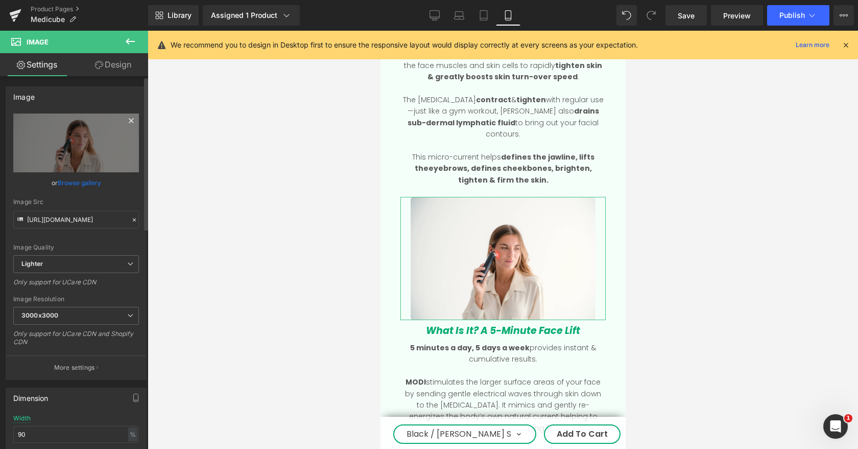
click at [128, 118] on icon at bounding box center [131, 120] width 12 height 12
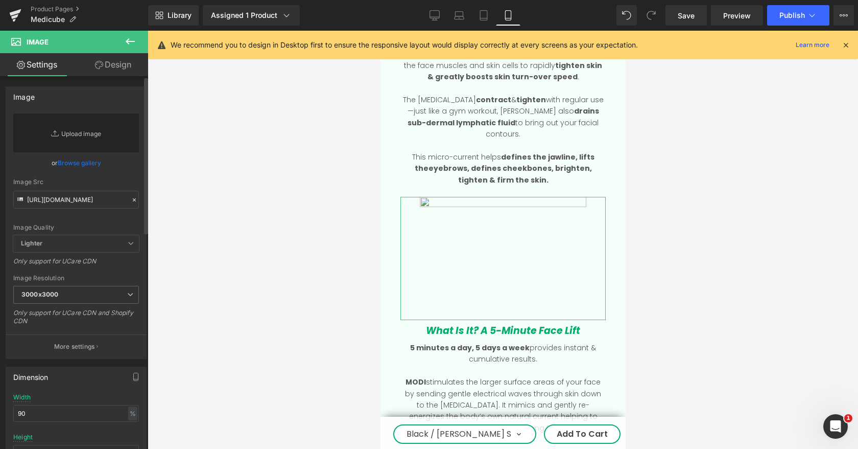
click at [82, 136] on link "Replace Image" at bounding box center [76, 132] width 126 height 39
type input "C:\fakepath\PRODUCTO-MEDICUBE-01 copy.jpg"
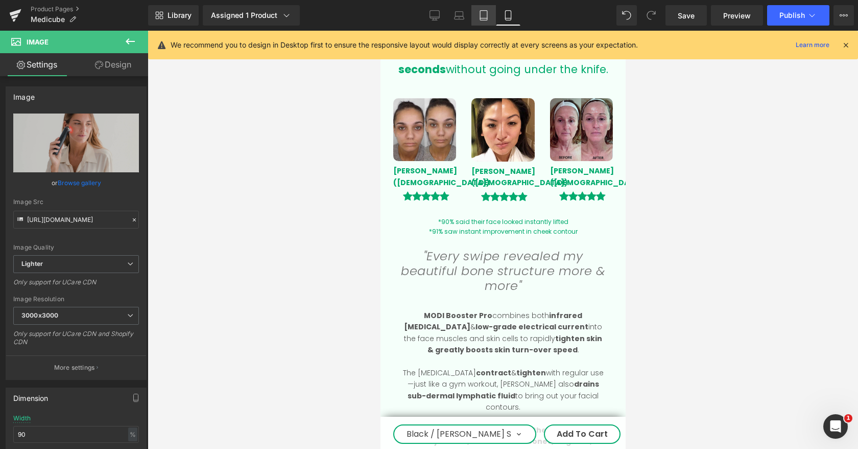
scroll to position [1117, 0]
click at [483, 16] on icon at bounding box center [484, 15] width 10 height 10
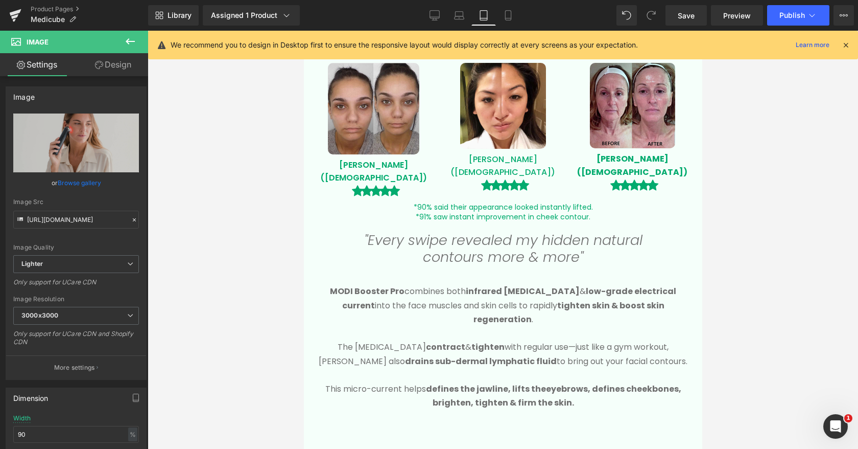
scroll to position [0, 0]
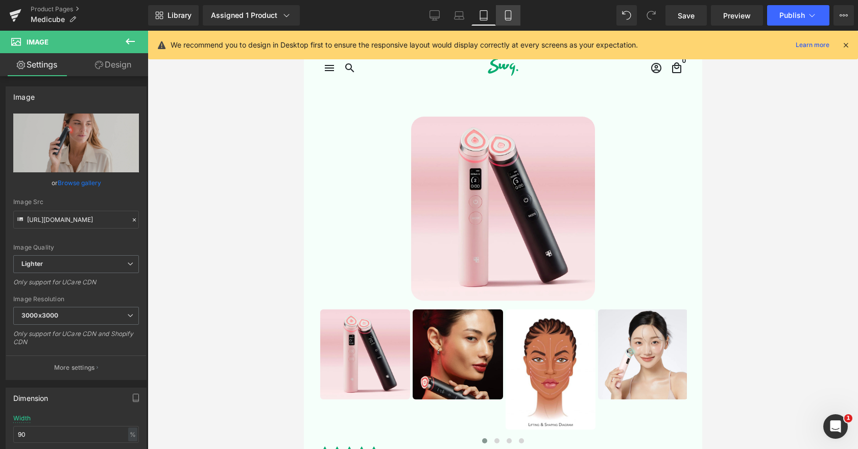
click at [508, 11] on icon at bounding box center [508, 15] width 10 height 10
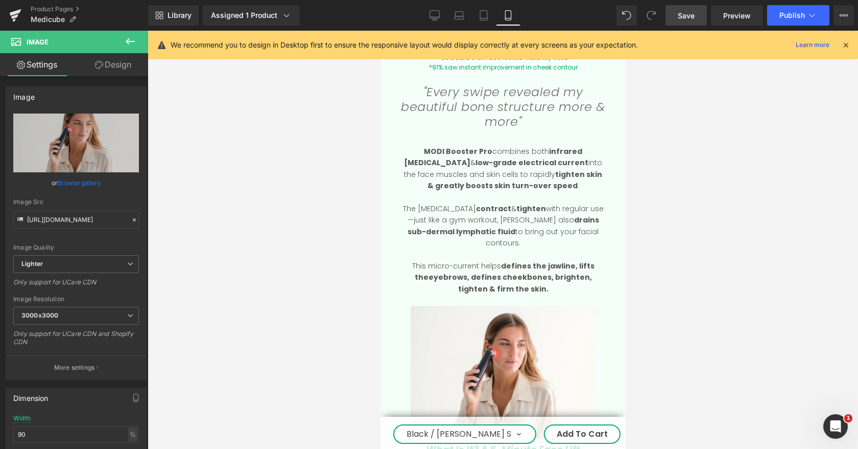
scroll to position [1285, 0]
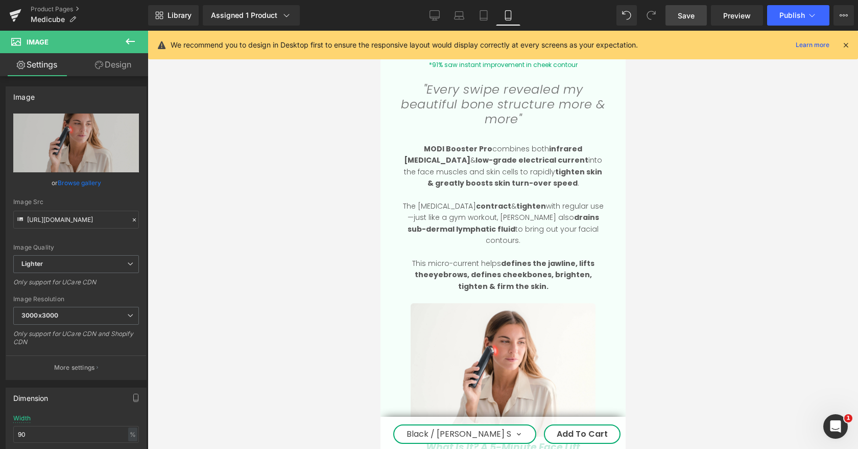
click at [693, 20] on span "Save" at bounding box center [686, 15] width 17 height 11
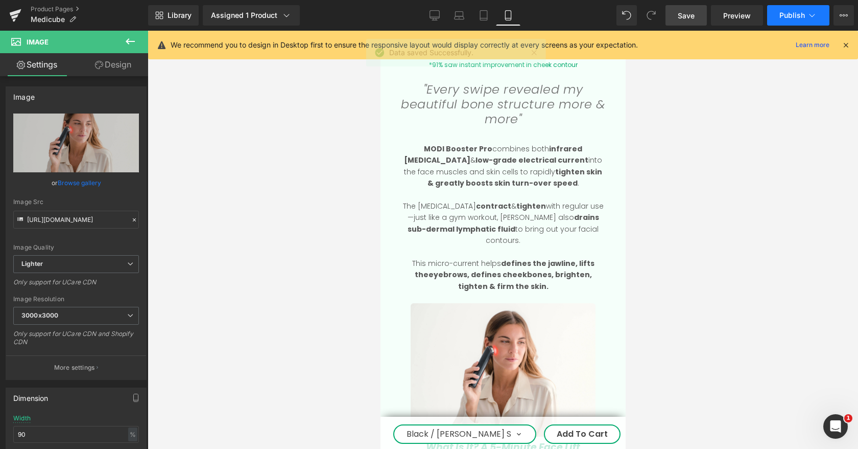
click at [809, 15] on icon at bounding box center [812, 15] width 10 height 10
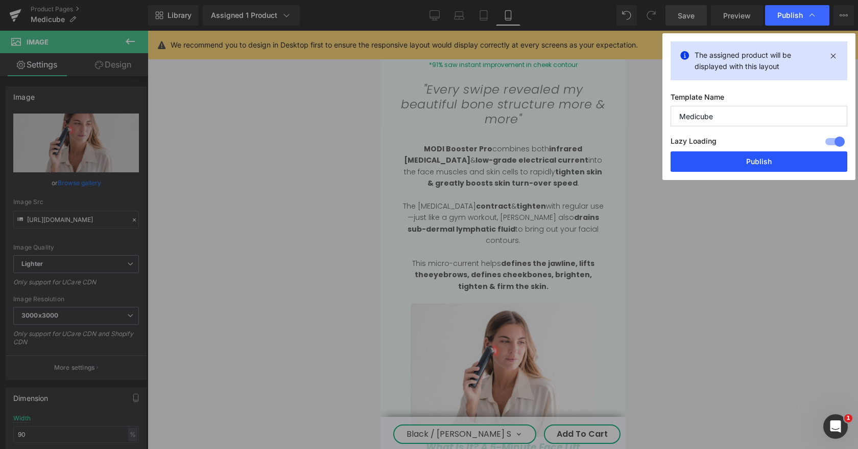
click at [747, 162] on button "Publish" at bounding box center [759, 161] width 177 height 20
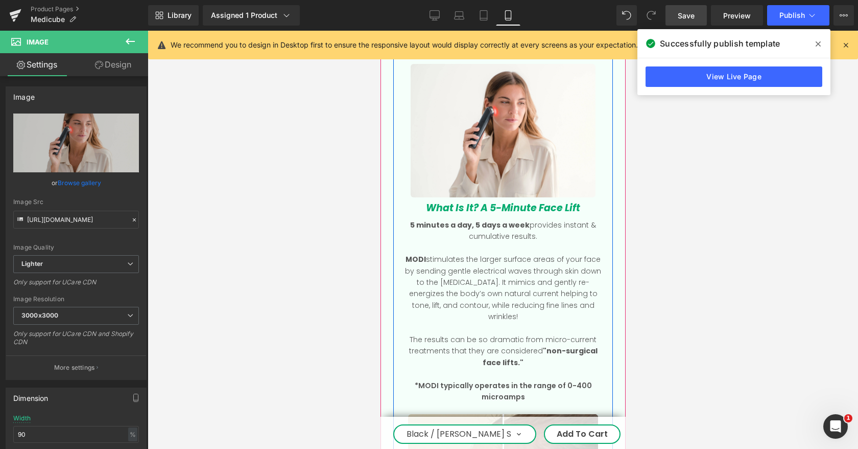
scroll to position [1558, 0]
